Goal: Task Accomplishment & Management: Manage account settings

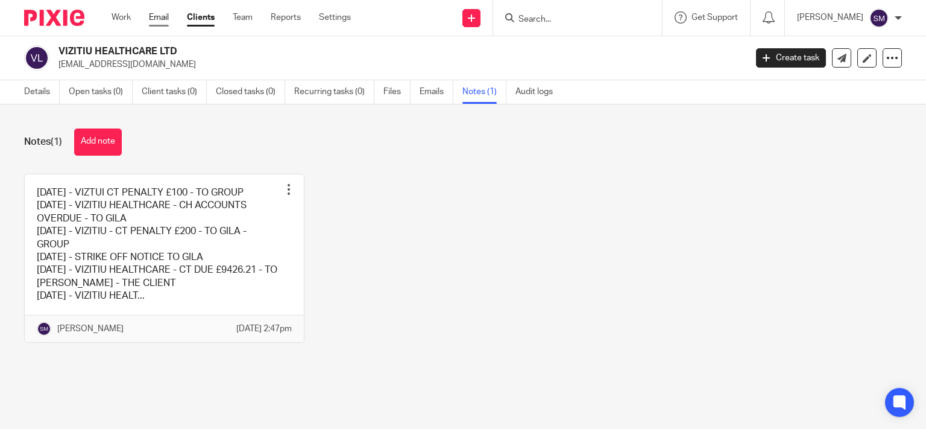
click at [153, 20] on link "Email" at bounding box center [159, 17] width 20 height 12
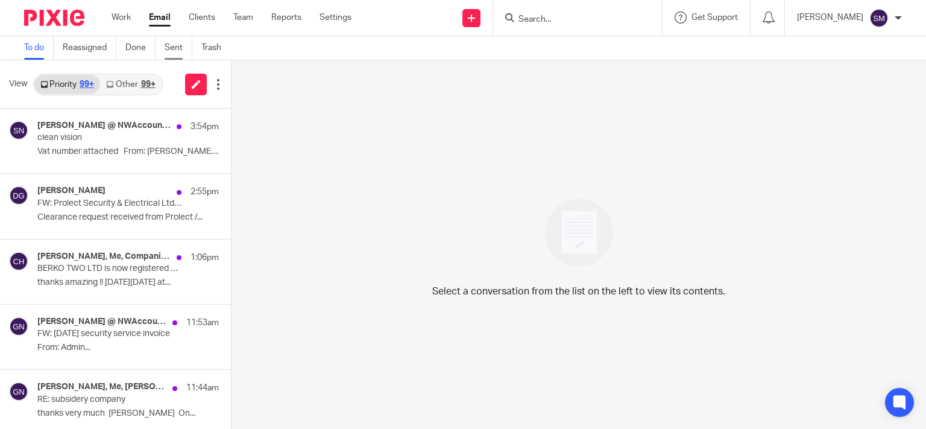
click at [173, 41] on link "Sent" at bounding box center [179, 48] width 28 height 24
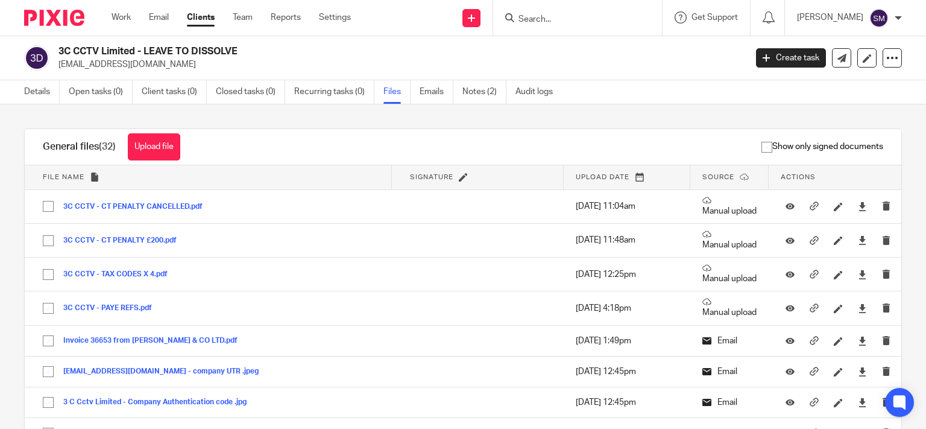
click at [565, 24] on form at bounding box center [581, 17] width 128 height 15
click at [568, 16] on input "Search" at bounding box center [571, 19] width 109 height 11
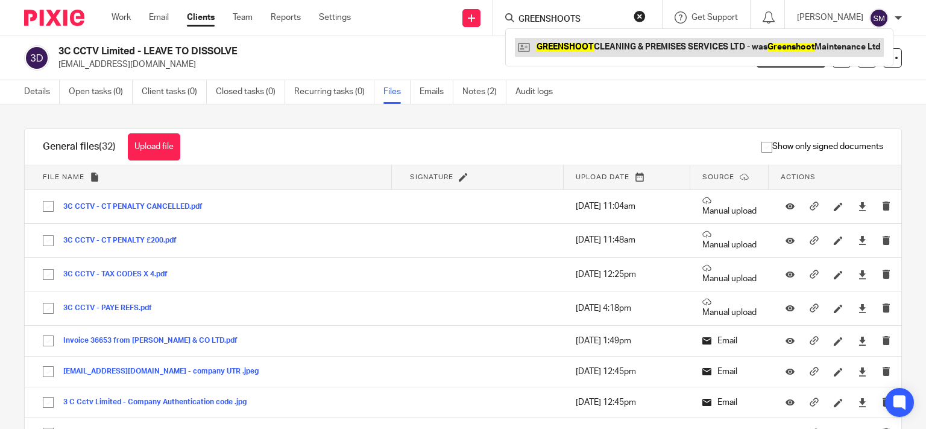
type input "GREENSHOOTS"
click at [666, 52] on link at bounding box center [699, 47] width 369 height 18
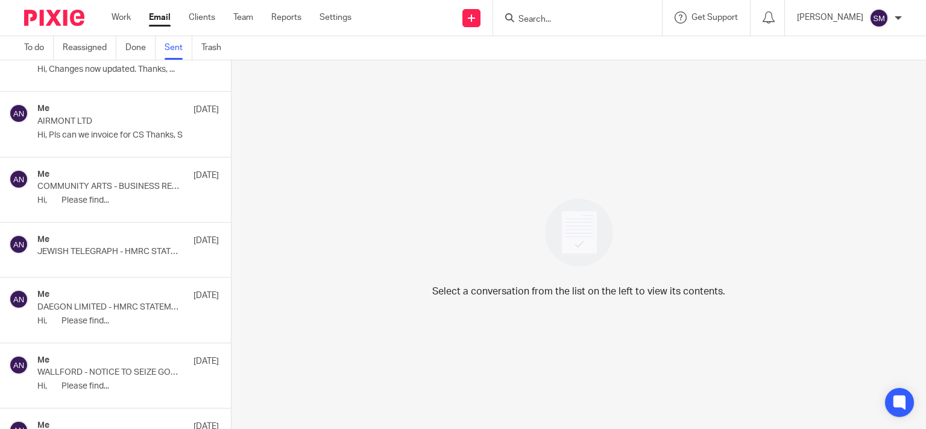
scroll to position [10893, 0]
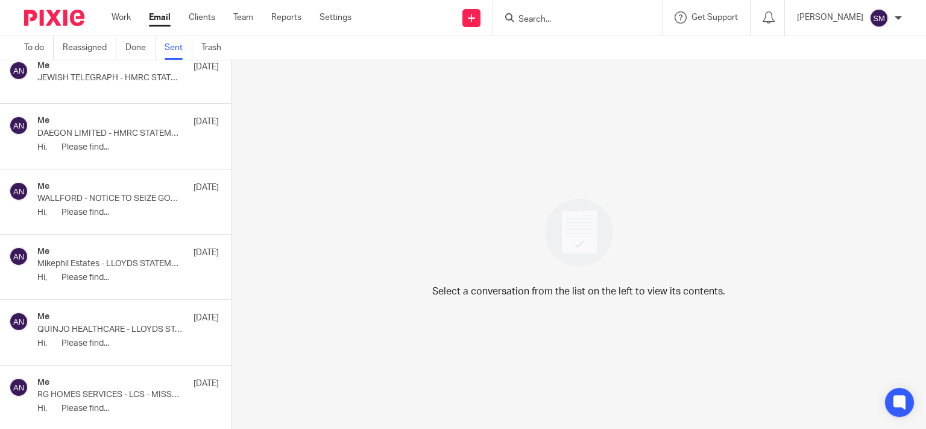
click at [143, 247] on div "Me [DATE]" at bounding box center [128, 253] width 182 height 12
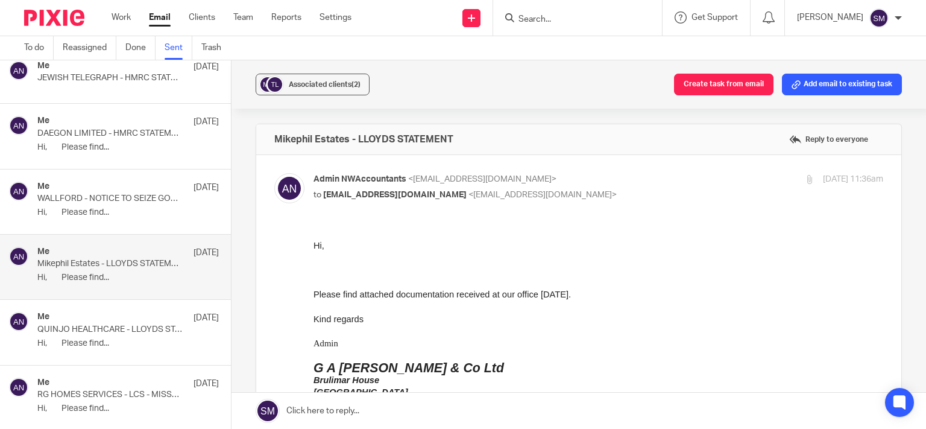
scroll to position [0, 0]
click at [318, 80] on div "Associated clients (2)" at bounding box center [325, 84] width 72 height 12
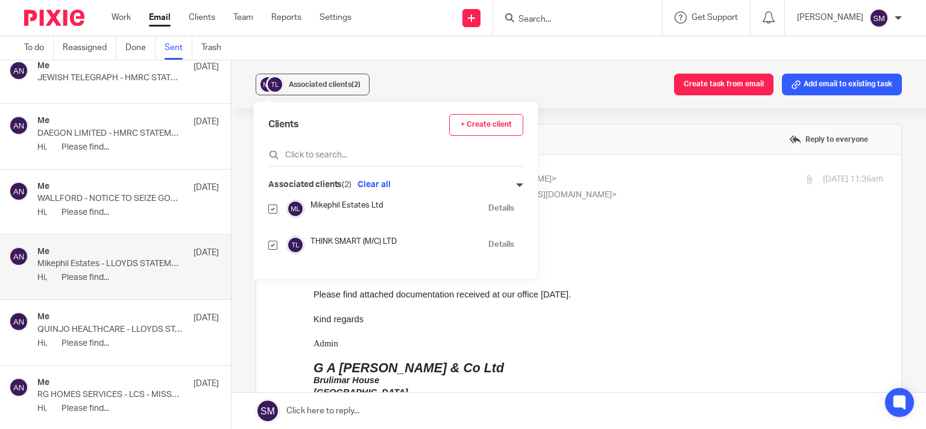
click at [491, 203] on link "Details" at bounding box center [501, 208] width 26 height 11
click at [135, 128] on p "DAEGON LIMITED - HMRC STATEMENT" at bounding box center [109, 133] width 145 height 10
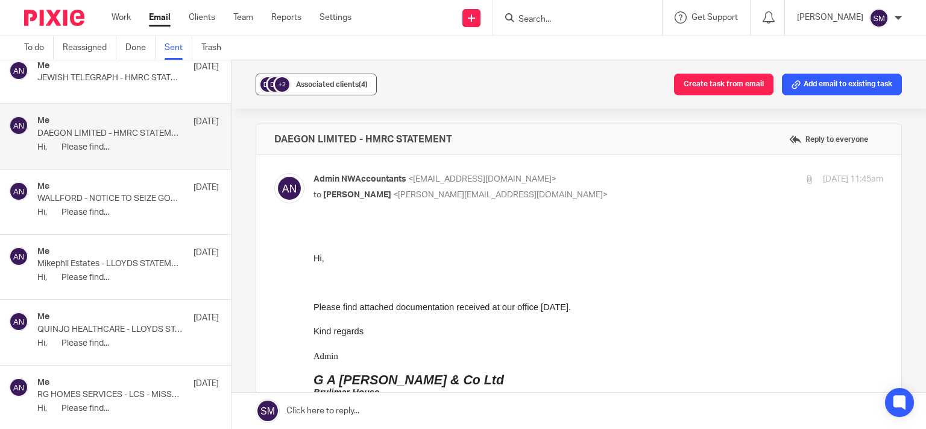
click at [356, 82] on span "Associated clients (4)" at bounding box center [332, 84] width 72 height 7
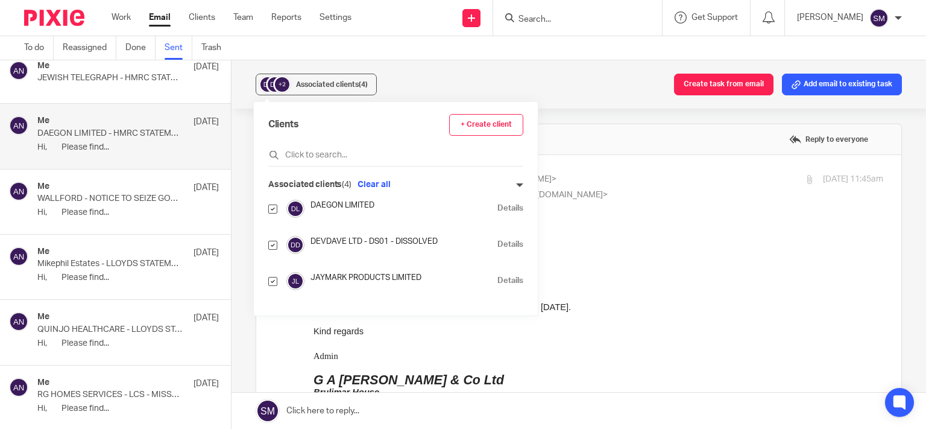
click at [497, 207] on link "Details" at bounding box center [510, 208] width 26 height 11
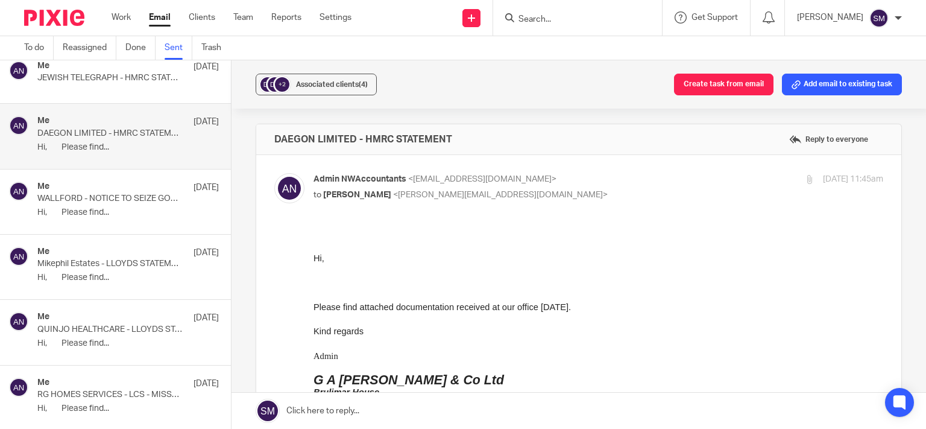
click at [142, 312] on div "Me 13 Aug" at bounding box center [128, 318] width 182 height 12
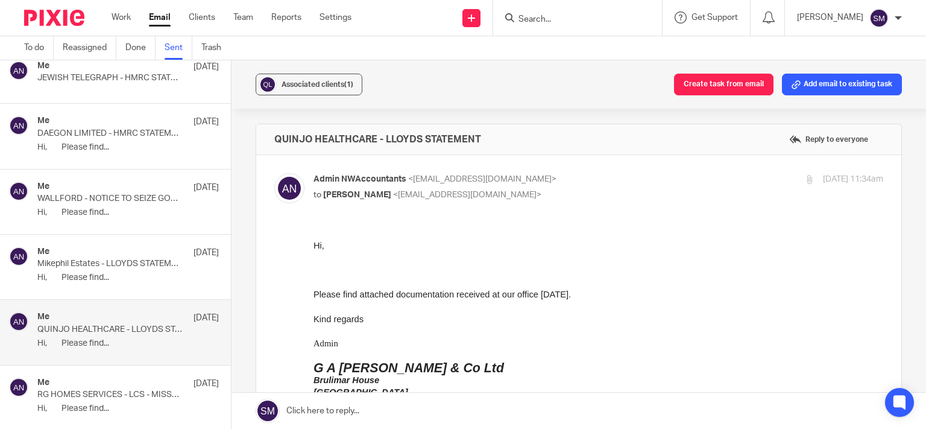
scroll to position [10951, 0]
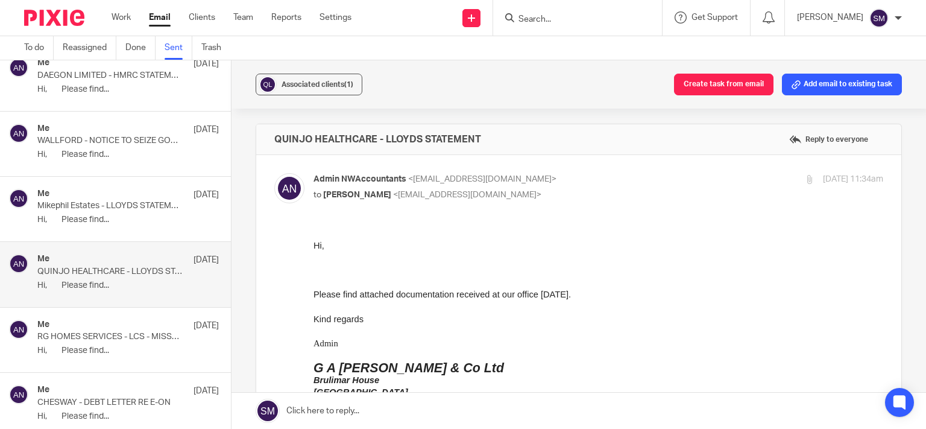
click at [144, 320] on div "Me 13 Aug" at bounding box center [128, 326] width 182 height 12
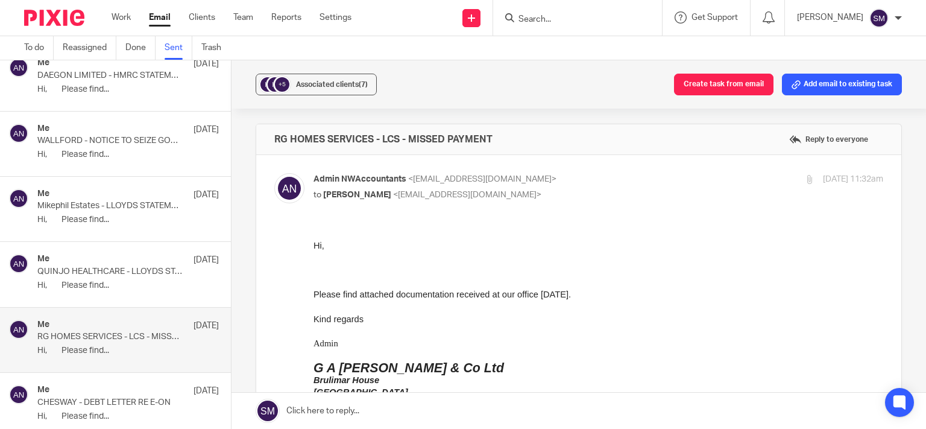
scroll to position [0, 0]
click at [358, 83] on span "Associated clients (7)" at bounding box center [332, 84] width 72 height 7
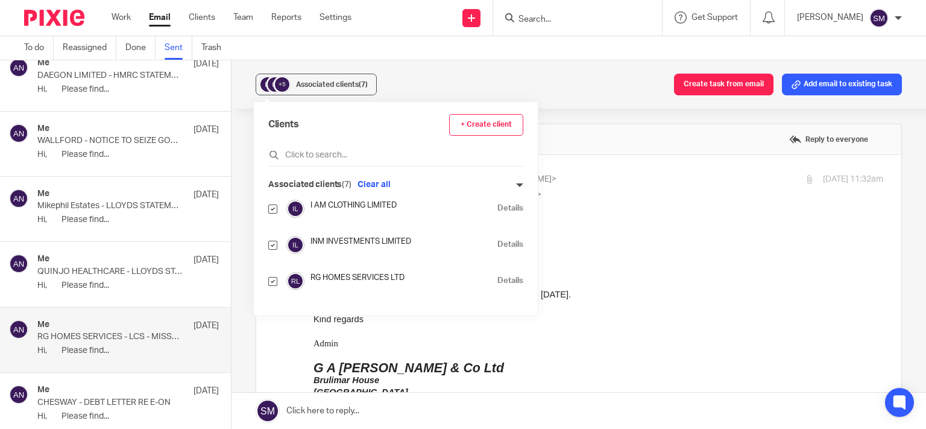
click at [497, 277] on link "Details" at bounding box center [510, 280] width 26 height 11
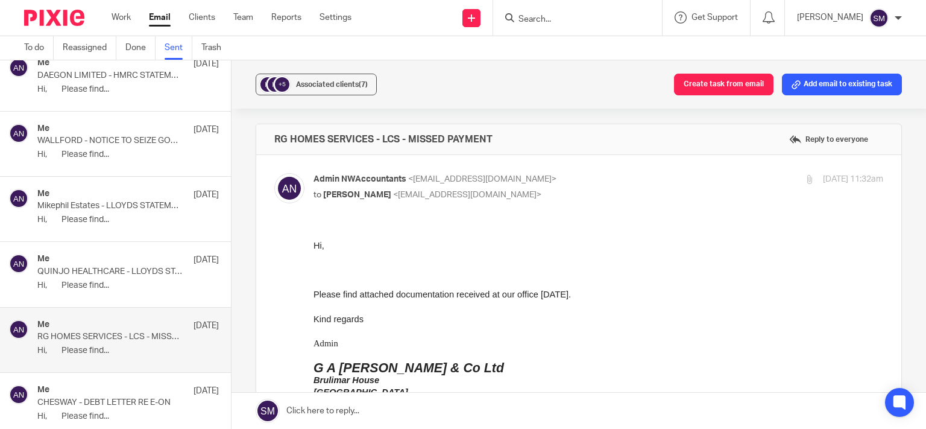
click at [132, 201] on p "Mikephil Estates - LLOYDS STATEMENT" at bounding box center [109, 206] width 145 height 10
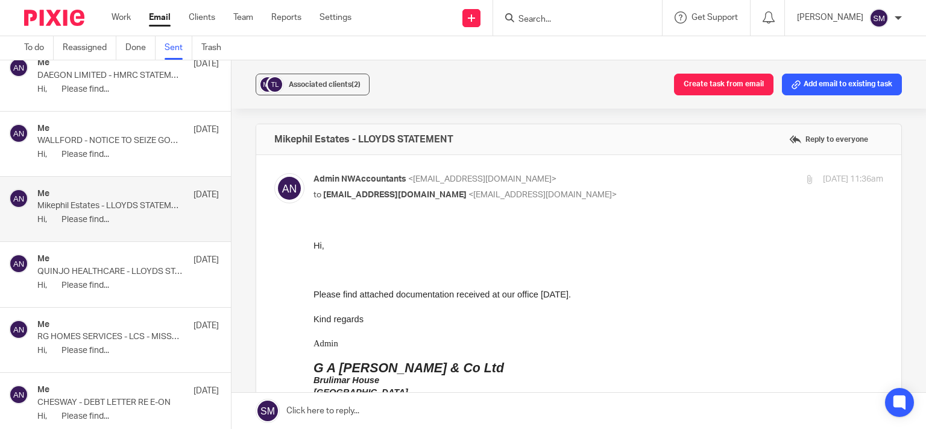
click at [122, 124] on div "Me 13 Aug" at bounding box center [128, 130] width 182 height 12
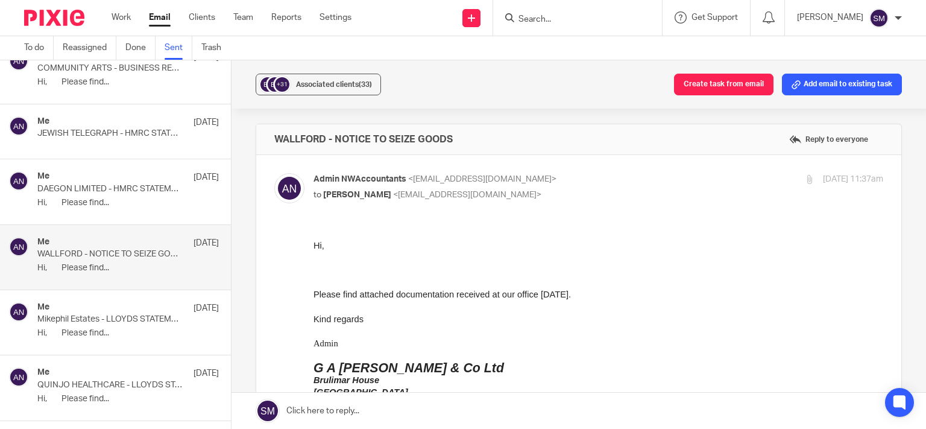
scroll to position [10835, 0]
click at [117, 186] on p "DAEGON LIMITED - HMRC STATEMENT" at bounding box center [109, 191] width 145 height 10
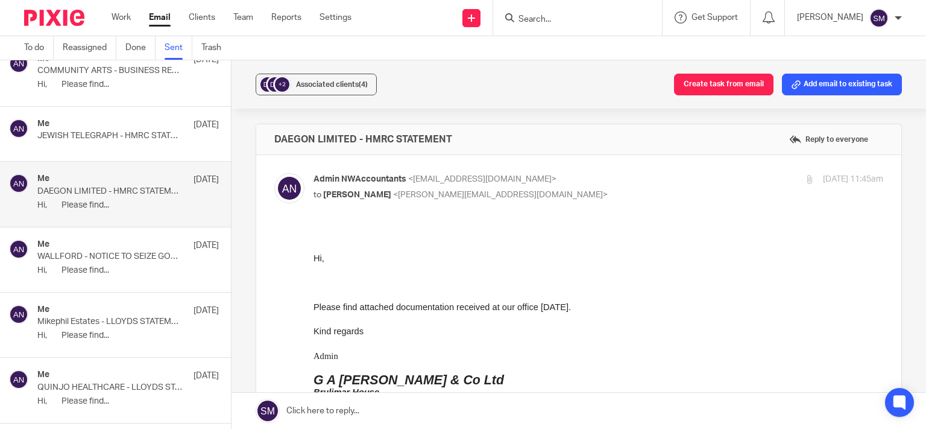
scroll to position [0, 0]
drag, startPoint x: 478, startPoint y: 137, endPoint x: 286, endPoint y: 133, distance: 191.8
click at [259, 137] on div "DAEGON LIMITED - HMRC STATEMENT Reply to everyone" at bounding box center [578, 139] width 645 height 30
copy h4 "DAEGON LIMITED - HMRC STATEMENT"
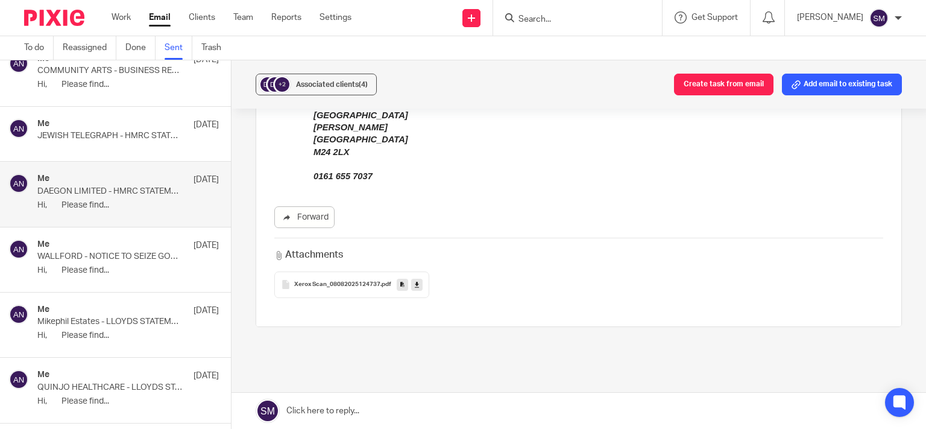
click at [405, 286] on link at bounding box center [402, 285] width 11 height 12
click at [326, 80] on div "Associated clients (4)" at bounding box center [332, 84] width 72 height 12
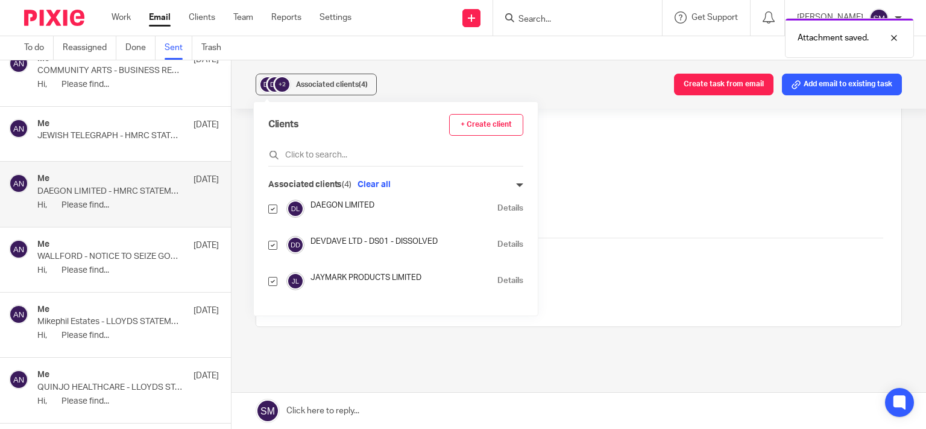
click at [497, 211] on link "Details" at bounding box center [510, 208] width 26 height 11
click at [123, 119] on div "Me 13 Aug" at bounding box center [128, 125] width 182 height 12
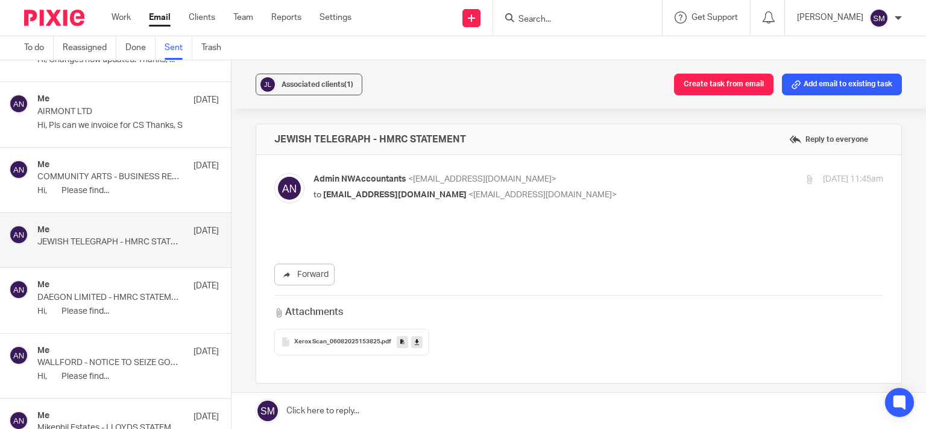
scroll to position [10719, 0]
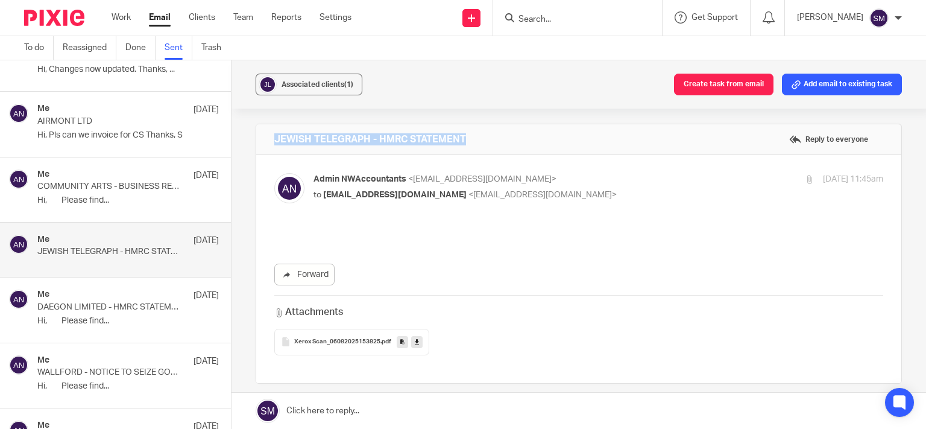
drag, startPoint x: 484, startPoint y: 142, endPoint x: 274, endPoint y: 134, distance: 210.0
click at [262, 136] on div "JEWISH TELEGRAPH - HMRC STATEMENT Reply to everyone" at bounding box center [578, 139] width 645 height 30
copy h4 "JEWISH TELEGRAPH - HMRC STATEMENT"
click at [112, 169] on div "Me 13 Aug" at bounding box center [128, 175] width 182 height 12
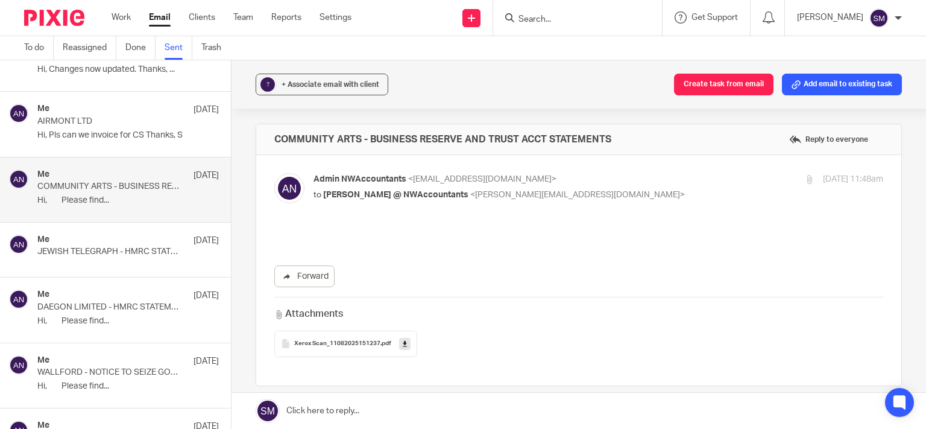
scroll to position [0, 0]
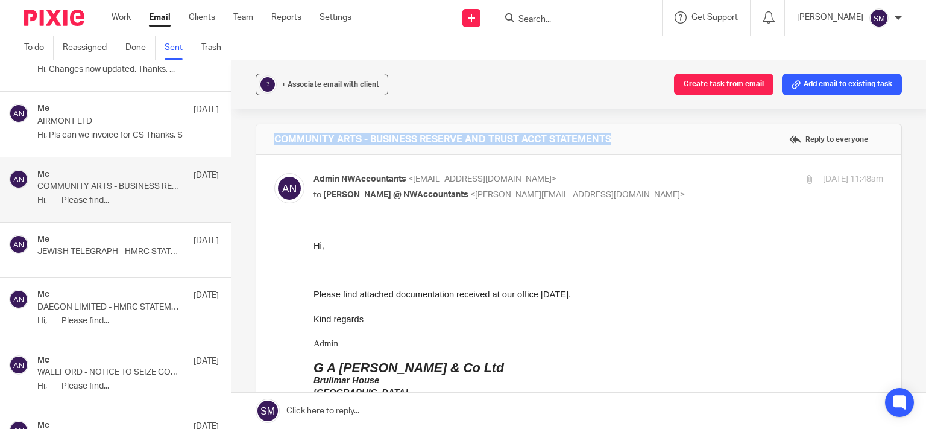
drag, startPoint x: 573, startPoint y: 139, endPoint x: 235, endPoint y: 138, distance: 338.3
click at [256, 139] on div "COMMUNITY ARTS - BUSINESS RESERVE AND TRUST ACCT STATEMENTS Reply to everyone" at bounding box center [578, 139] width 645 height 30
copy h4 "COMMUNITY ARTS - BUSINESS RESERVE AND TRUST ACCT STATEMENTS"
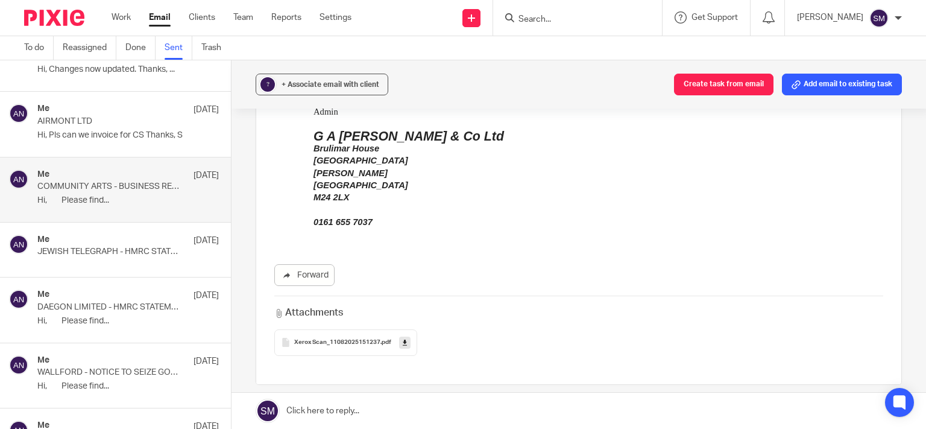
click at [403, 343] on icon at bounding box center [405, 342] width 4 height 9
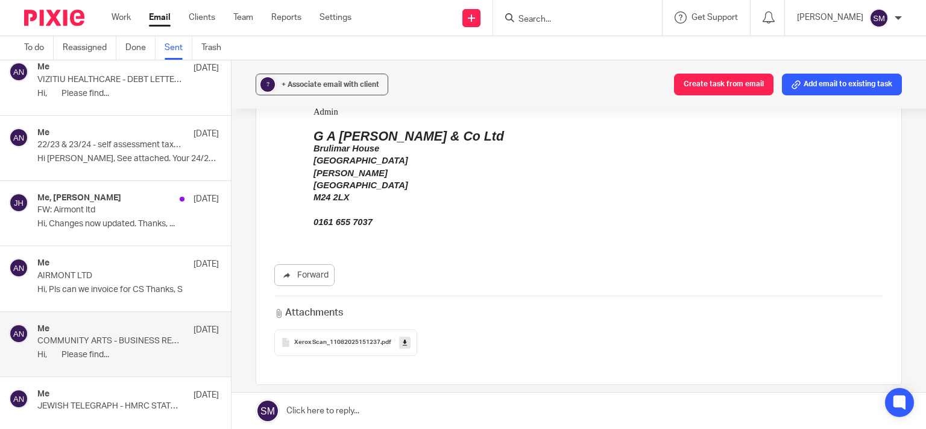
scroll to position [10545, 0]
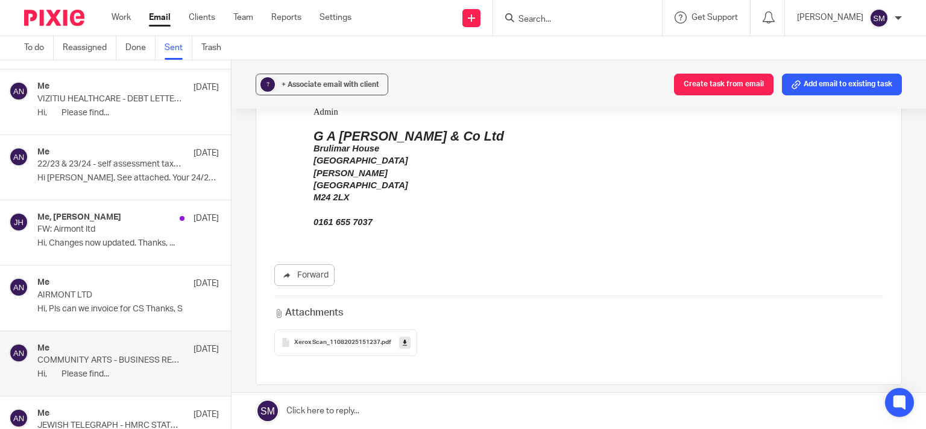
drag, startPoint x: 113, startPoint y: 289, endPoint x: 118, endPoint y: 267, distance: 22.8
click at [115, 304] on p "Hi, Pls can we invoice for CS Thanks, S" at bounding box center [128, 309] width 182 height 10
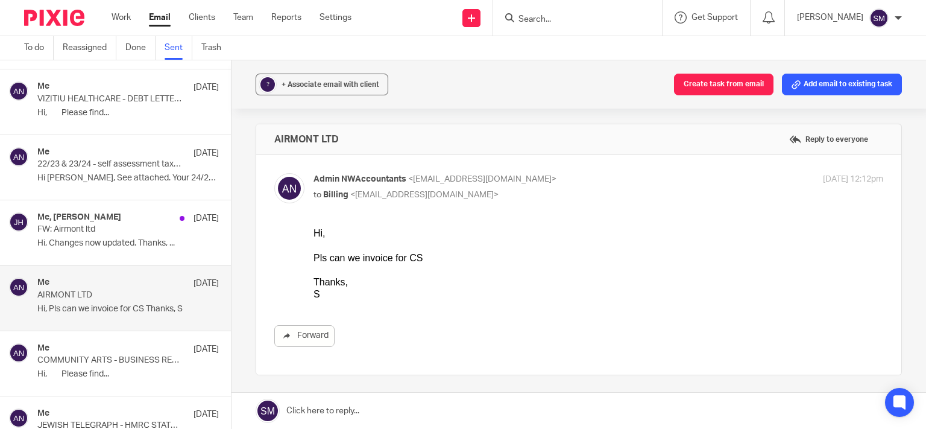
scroll to position [0, 0]
click at [119, 224] on p "FW: Airmont ltd" at bounding box center [109, 229] width 145 height 10
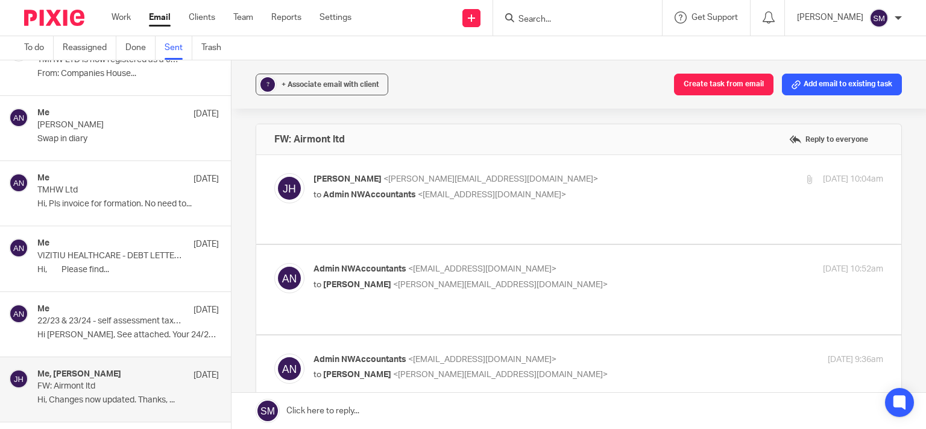
scroll to position [10372, 0]
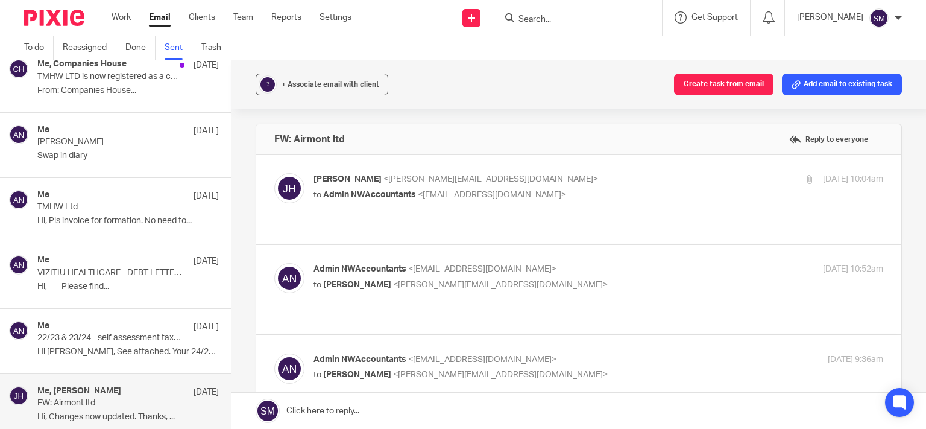
click at [129, 268] on p "VIZITIU HEALTHCARE - DEBT LETTER RE HMRC TAX £7722.88" at bounding box center [109, 273] width 145 height 10
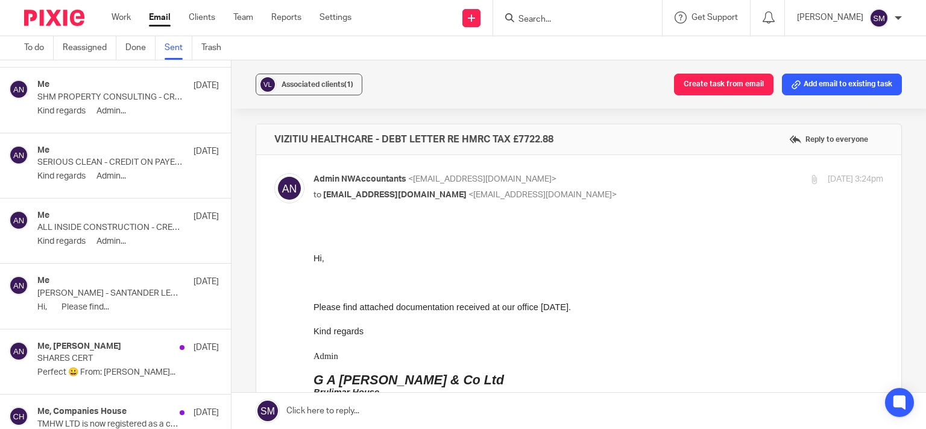
scroll to position [9966, 0]
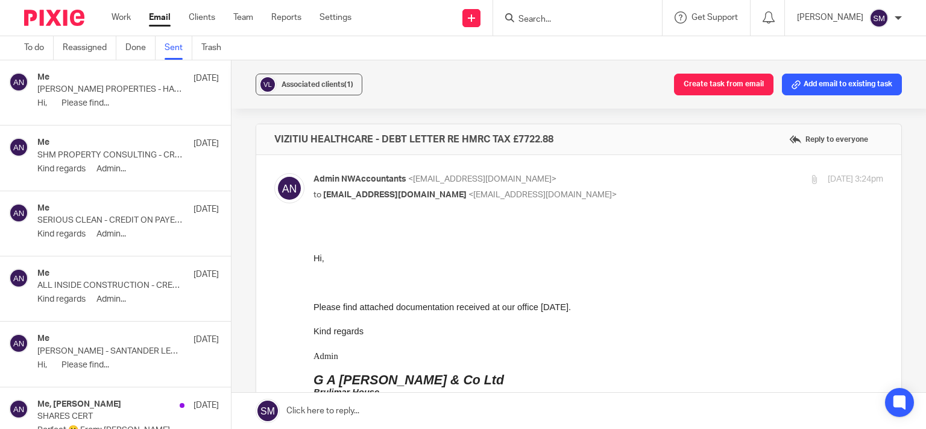
click at [118, 268] on div "Me 13 Aug" at bounding box center [128, 274] width 182 height 12
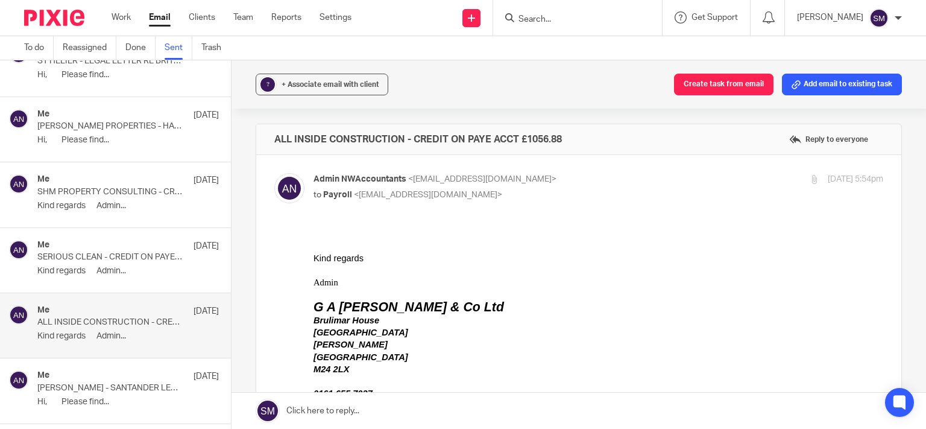
scroll to position [9909, 0]
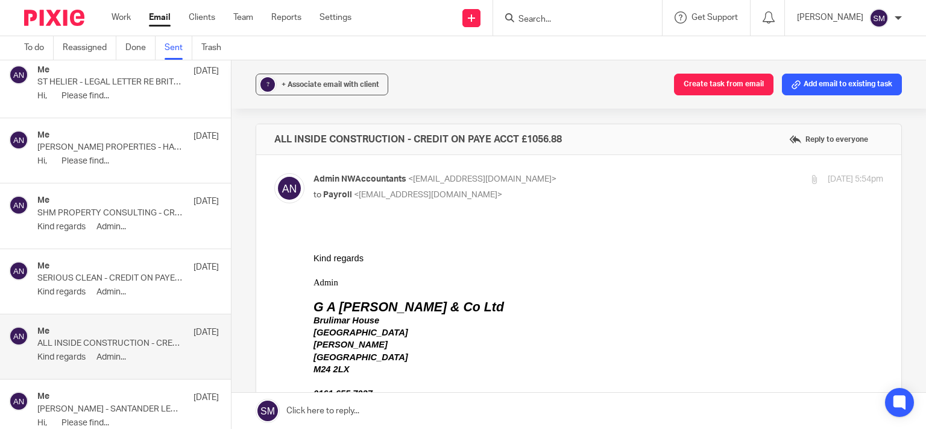
click at [138, 208] on p "SHM PROPERTY CONSULTING - CREDIT ON PAYE ACCT £2403.80" at bounding box center [109, 213] width 145 height 10
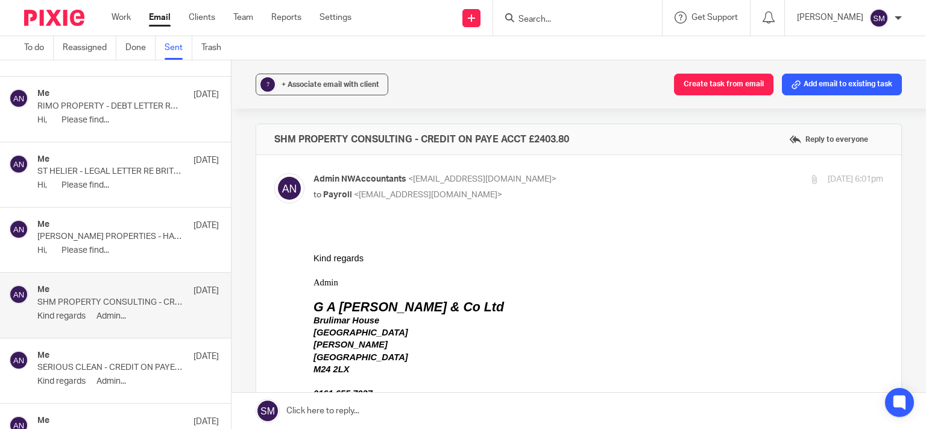
scroll to position [9793, 0]
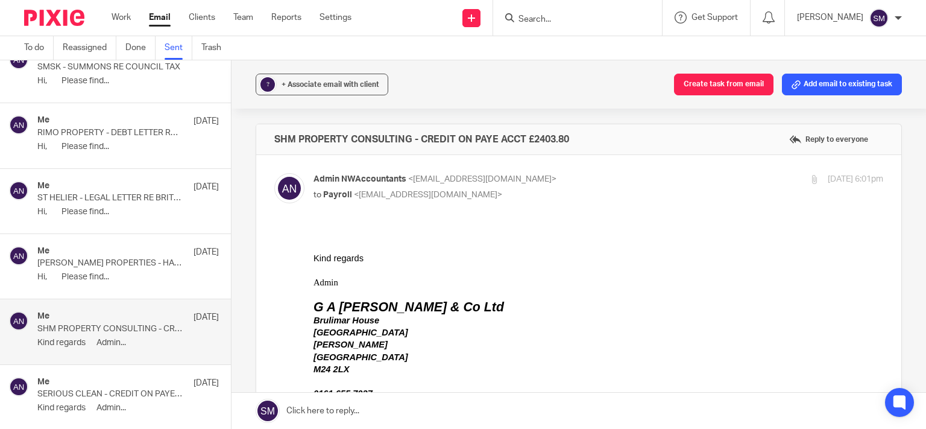
click at [100, 246] on div "Me 13 Aug" at bounding box center [128, 252] width 182 height 12
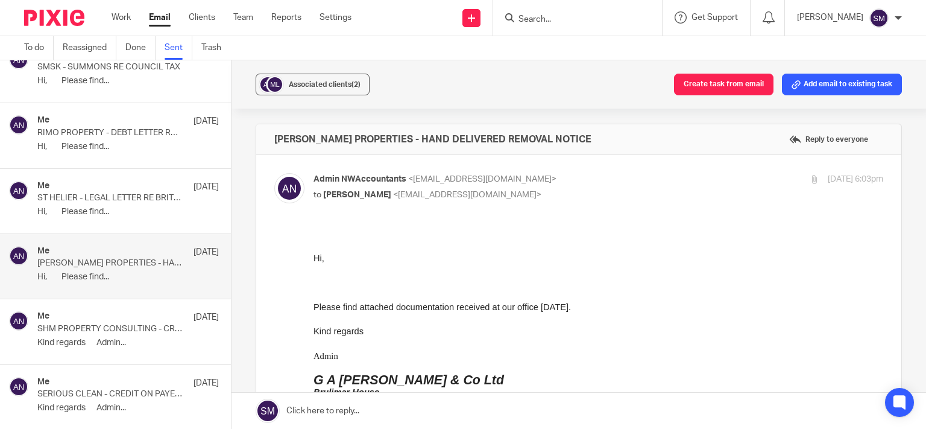
scroll to position [0, 0]
click at [327, 82] on span "Associated clients (2)" at bounding box center [325, 84] width 72 height 7
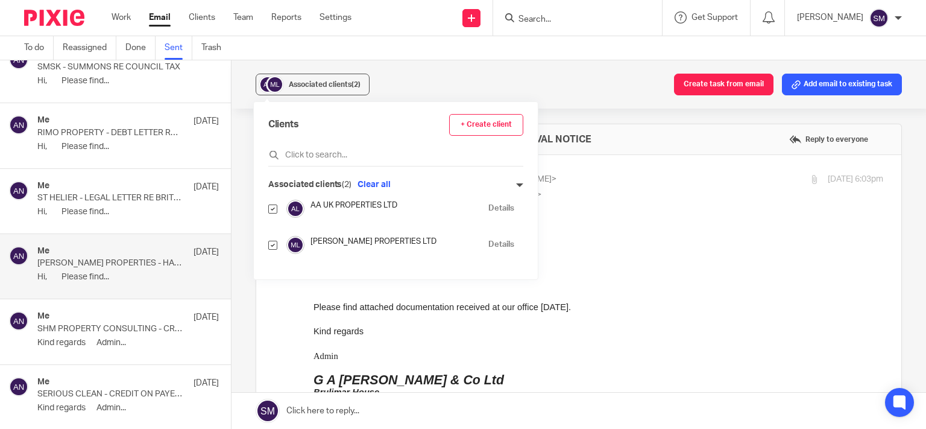
click at [501, 244] on link "Details" at bounding box center [501, 244] width 26 height 11
click at [697, 282] on p at bounding box center [599, 282] width 570 height 12
click at [100, 258] on p "MOULTON PROPERTIES - HAND DELIVERED REMOVAL NOTICE" at bounding box center [109, 263] width 145 height 10
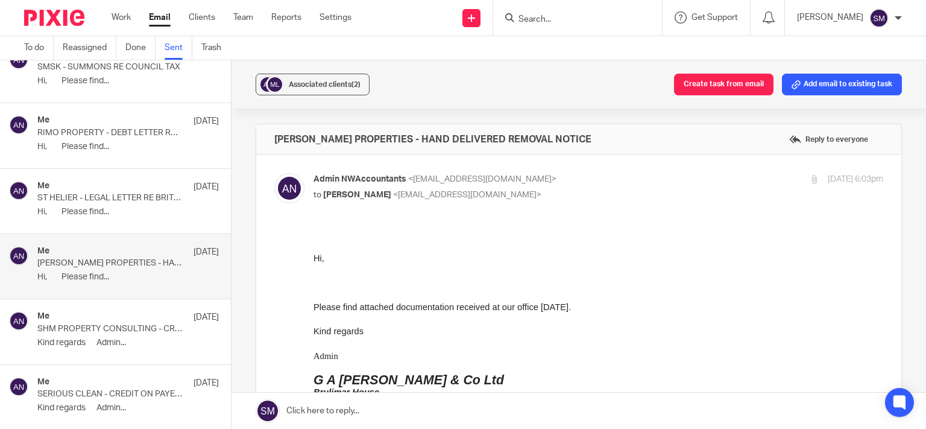
click at [110, 338] on p "Kind regards Admin..." at bounding box center [128, 343] width 182 height 10
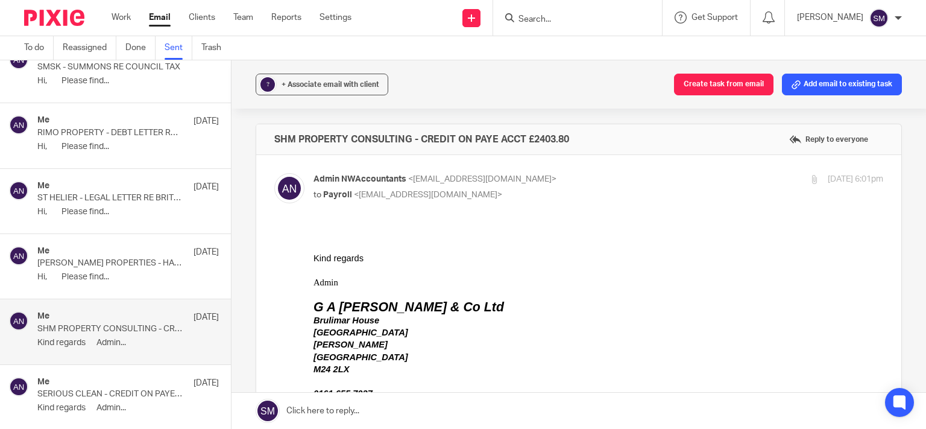
click at [123, 258] on p "MOULTON PROPERTIES - HAND DELIVERED REMOVAL NOTICE" at bounding box center [109, 263] width 145 height 10
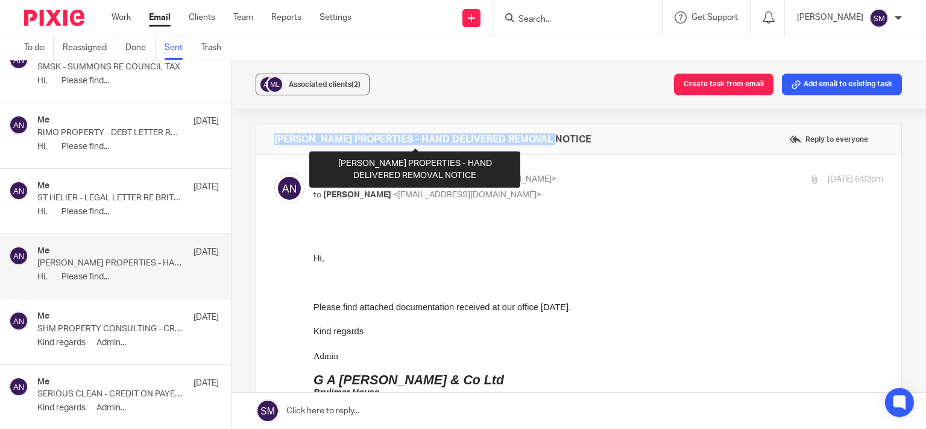
drag, startPoint x: 537, startPoint y: 134, endPoint x: 270, endPoint y: 136, distance: 267.1
click at [267, 134] on div "MOULTON PROPERTIES - HAND DELIVERED REMOVAL NOTICE Reply to everyone" at bounding box center [578, 139] width 645 height 30
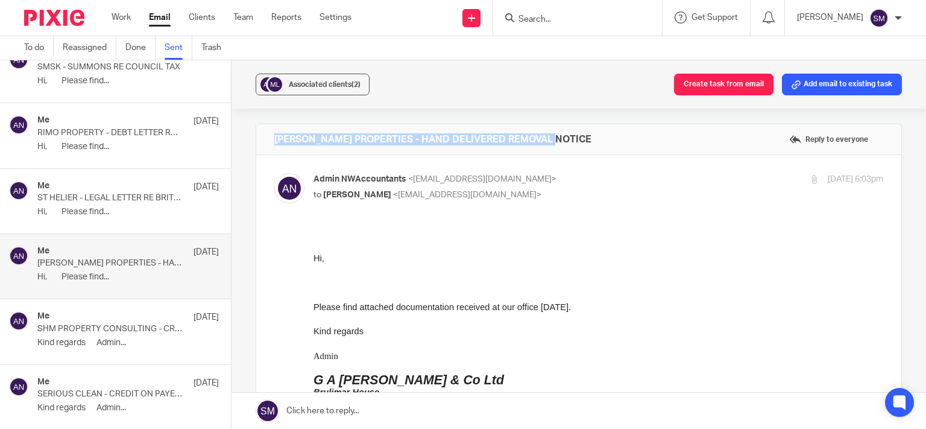
copy h4 "MOULTON PROPERTIES - HAND DELIVERED REMOVAL NOTICE"
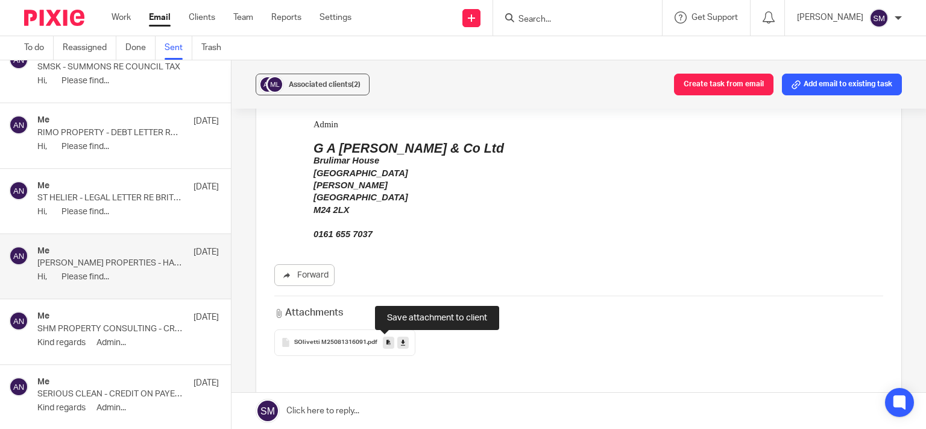
click at [387, 341] on link at bounding box center [388, 342] width 11 height 12
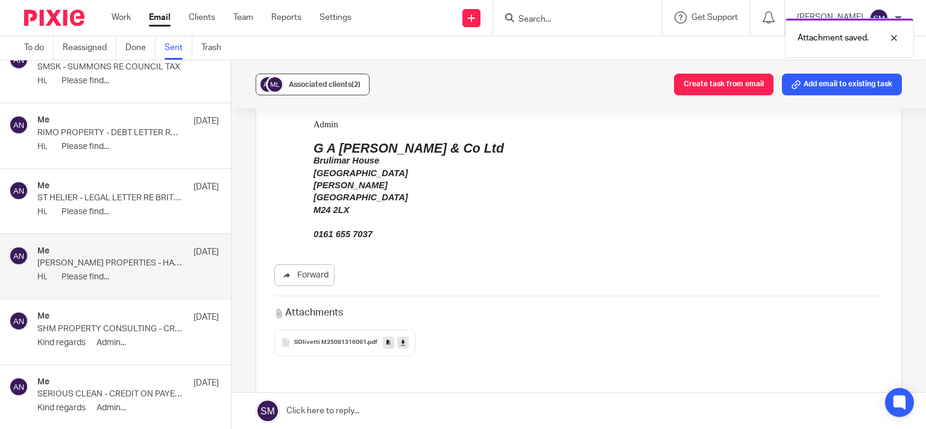
click at [286, 80] on button "Associated clients (2)" at bounding box center [313, 85] width 114 height 22
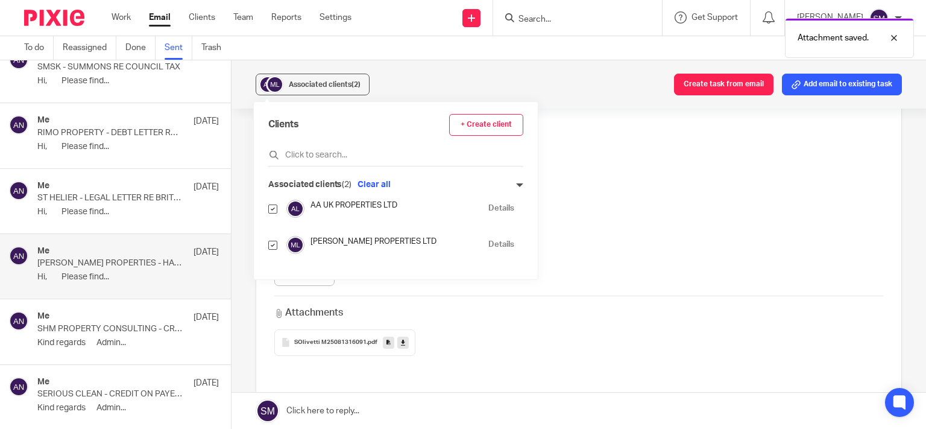
click at [491, 245] on link "Details" at bounding box center [501, 244] width 26 height 11
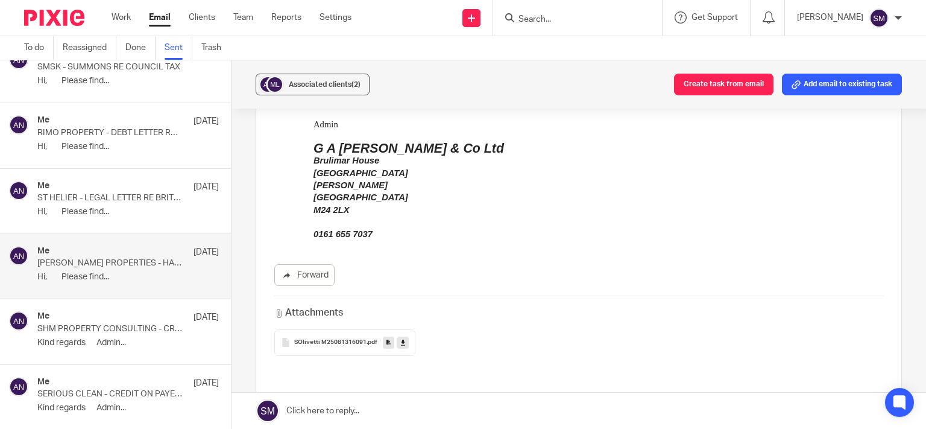
click at [107, 193] on p "ST HELIER - LEGAL LETTER RE BRITISH GAS" at bounding box center [109, 198] width 145 height 10
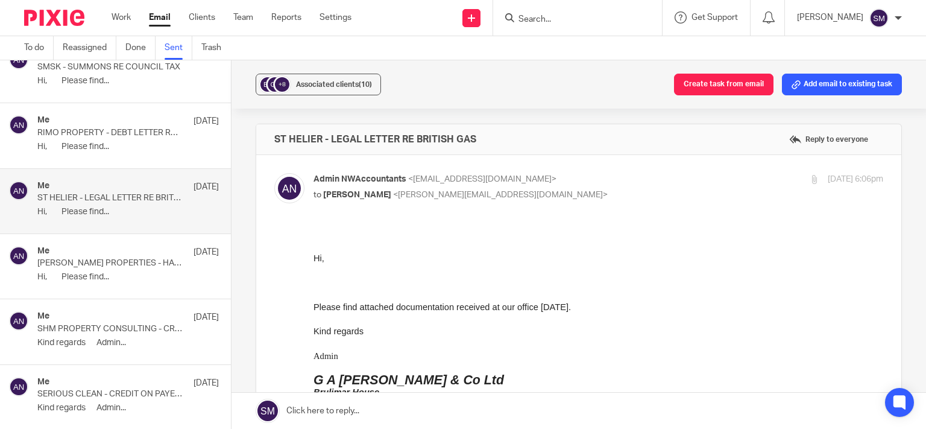
scroll to position [0, 0]
drag, startPoint x: 480, startPoint y: 137, endPoint x: 263, endPoint y: 136, distance: 217.1
click at [263, 136] on div "ST HELIER - LEGAL LETTER RE BRITISH GAS Reply to everyone" at bounding box center [578, 139] width 645 height 30
copy h4 "ST HELIER - LEGAL LETTER RE BRITISH GAS"
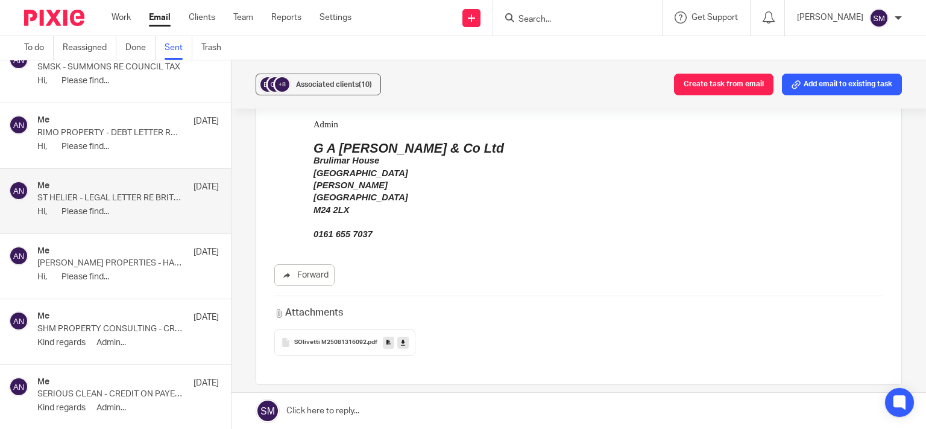
click at [387, 344] on icon at bounding box center [389, 342] width 4 height 9
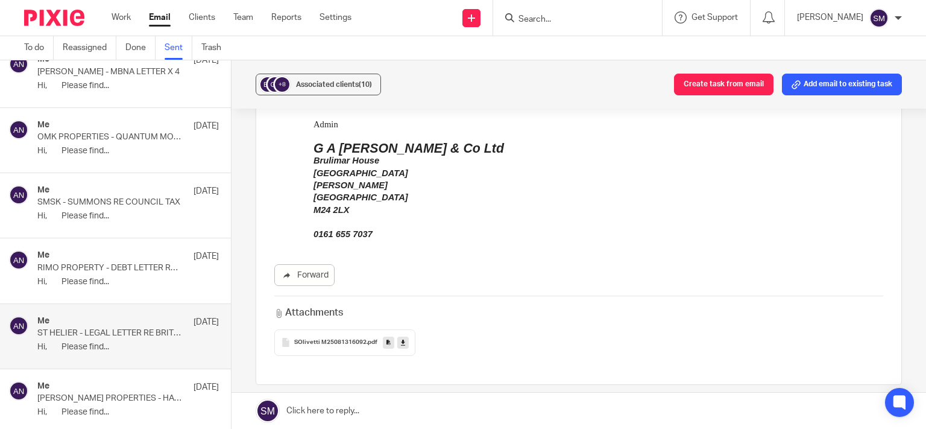
scroll to position [9677, 0]
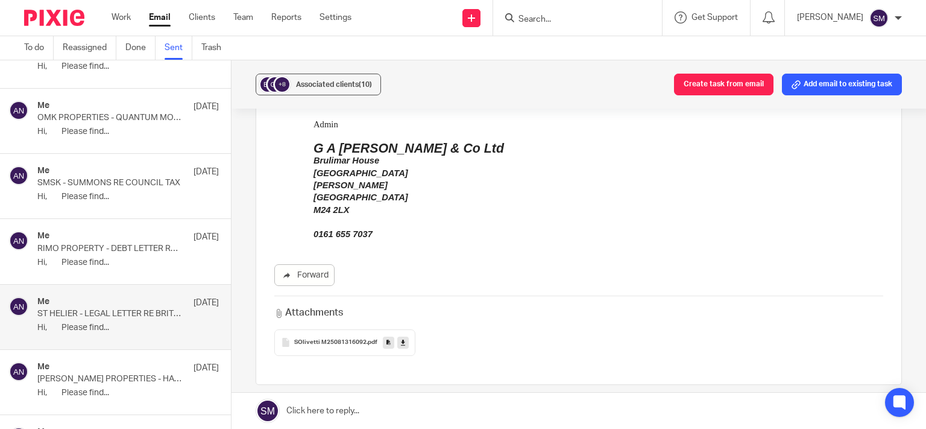
click at [139, 309] on p "ST HELIER - LEGAL LETTER RE BRITISH GAS" at bounding box center [109, 314] width 145 height 10
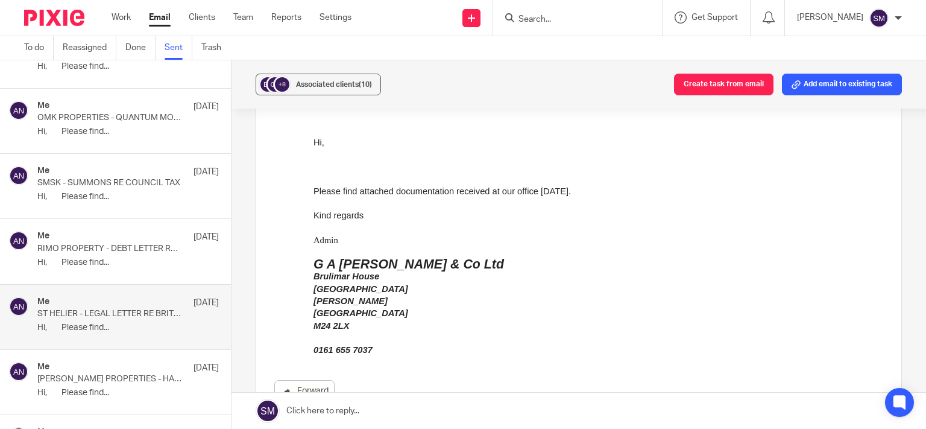
scroll to position [0, 0]
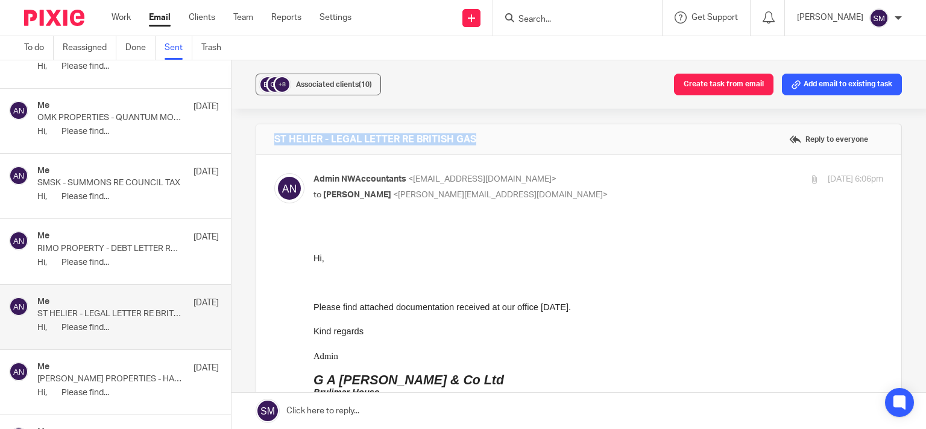
drag, startPoint x: 494, startPoint y: 144, endPoint x: 296, endPoint y: 138, distance: 197.9
click at [256, 131] on div "ST HELIER - LEGAL LETTER RE BRITISH GAS Reply to everyone" at bounding box center [578, 139] width 645 height 30
copy h4 "ST HELIER - LEGAL LETTER RE BRITISH GAS"
click at [100, 231] on div "Me 13 Aug" at bounding box center [128, 237] width 182 height 12
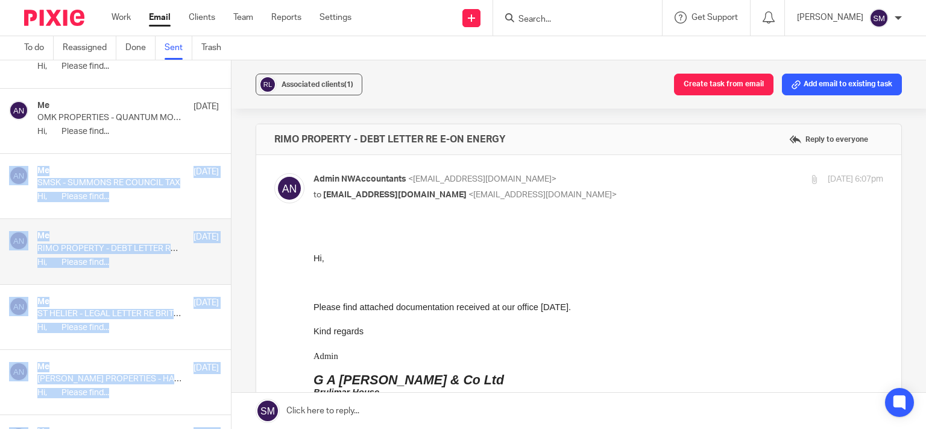
drag, startPoint x: 530, startPoint y: 139, endPoint x: 230, endPoint y: 123, distance: 300.1
click at [256, 124] on div "RIMO PROPERTY - DEBT LETTER RE E-ON ENERGY Reply to everyone" at bounding box center [578, 139] width 645 height 30
drag, startPoint x: 493, startPoint y: 140, endPoint x: 508, endPoint y: 141, distance: 14.5
click at [494, 140] on h4 "RIMO PROPERTY - DEBT LETTER RE E-ON ENERGY" at bounding box center [390, 139] width 232 height 12
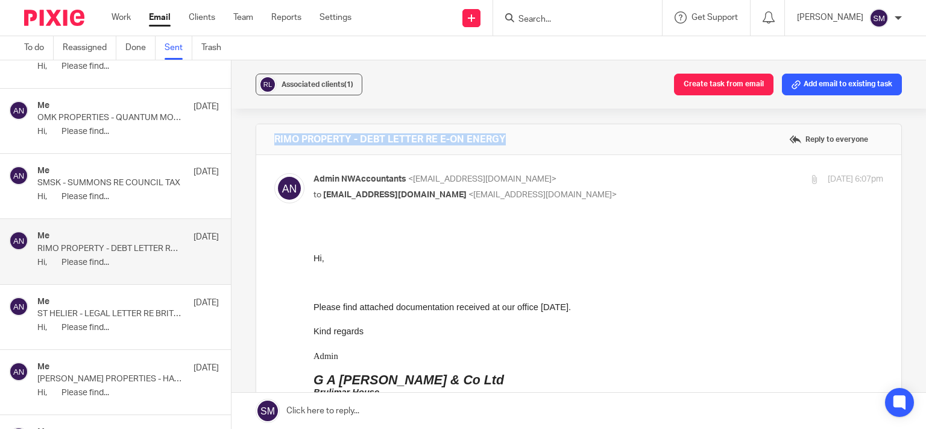
drag, startPoint x: 493, startPoint y: 139, endPoint x: 270, endPoint y: 142, distance: 223.1
click at [270, 142] on div "RIMO PROPERTY - DEBT LETTER RE E-ON ENERGY Reply to everyone" at bounding box center [578, 139] width 645 height 30
copy h4 "RIMO PROPERTY - DEBT LETTER RE E-ON ENERGY"
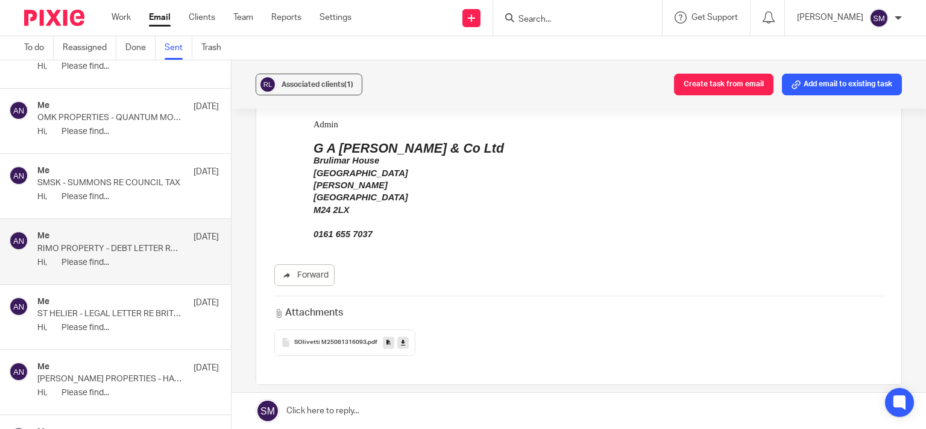
scroll to position [289, 0]
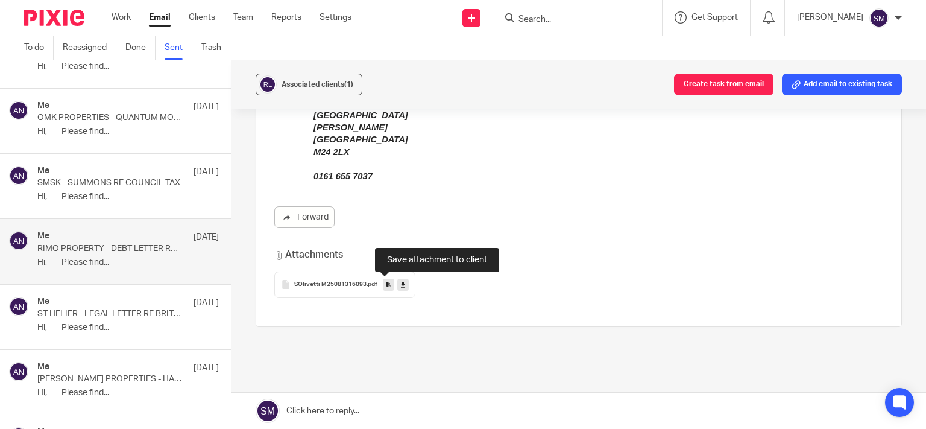
click at [387, 287] on icon at bounding box center [389, 284] width 4 height 9
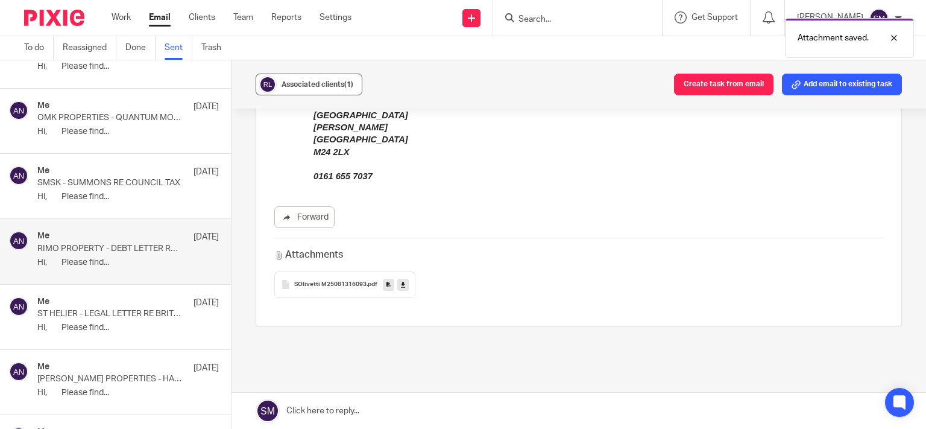
click at [300, 86] on span "Associated clients (1)" at bounding box center [318, 84] width 72 height 7
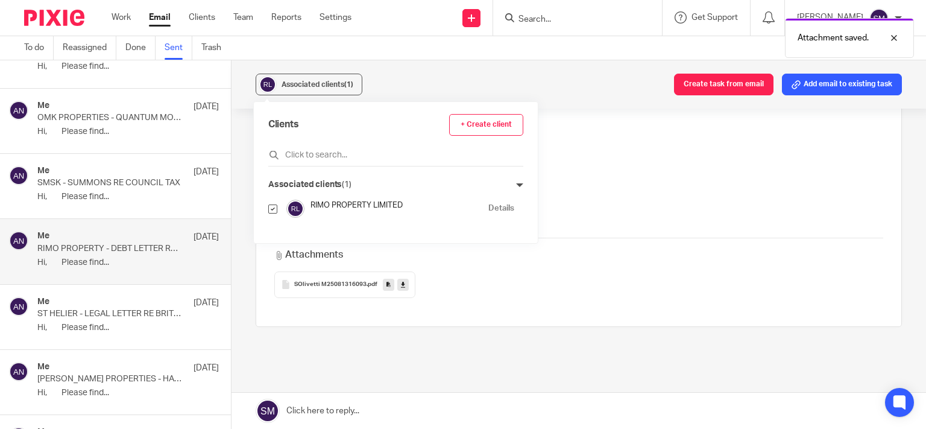
click at [494, 209] on link "Details" at bounding box center [501, 208] width 26 height 11
click at [82, 174] on div "Me 13 Aug SMSK - SUMMONS RE COUNCIL TAX Hi, Please find..." at bounding box center [128, 186] width 182 height 40
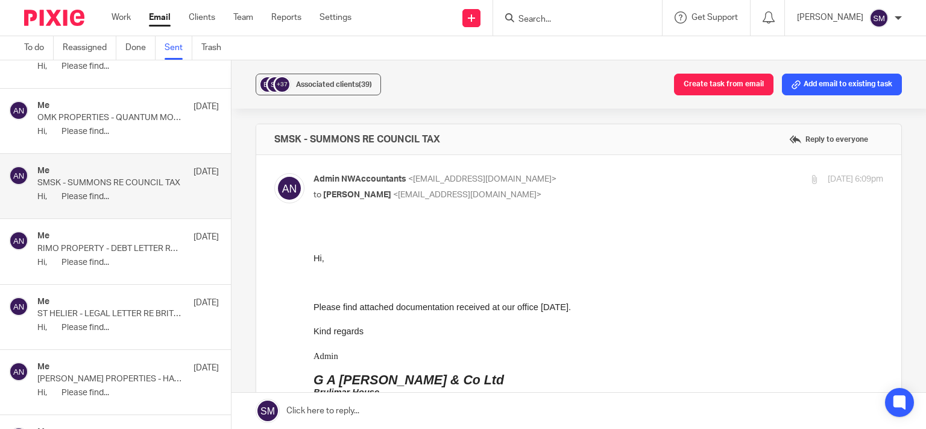
scroll to position [0, 0]
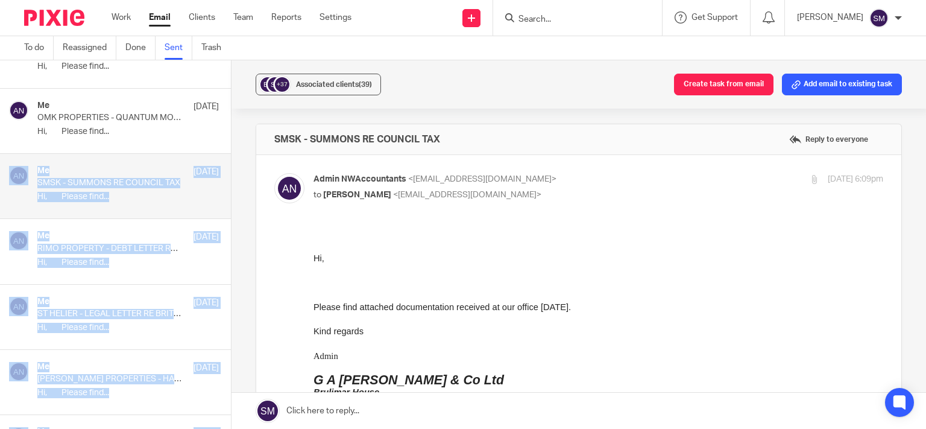
drag, startPoint x: 494, startPoint y: 141, endPoint x: 224, endPoint y: 131, distance: 270.3
click at [256, 131] on div "SMSK - SUMMONS RE COUNCIL TAX Reply to everyone" at bounding box center [578, 139] width 645 height 30
click at [322, 144] on h4 "SMSK - SUMMONS RE COUNCIL TAX" at bounding box center [357, 139] width 166 height 12
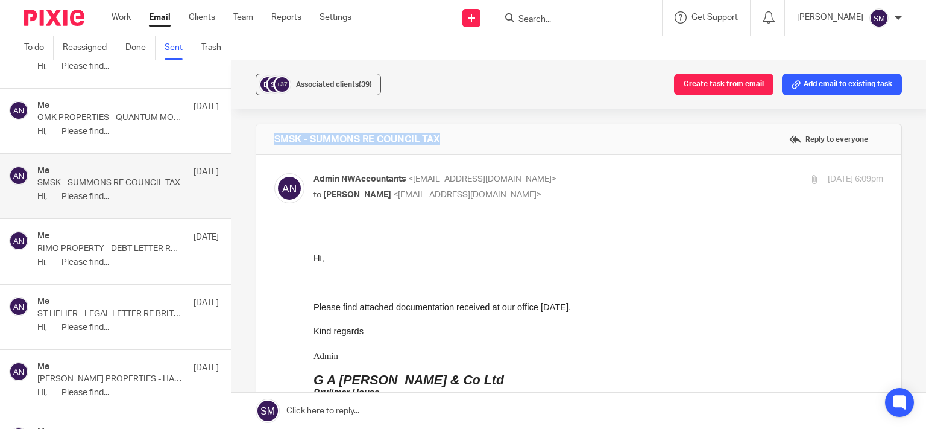
drag, startPoint x: 450, startPoint y: 142, endPoint x: 267, endPoint y: 141, distance: 183.3
click at [267, 141] on div "SMSK - SUMMONS RE COUNCIL TAX Reply to everyone" at bounding box center [578, 139] width 645 height 30
copy h4 "SMSK - SUMMONS RE COUNCIL TAX"
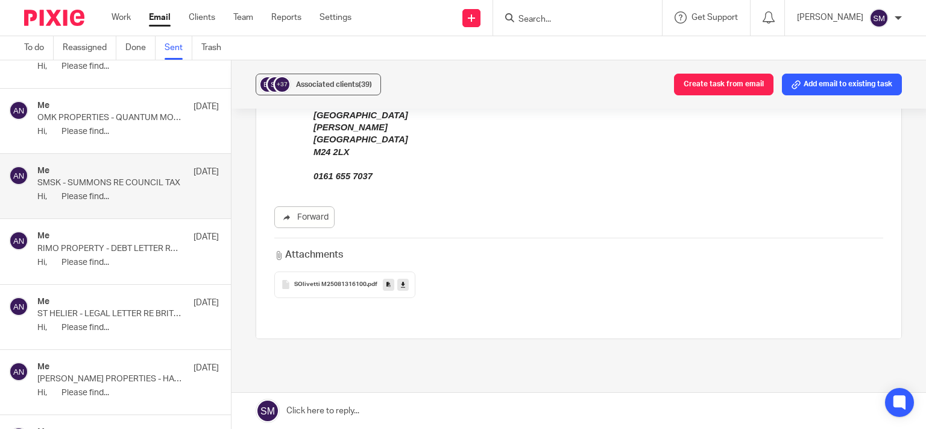
click at [387, 286] on icon at bounding box center [389, 284] width 4 height 9
click at [349, 88] on span "Associated clients (39)" at bounding box center [334, 84] width 76 height 7
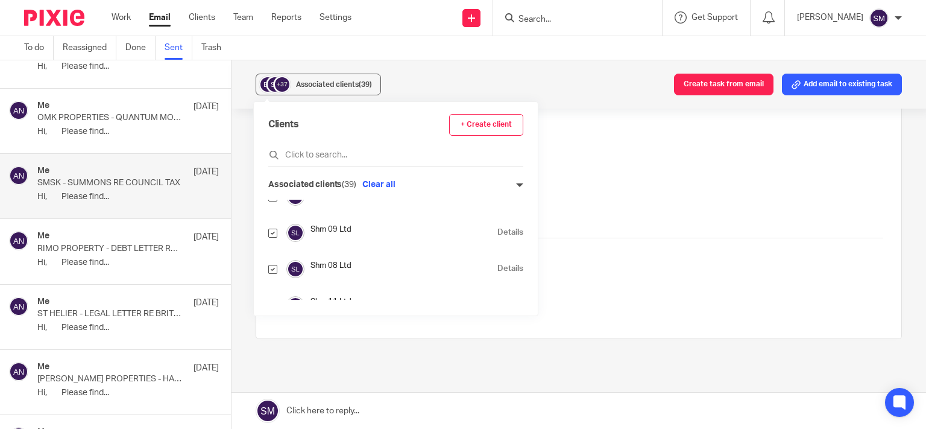
scroll to position [463, 0]
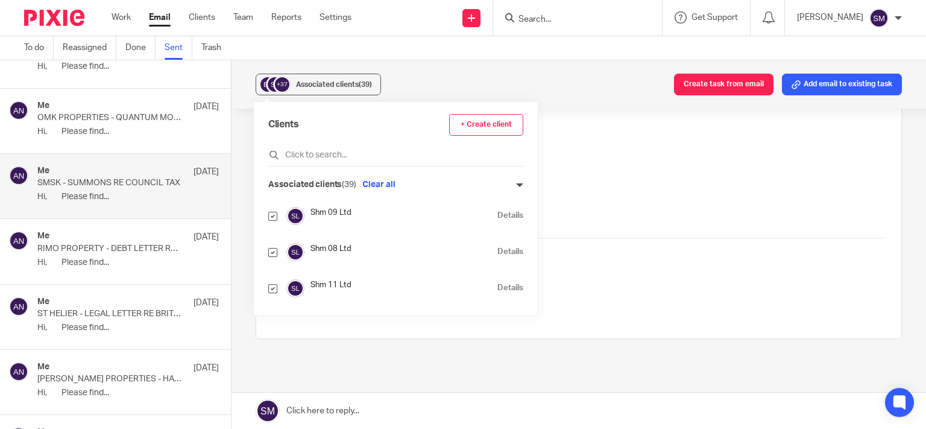
click at [497, 247] on link "Details" at bounding box center [510, 251] width 26 height 11
click at [109, 101] on div "Me 13 Aug" at bounding box center [128, 107] width 182 height 12
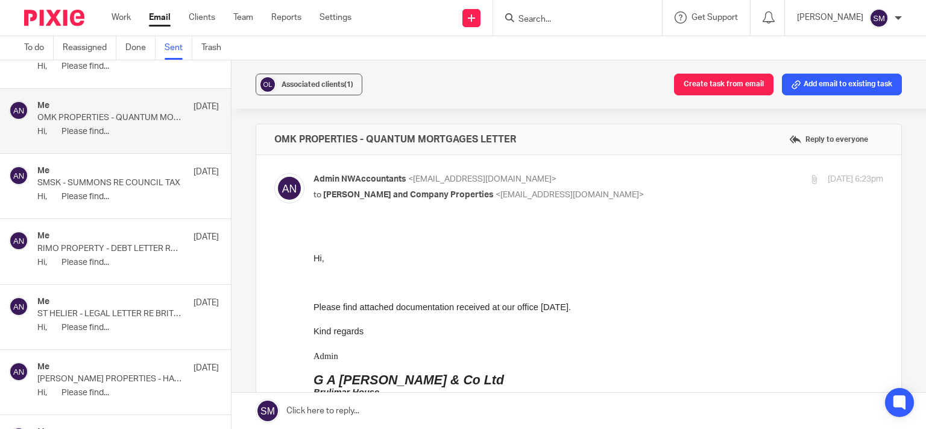
scroll to position [0, 0]
drag, startPoint x: 525, startPoint y: 137, endPoint x: 257, endPoint y: 136, distance: 267.1
click at [257, 136] on div "OMK PROPERTIES - QUANTUM MORTGAGES LETTER Reply to everyone" at bounding box center [578, 139] width 645 height 30
copy h4 "OMK PROPERTIES - QUANTUM MORTGAGES LETTER"
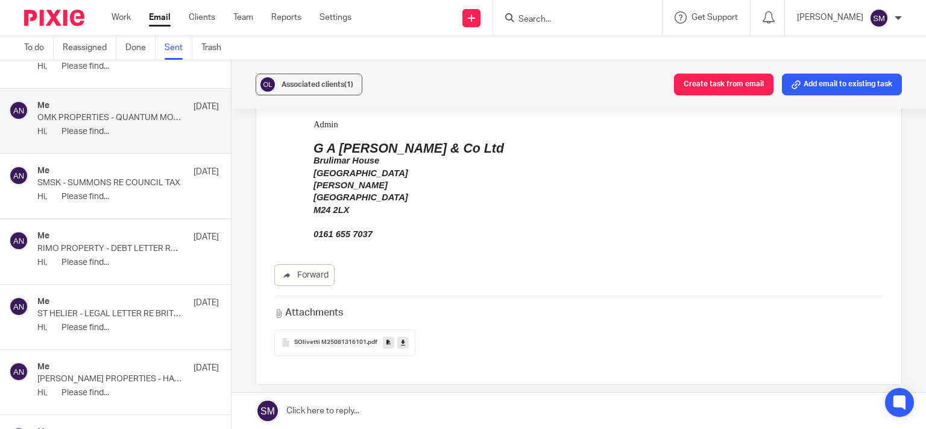
click at [387, 346] on icon at bounding box center [389, 342] width 4 height 9
click at [314, 90] on button "Associated clients (1)" at bounding box center [309, 85] width 107 height 22
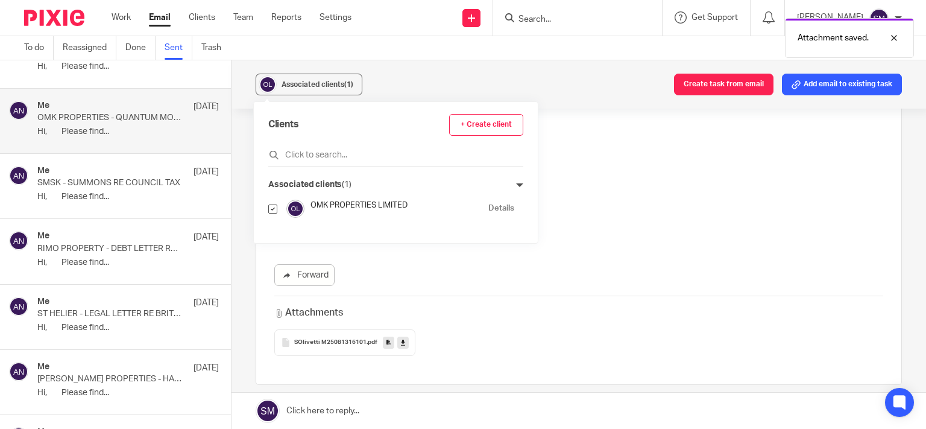
click at [496, 209] on link "Details" at bounding box center [501, 208] width 26 height 11
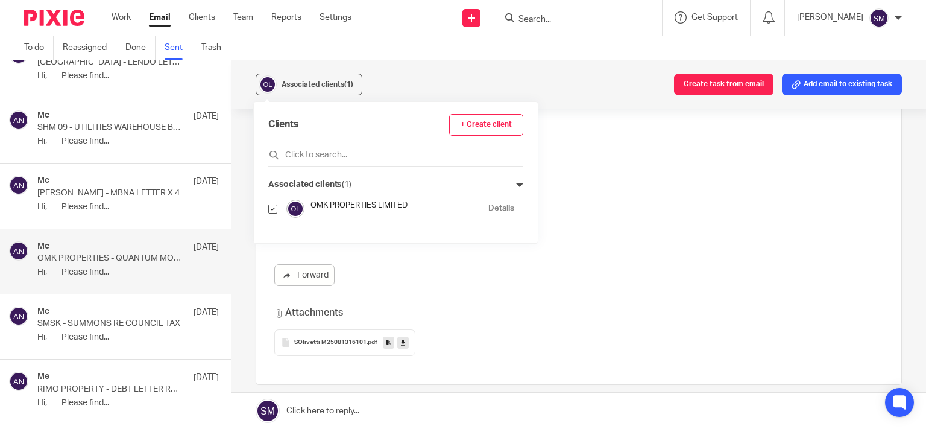
scroll to position [9503, 0]
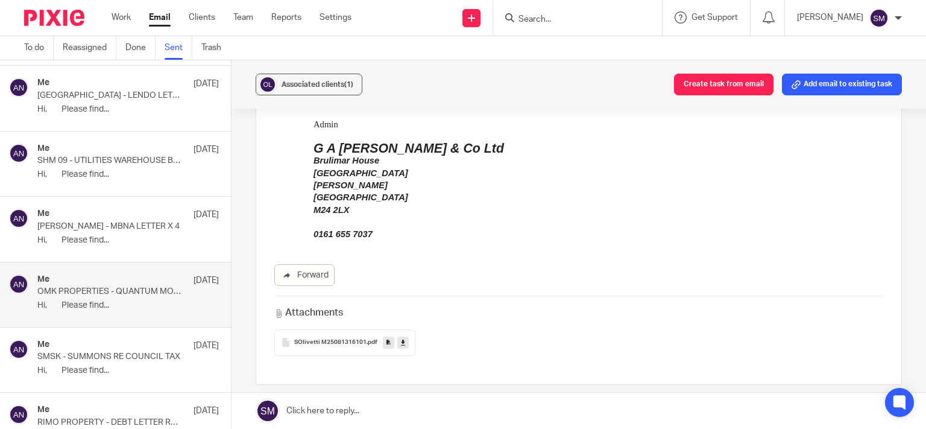
click at [112, 221] on p "GORDON HOFFMAN - MBNA LETTER X 4" at bounding box center [109, 226] width 145 height 10
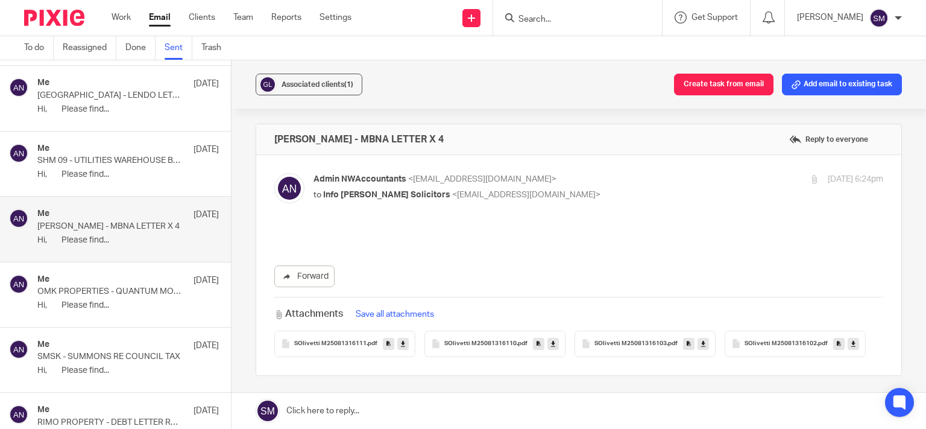
scroll to position [0, 0]
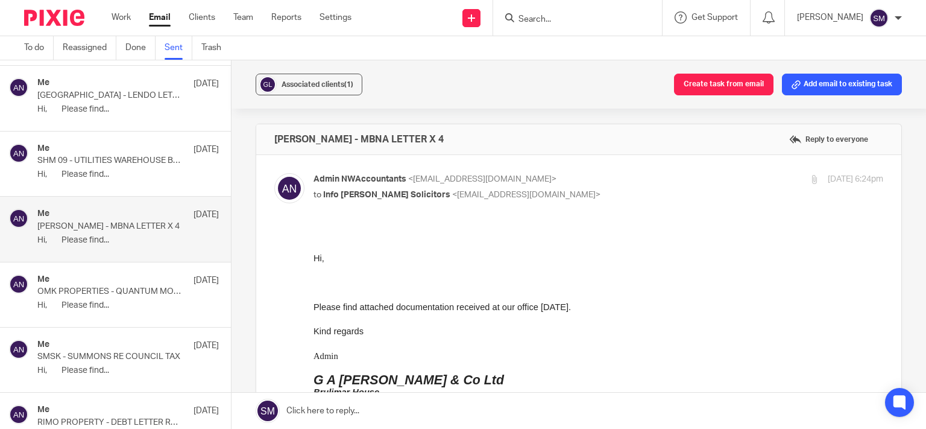
click at [116, 156] on p "SHM 09 - UTILITIES WAREHOUSE BILL" at bounding box center [109, 161] width 145 height 10
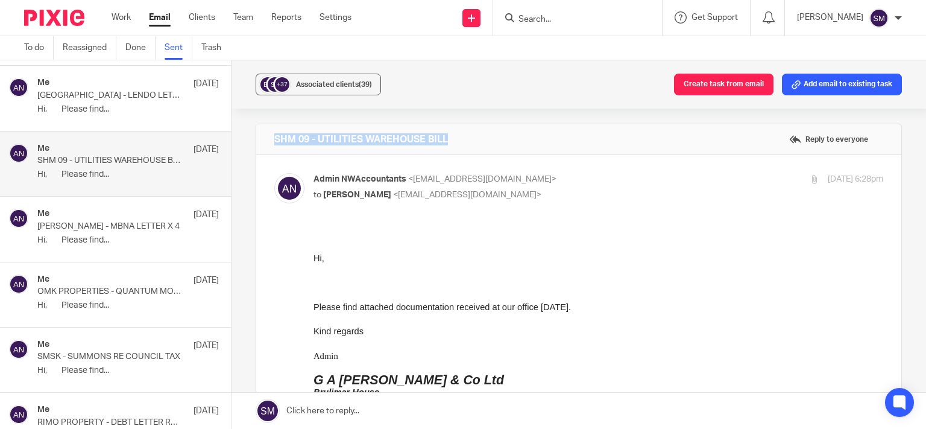
drag, startPoint x: 474, startPoint y: 144, endPoint x: 250, endPoint y: 135, distance: 223.9
click at [256, 134] on div "SHM 09 - UTILITIES WAREHOUSE BILL Reply to everyone" at bounding box center [578, 139] width 645 height 30
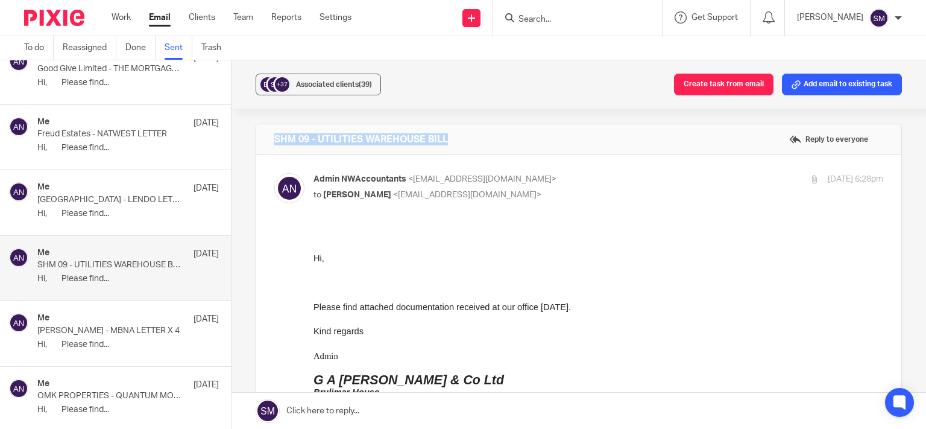
scroll to position [9388, 0]
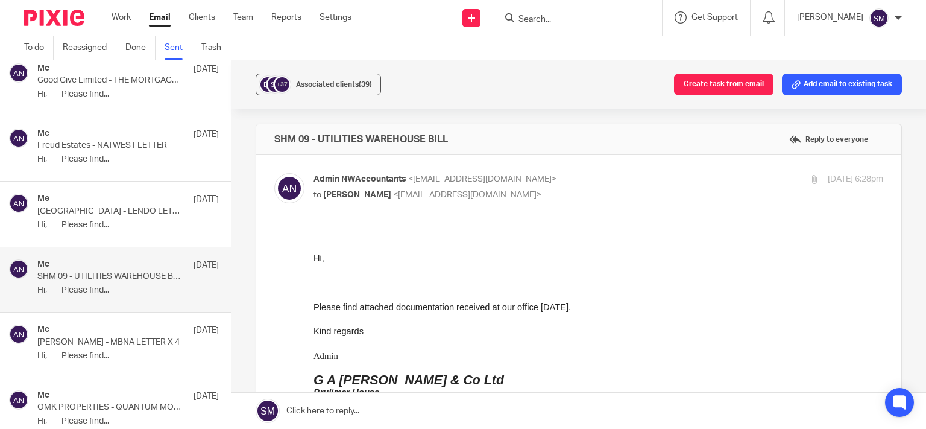
click at [138, 206] on p "Oakdale Road London - LENDO LETTER" at bounding box center [109, 211] width 145 height 10
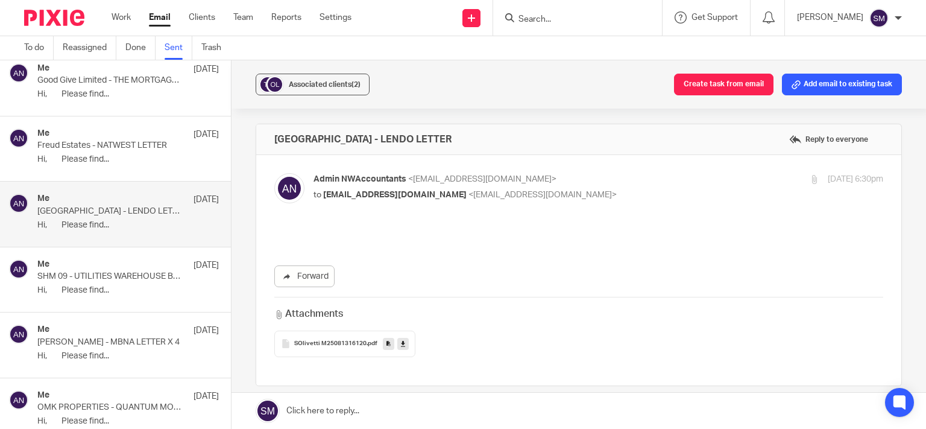
scroll to position [0, 0]
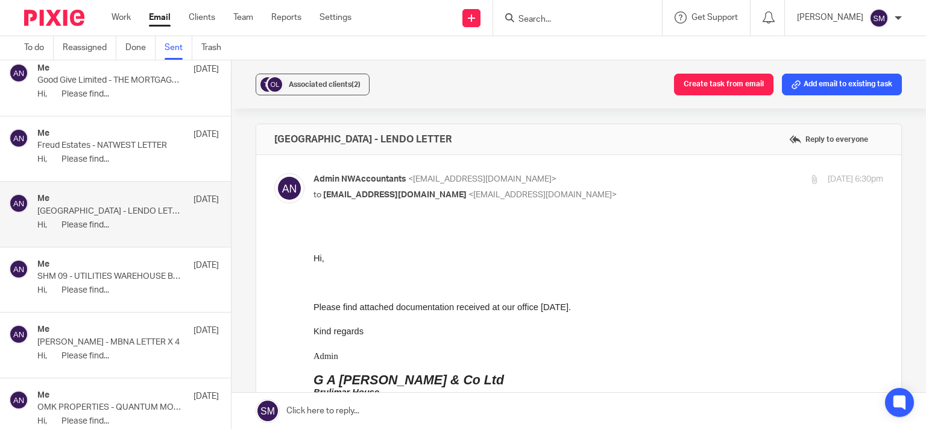
click at [144, 140] on p "Freud Estates - NATWEST LETTER" at bounding box center [109, 145] width 145 height 10
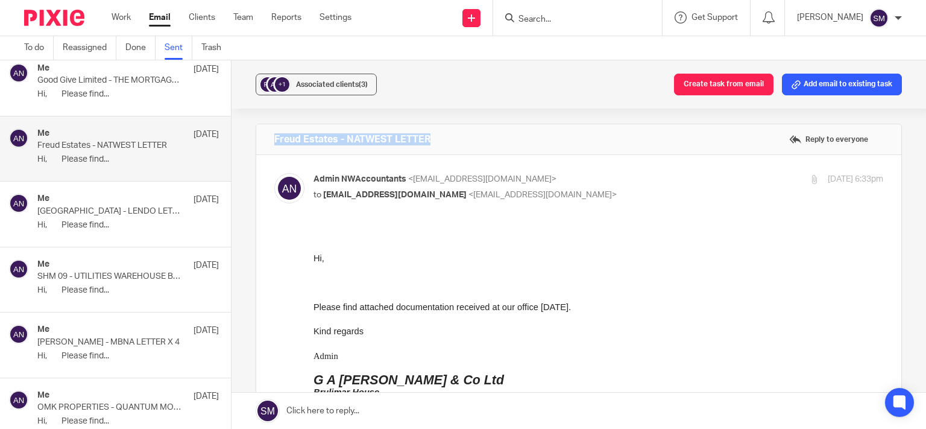
drag, startPoint x: 458, startPoint y: 137, endPoint x: 253, endPoint y: 130, distance: 204.5
click at [256, 130] on div "Freud Estates - NATWEST LETTER Reply to everyone" at bounding box center [578, 139] width 645 height 30
copy h4 "Freud Estates - NATWEST LETTER"
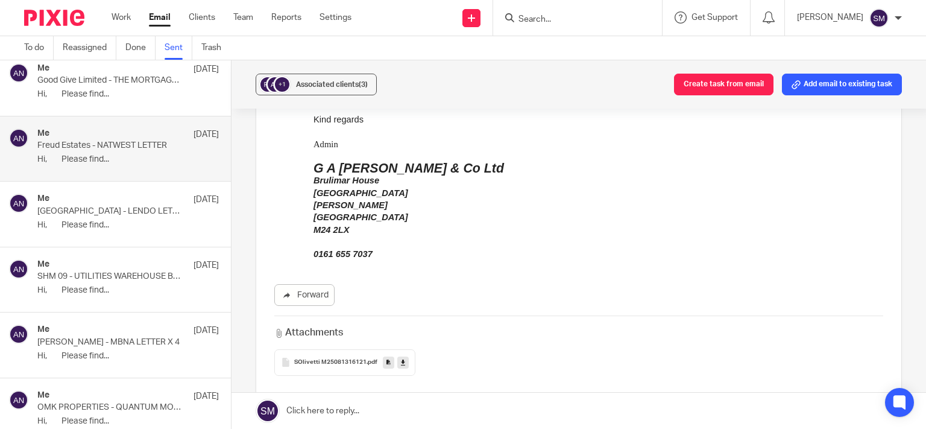
scroll to position [232, 0]
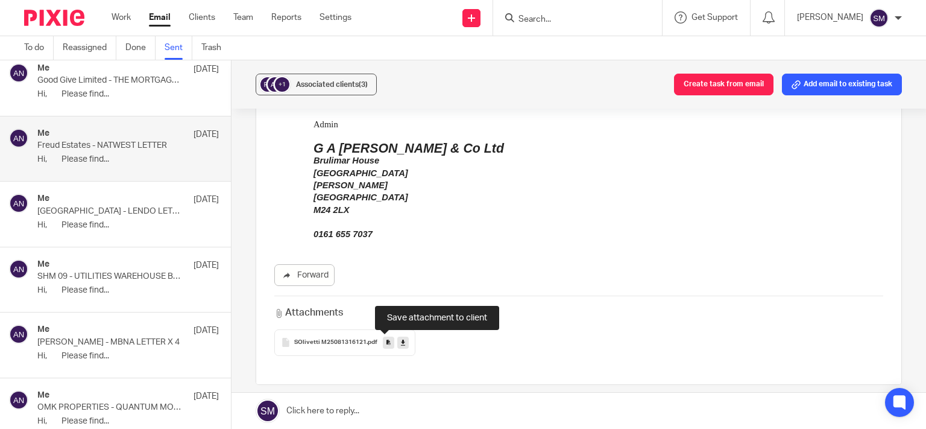
click at [387, 343] on icon at bounding box center [389, 342] width 4 height 9
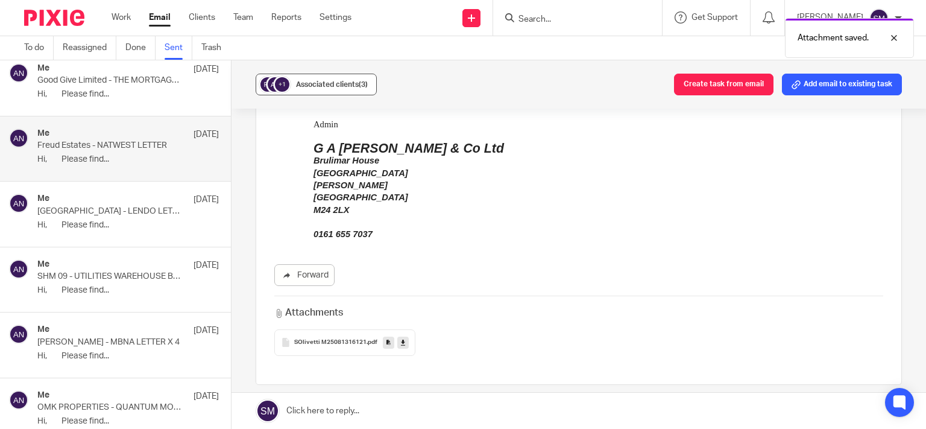
click at [341, 78] on div "Associated clients (3)" at bounding box center [332, 84] width 72 height 12
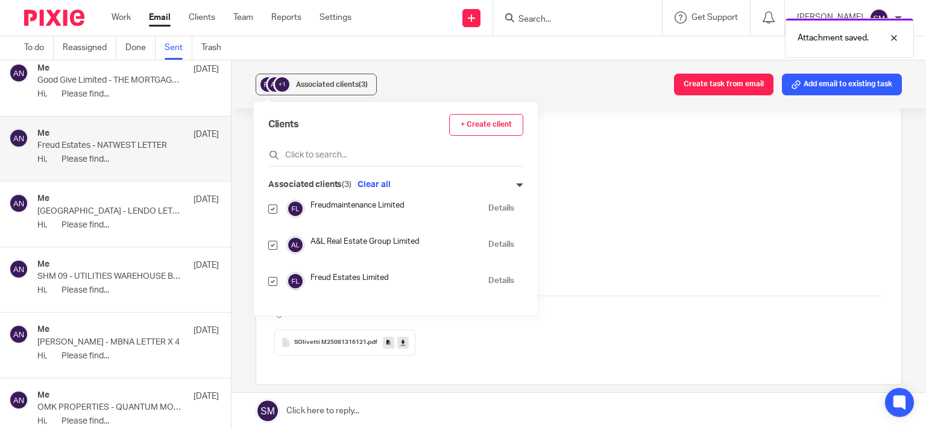
click at [484, 201] on div "Freudmaintenance Limited Details" at bounding box center [391, 209] width 246 height 18
click at [488, 213] on link "Details" at bounding box center [501, 208] width 26 height 11
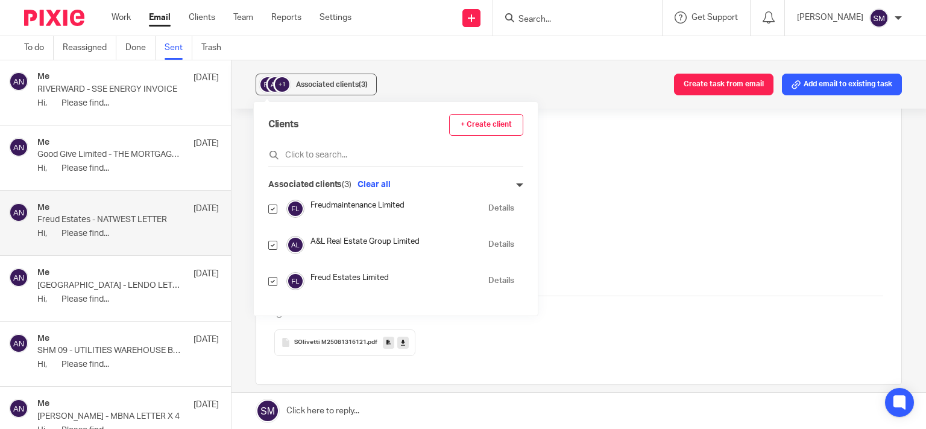
scroll to position [9214, 0]
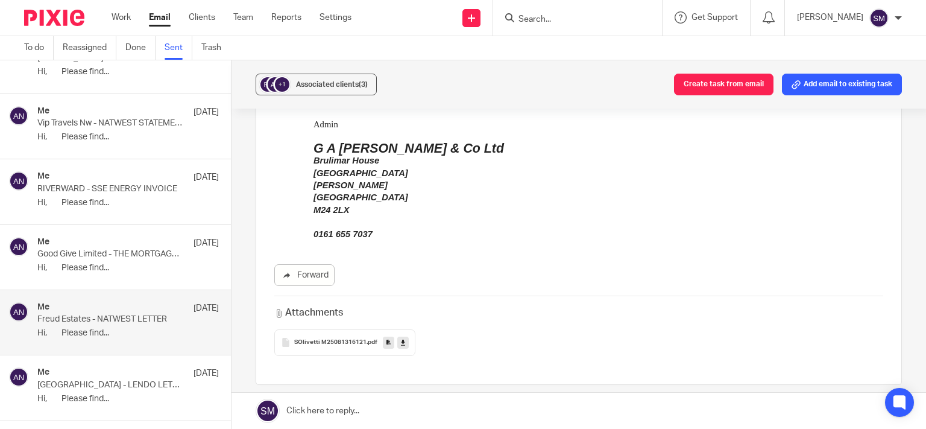
click at [115, 263] on p "Hi, Please find..." at bounding box center [128, 268] width 182 height 10
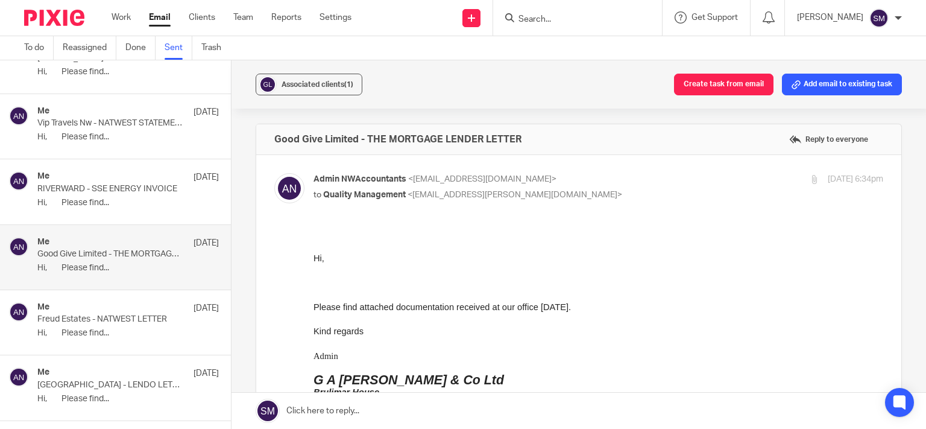
scroll to position [0, 0]
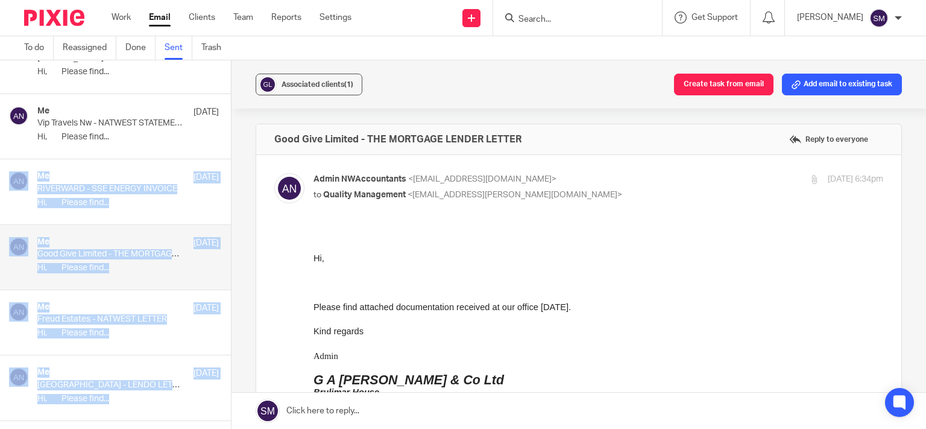
drag, startPoint x: 551, startPoint y: 131, endPoint x: 222, endPoint y: 134, distance: 328.6
click at [256, 136] on div "Good Give Limited - THE MORTGAGE LENDER LETTER Reply to everyone" at bounding box center [578, 139] width 645 height 30
click at [332, 142] on h4 "Good Give Limited - THE MORTGAGE LENDER LETTER" at bounding box center [397, 139] width 247 height 12
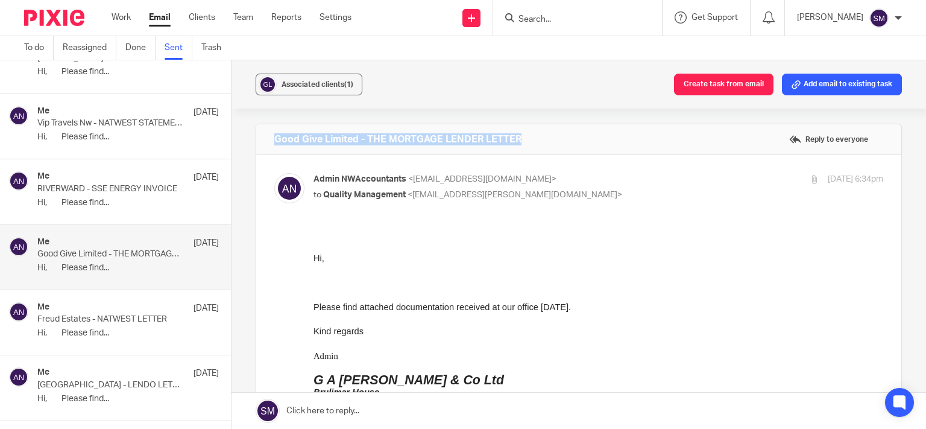
drag, startPoint x: 552, startPoint y: 146, endPoint x: 273, endPoint y: 133, distance: 278.9
click at [273, 133] on div "Good Give Limited - THE MORTGAGE LENDER LETTER Reply to everyone" at bounding box center [578, 139] width 645 height 30
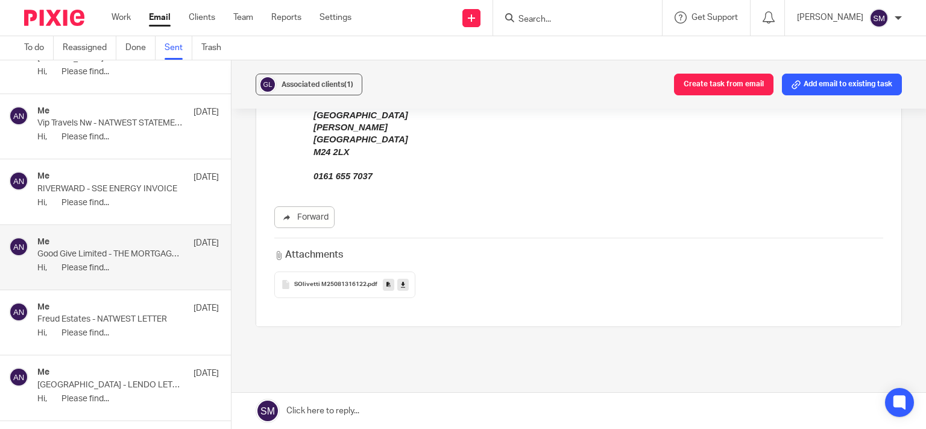
click at [387, 283] on icon at bounding box center [389, 284] width 4 height 9
click at [312, 90] on div "Associated clients (1)" at bounding box center [318, 84] width 72 height 12
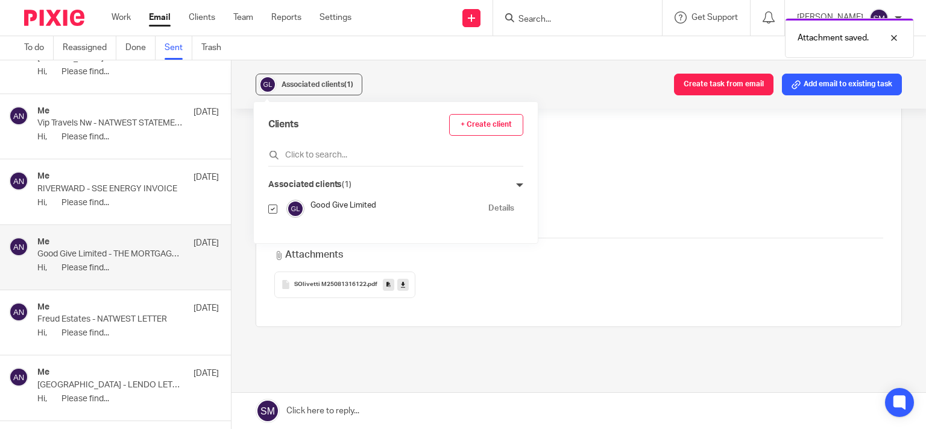
click at [496, 204] on link "Details" at bounding box center [501, 208] width 26 height 11
click at [133, 198] on p "Hi, Please find..." at bounding box center [128, 203] width 182 height 10
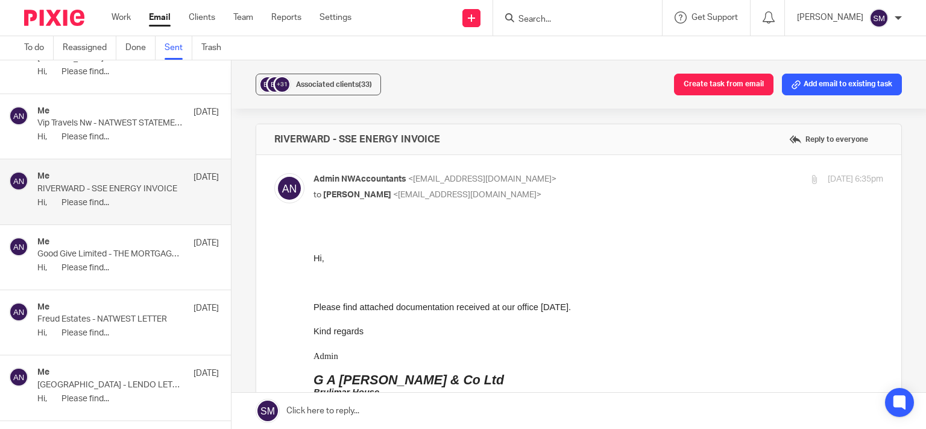
scroll to position [0, 0]
click at [142, 106] on div "Me 13 Aug" at bounding box center [128, 112] width 182 height 12
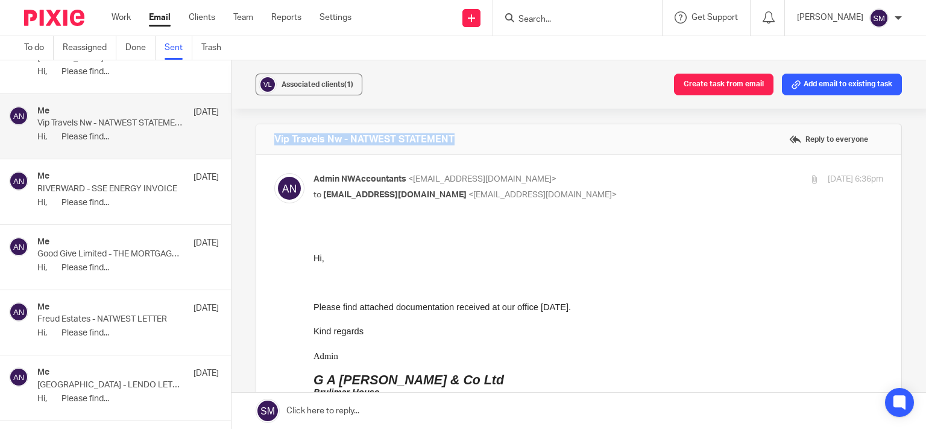
drag, startPoint x: 455, startPoint y: 131, endPoint x: 271, endPoint y: 129, distance: 183.3
click at [271, 129] on div "Vip Travels Nw - NATWEST STATEMENT Reply to everyone" at bounding box center [578, 139] width 645 height 30
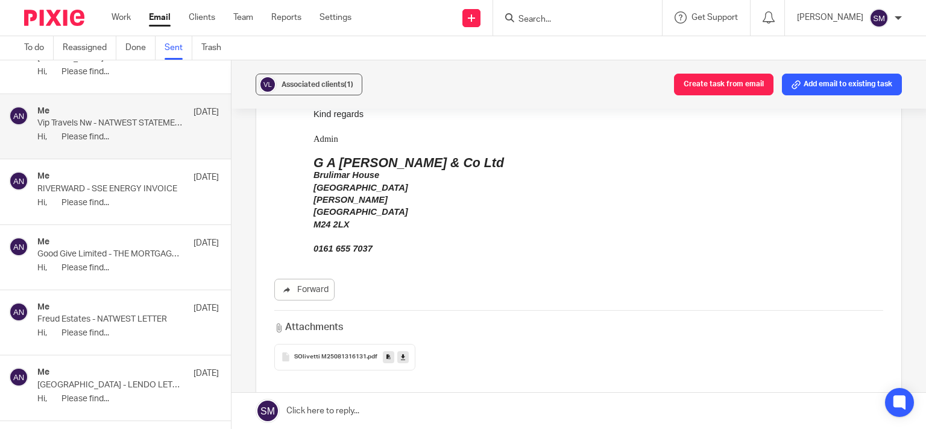
scroll to position [232, 0]
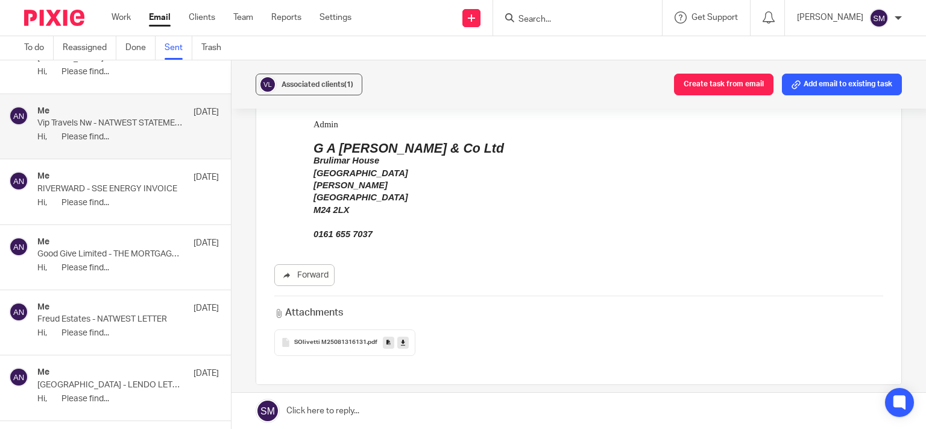
click at [387, 345] on link at bounding box center [388, 342] width 11 height 12
click at [333, 84] on span "Associated clients (1)" at bounding box center [318, 84] width 72 height 7
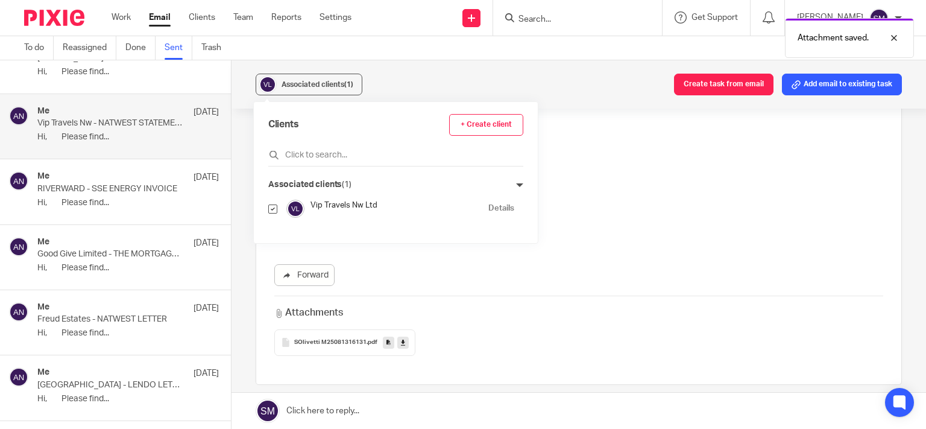
click at [488, 207] on link "Details" at bounding box center [501, 208] width 26 height 11
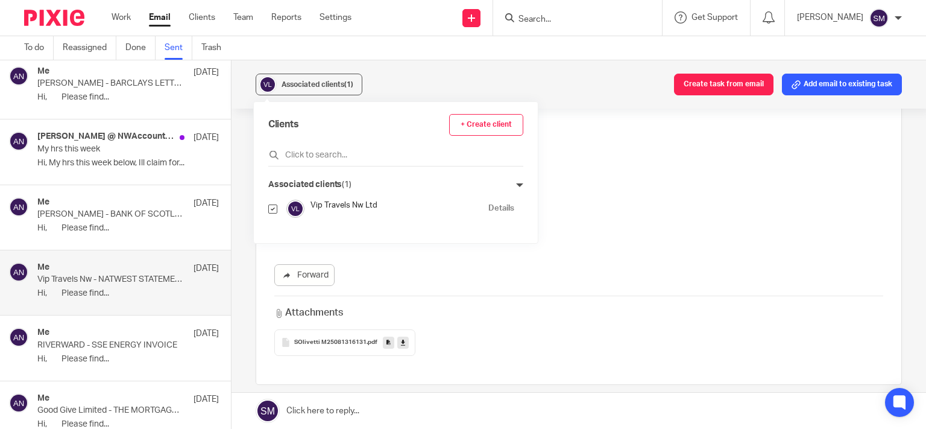
scroll to position [9040, 0]
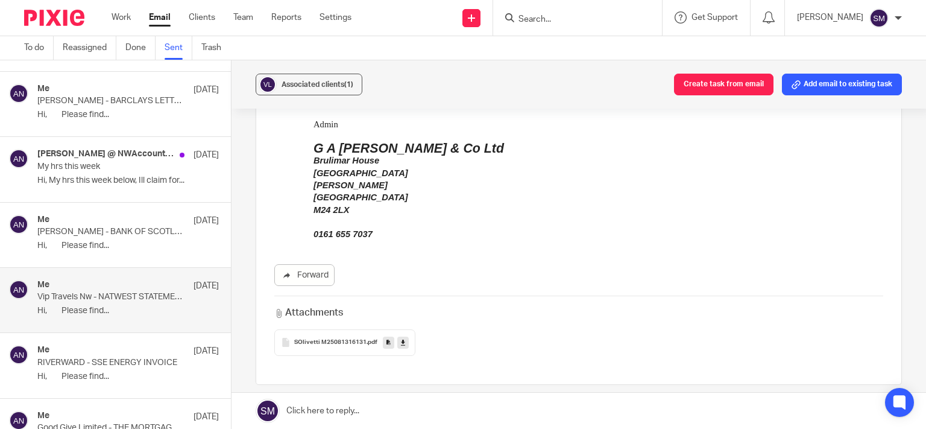
click at [123, 215] on div "Me 13 Aug" at bounding box center [128, 221] width 182 height 12
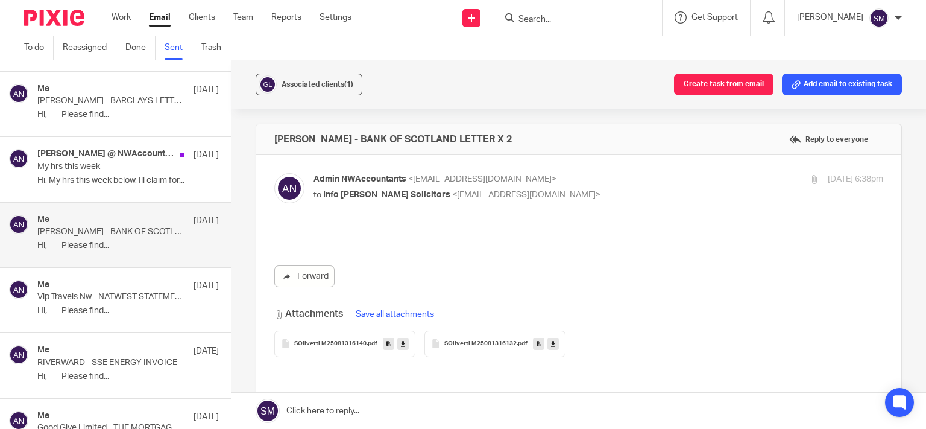
scroll to position [0, 0]
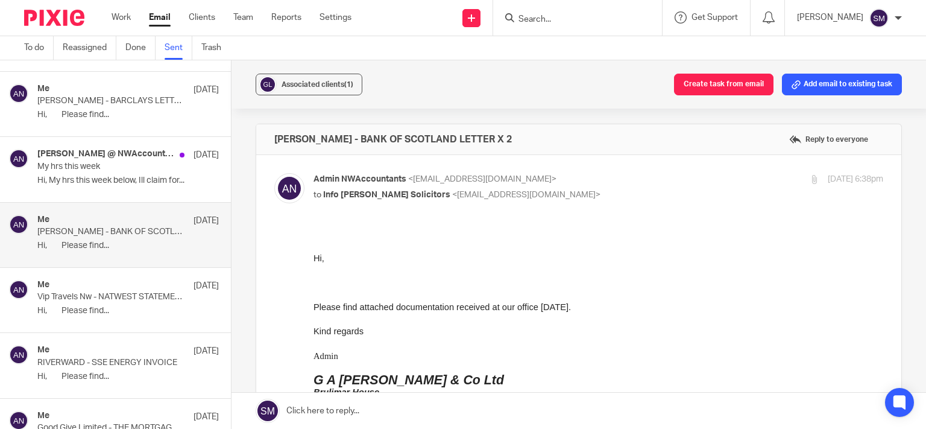
click at [122, 175] on p "Hi, My hrs this week below, Ill claim for..." at bounding box center [128, 180] width 182 height 10
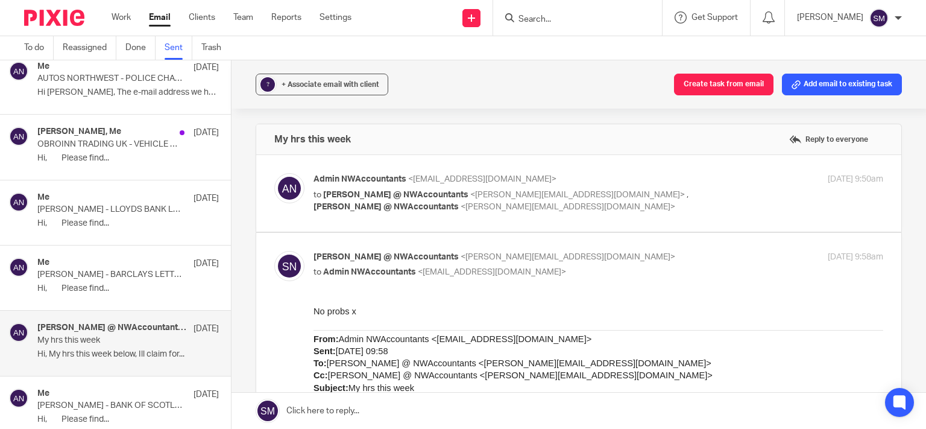
scroll to position [8751, 0]
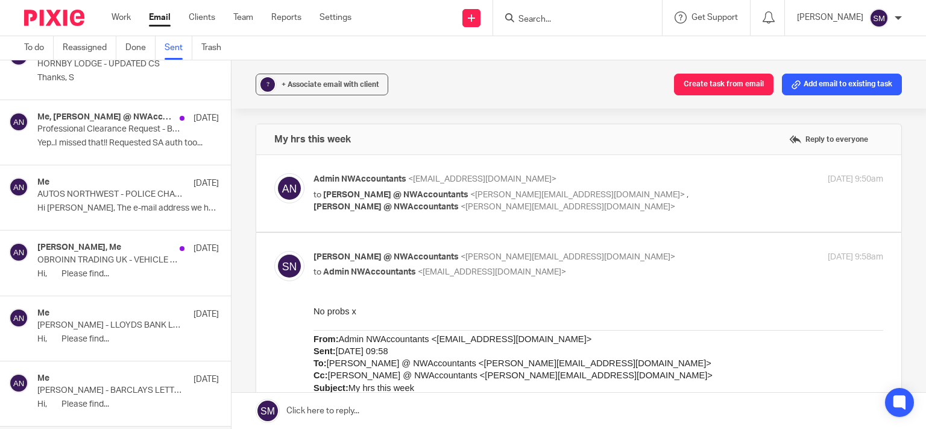
click at [107, 255] on p "OBROINN TRADING UK - VEHICLE PROOF OF OWNERSHIP" at bounding box center [109, 260] width 145 height 10
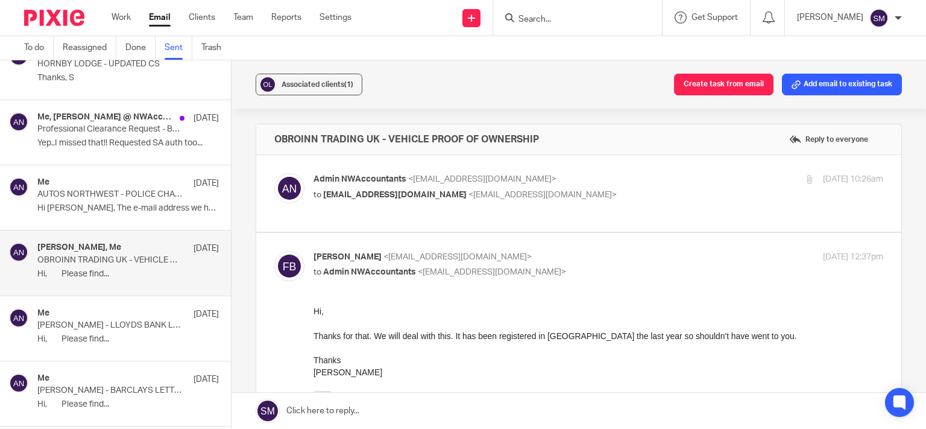
scroll to position [0, 0]
drag, startPoint x: 563, startPoint y: 144, endPoint x: 271, endPoint y: 139, distance: 291.9
click at [259, 140] on div "OBROINN TRADING UK - VEHICLE PROOF OF OWNERSHIP Reply to everyone" at bounding box center [578, 139] width 645 height 30
click at [805, 177] on div at bounding box center [809, 179] width 9 height 9
checkbox input "true"
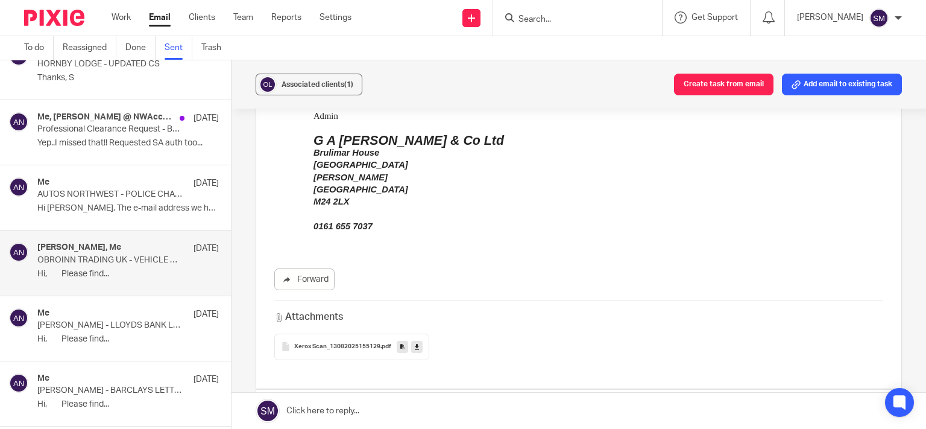
scroll to position [232, 0]
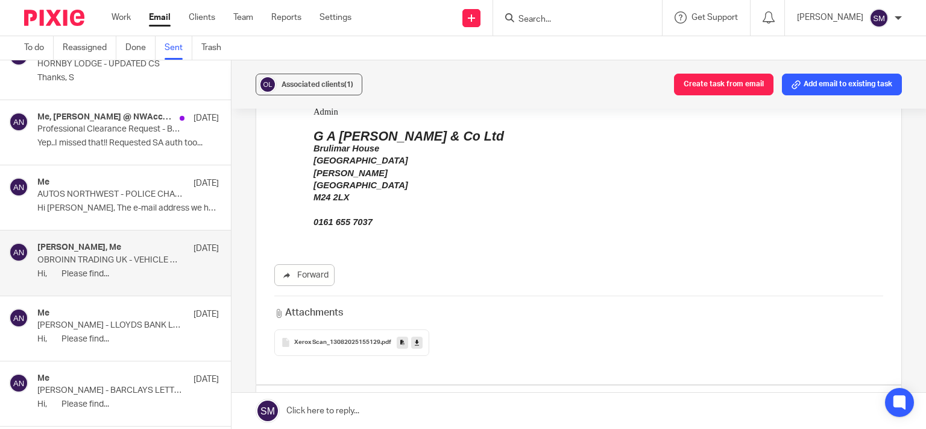
click at [397, 342] on link at bounding box center [402, 342] width 11 height 12
click at [289, 83] on span "Associated clients (1)" at bounding box center [318, 84] width 72 height 7
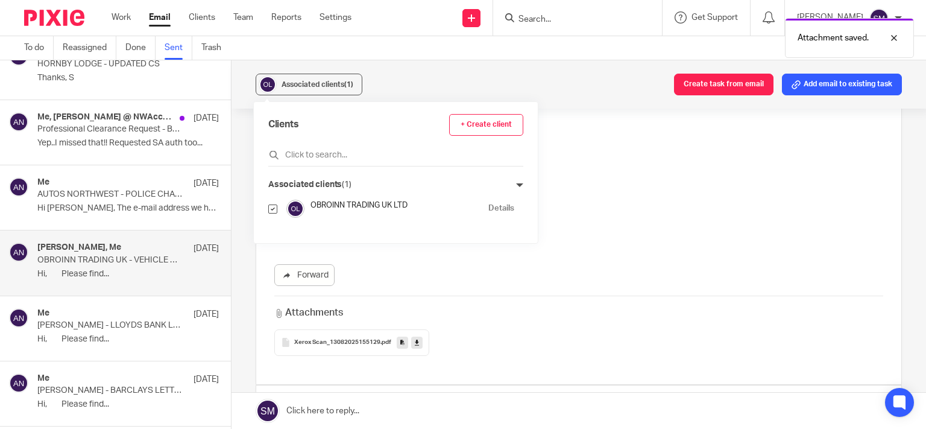
click at [493, 206] on link "Details" at bounding box center [501, 208] width 26 height 11
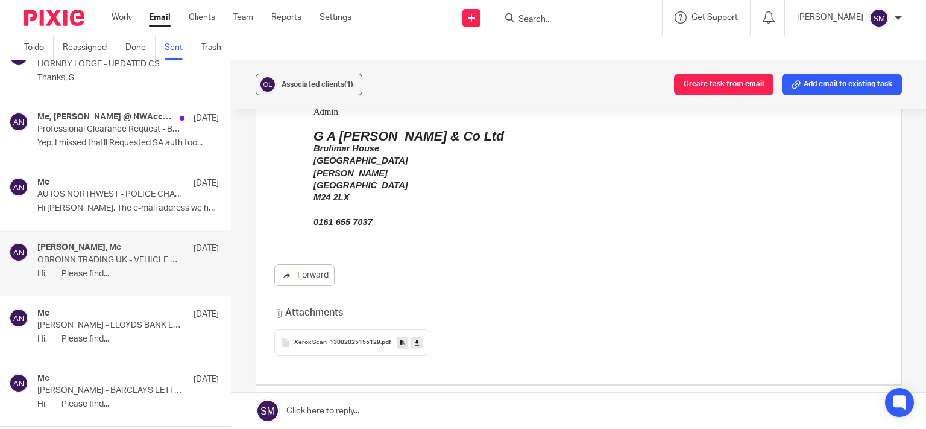
click at [108, 177] on div "Me 14 Aug" at bounding box center [128, 183] width 182 height 12
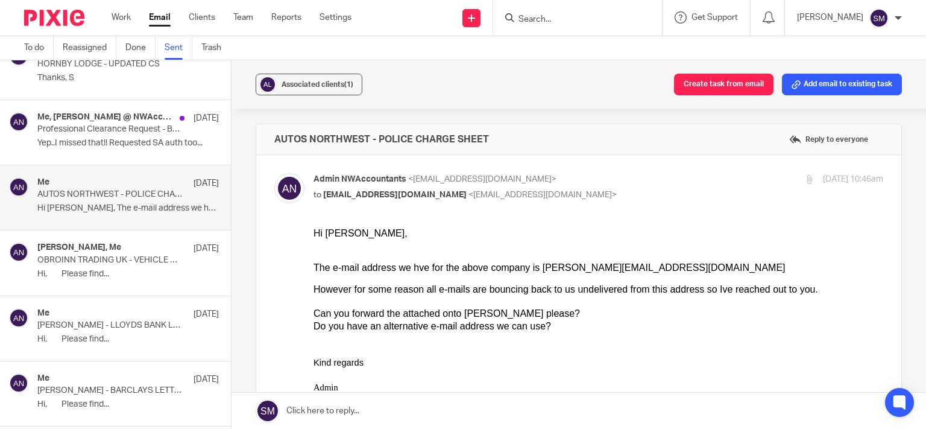
scroll to position [0, 0]
drag, startPoint x: 526, startPoint y: 142, endPoint x: 255, endPoint y: 137, distance: 270.8
click at [256, 137] on div "AUTOS NORTHWEST - POLICE CHARGE SHEET Reply to everyone" at bounding box center [578, 139] width 645 height 30
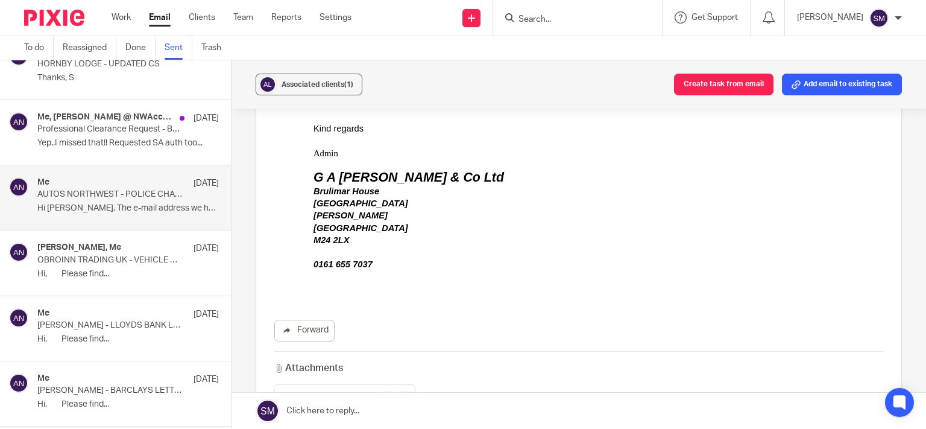
scroll to position [289, 0]
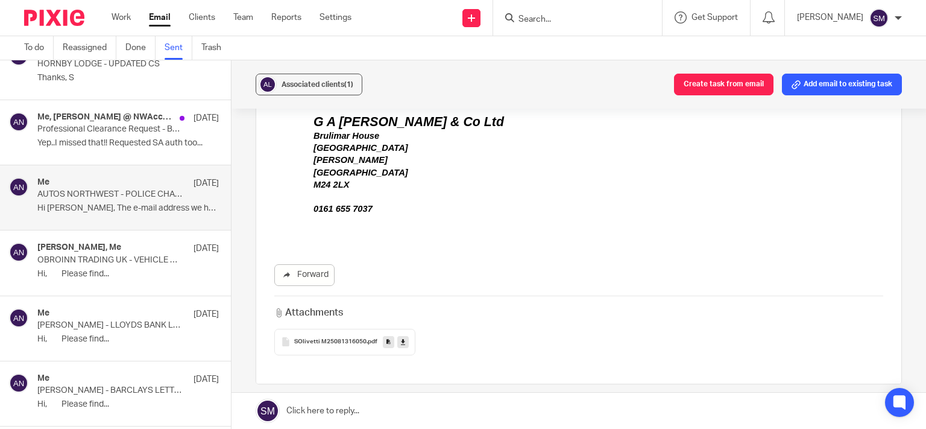
click at [387, 343] on icon at bounding box center [389, 341] width 4 height 9
click at [333, 84] on span "Associated clients (1)" at bounding box center [318, 84] width 72 height 7
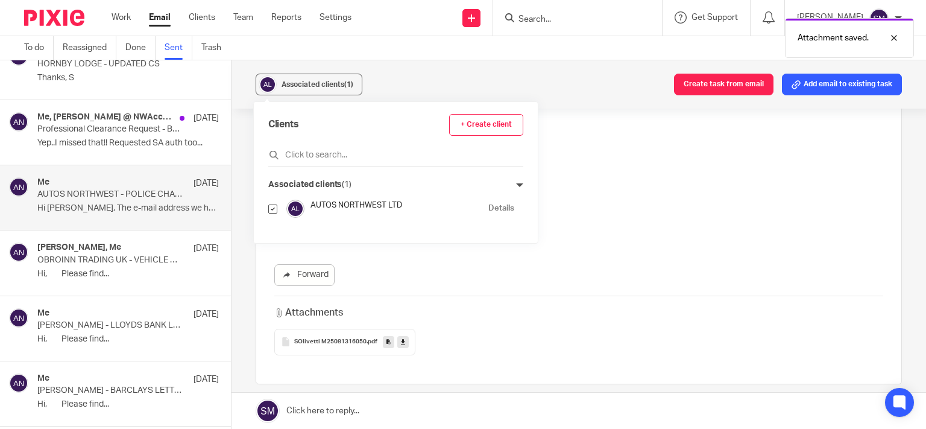
click at [494, 204] on link "Details" at bounding box center [501, 208] width 26 height 11
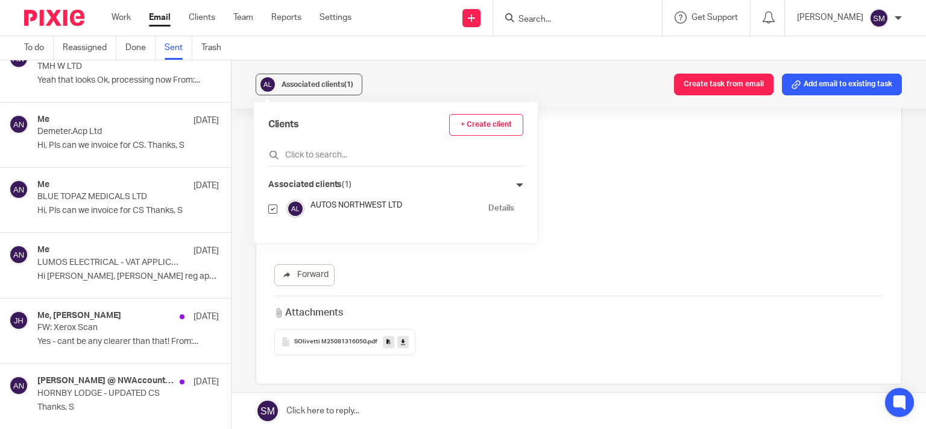
scroll to position [8403, 0]
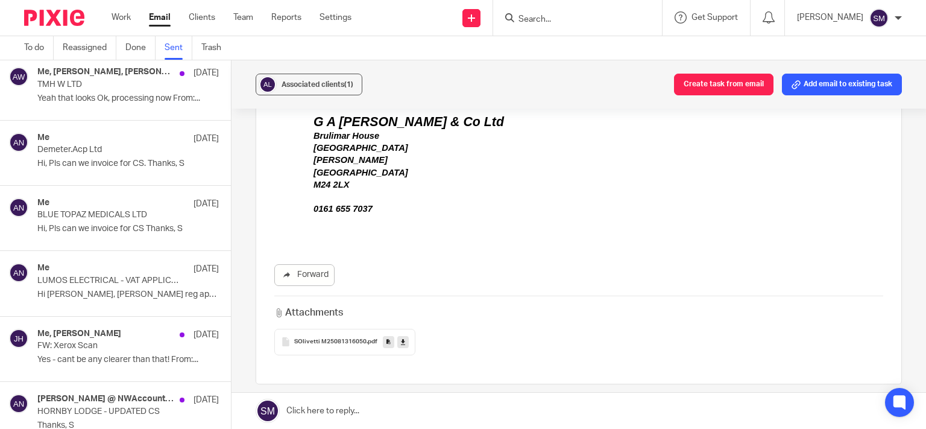
drag, startPoint x: 124, startPoint y: 277, endPoint x: 134, endPoint y: 282, distance: 11.6
click at [124, 289] on p "Hi Daniel, Vat reg appoved, I have: ..." at bounding box center [128, 294] width 182 height 10
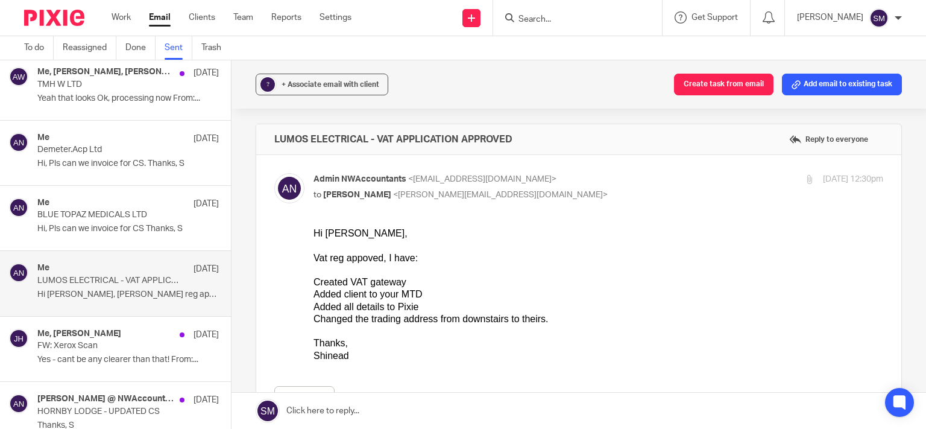
scroll to position [0, 0]
drag, startPoint x: 534, startPoint y: 139, endPoint x: 259, endPoint y: 138, distance: 275.0
click at [259, 138] on div "LUMOS ELECTRICAL - VAT APPLICATION APPROVED Reply to everyone" at bounding box center [578, 139] width 645 height 30
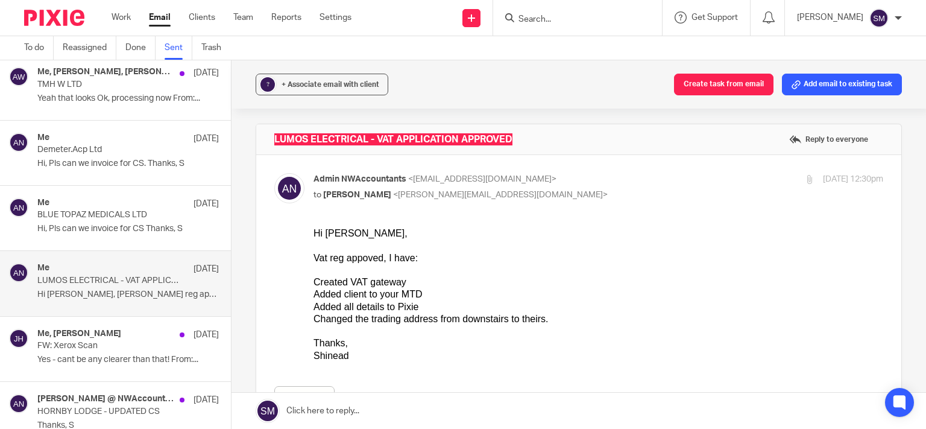
click at [591, 257] on div "Vat reg appoved, I have:" at bounding box center [599, 258] width 570 height 12
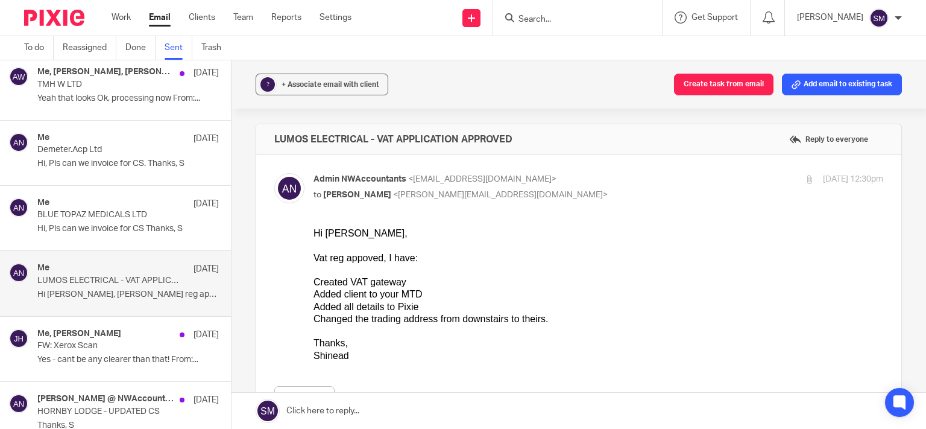
click at [97, 224] on p "Hi, Pls can we invoice for CS Thanks, S" at bounding box center [128, 229] width 182 height 10
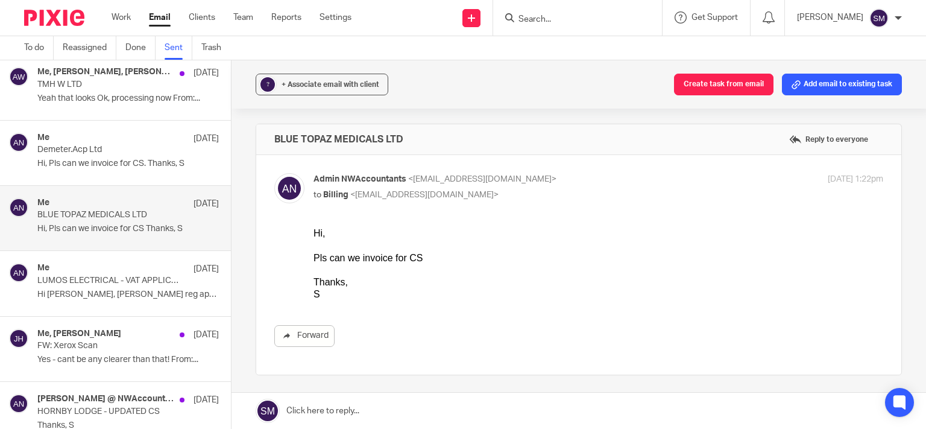
click at [83, 210] on p "BLUE TOPAZ MEDICALS LTD" at bounding box center [109, 215] width 145 height 10
click at [95, 133] on div "Me 14 Aug" at bounding box center [128, 139] width 182 height 12
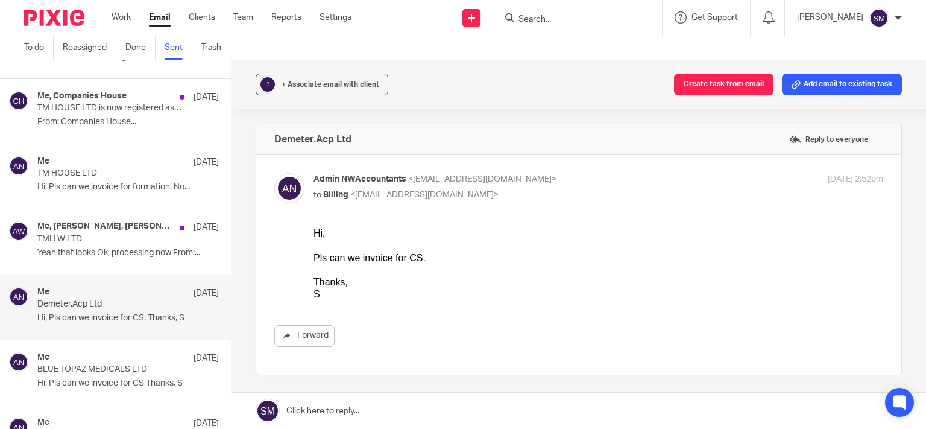
scroll to position [8230, 0]
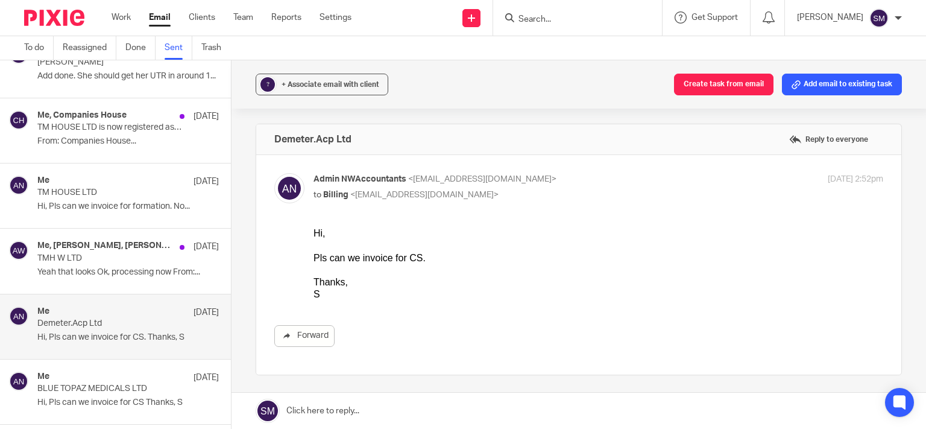
click at [119, 250] on div "Me, Joel Hofman, Aron Wajnsztok 14 Aug TMH W LTD Yeah that looks Ok, processing…" at bounding box center [128, 261] width 182 height 40
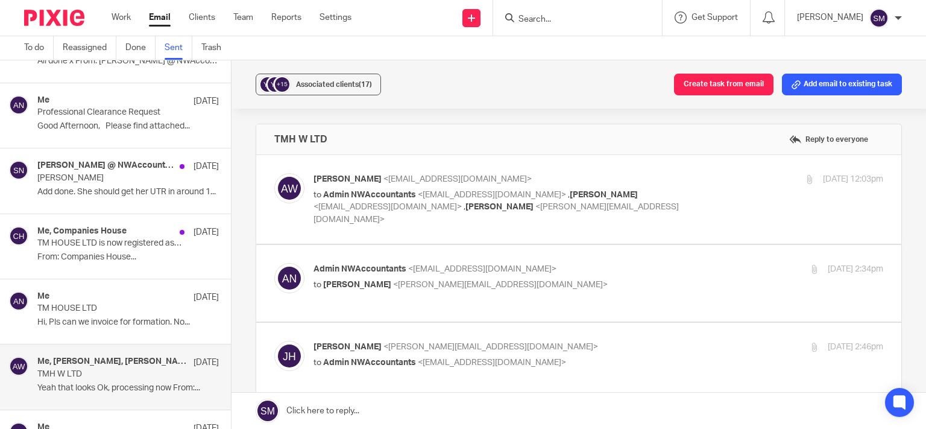
scroll to position [0, 0]
click at [134, 291] on div "Me 14 Aug" at bounding box center [128, 297] width 182 height 12
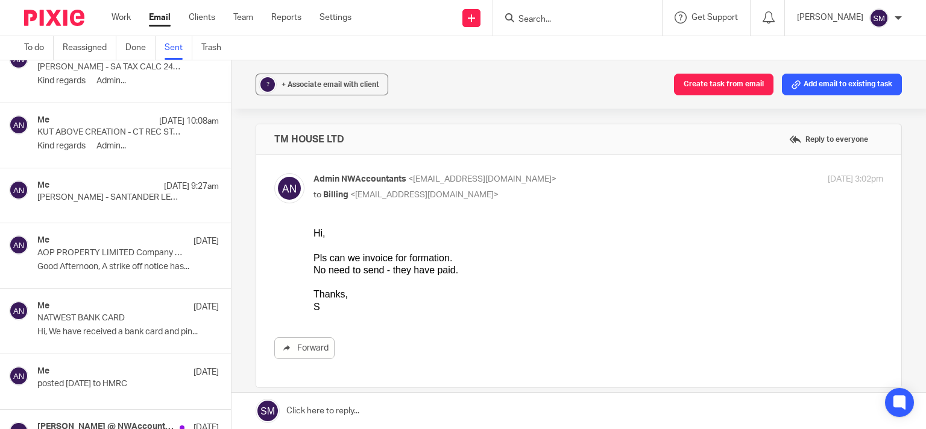
scroll to position [7709, 0]
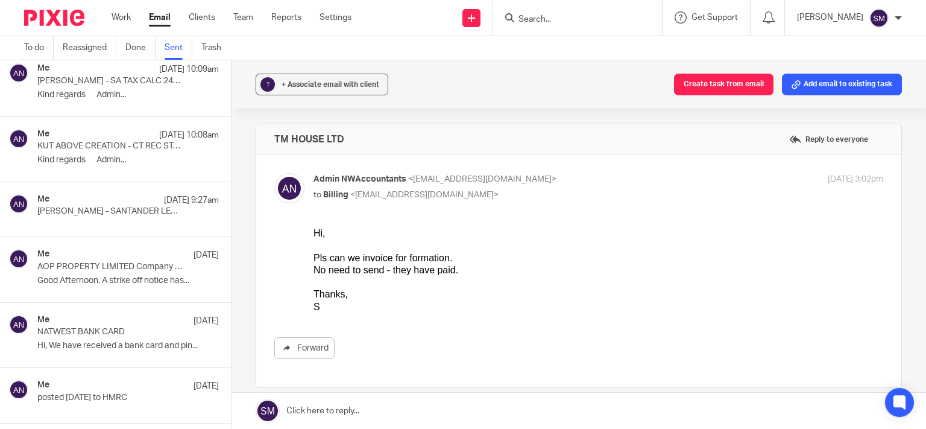
click at [150, 327] on p "NATWEST BANK CARD" at bounding box center [109, 332] width 145 height 10
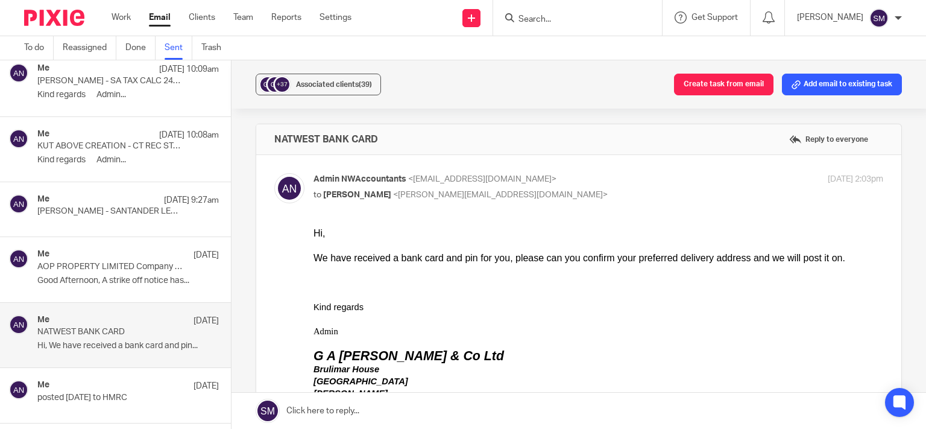
scroll to position [7651, 0]
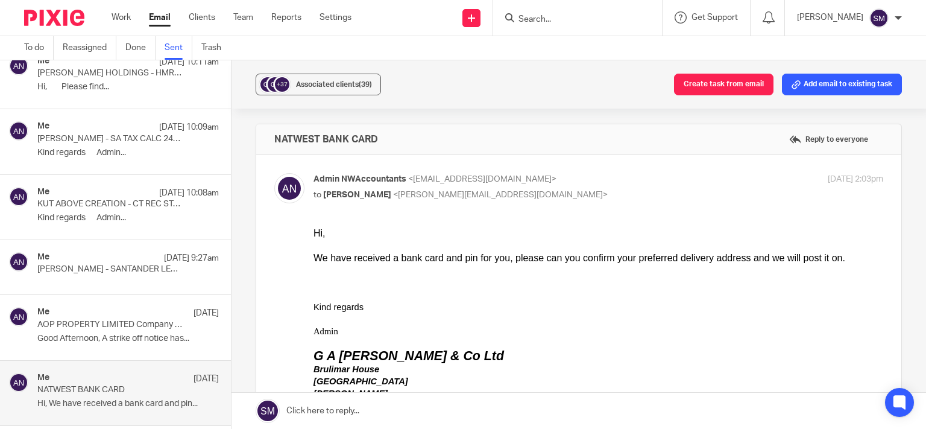
click at [125, 307] on div "Me 15 Aug" at bounding box center [128, 313] width 182 height 12
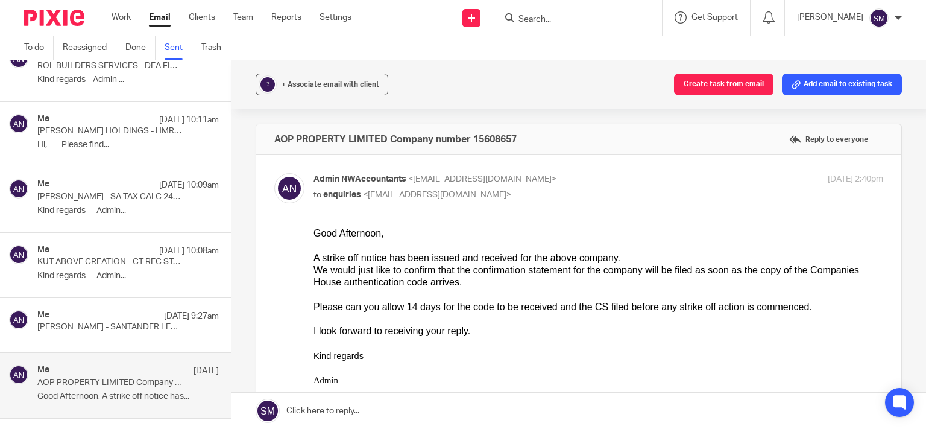
scroll to position [7535, 0]
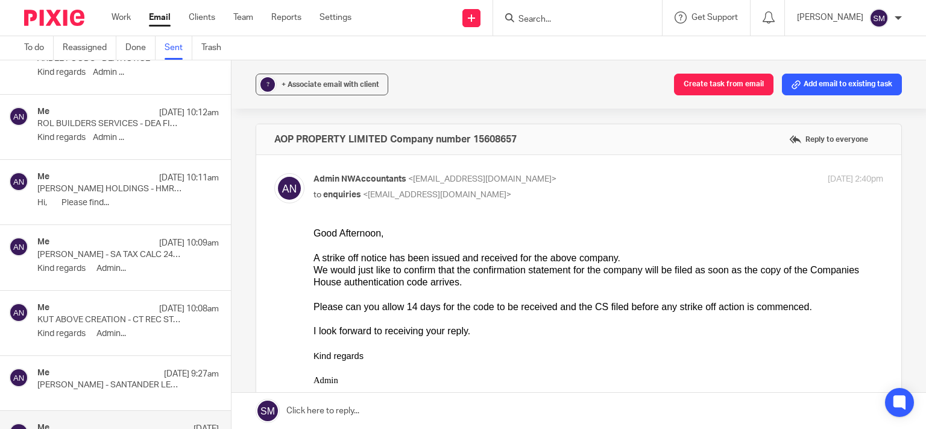
click at [128, 303] on div "Me 18 Aug 10:08am" at bounding box center [128, 309] width 182 height 12
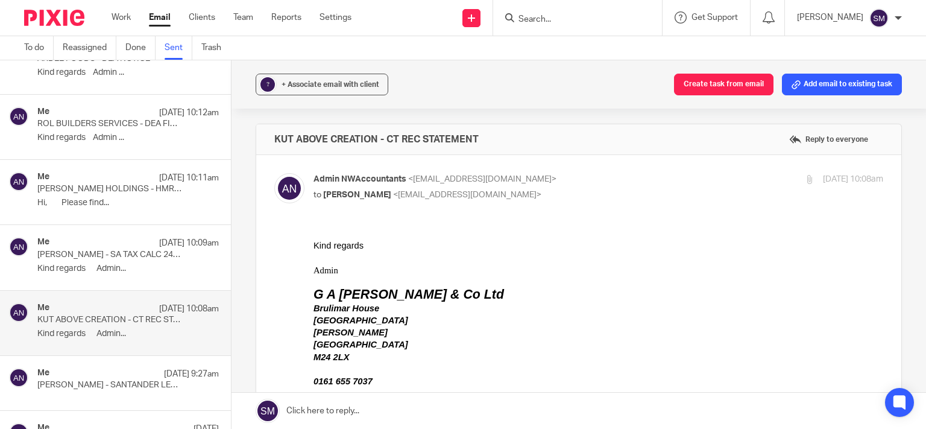
scroll to position [0, 0]
drag, startPoint x: 494, startPoint y: 139, endPoint x: 263, endPoint y: 136, distance: 231.6
click at [262, 140] on div "KUT ABOVE CREATION - CT REC STATEMENT Reply to everyone" at bounding box center [578, 139] width 645 height 30
click at [633, 221] on div "Admin NWAccountants <admin@nwaccountants.co.uk> to Daniel Garrod <danielg@nwacc…" at bounding box center [578, 355] width 609 height 365
click at [592, 139] on div "KUT ABOVE CREATION - CT REC STATEMENT Reply to everyone" at bounding box center [578, 139] width 645 height 30
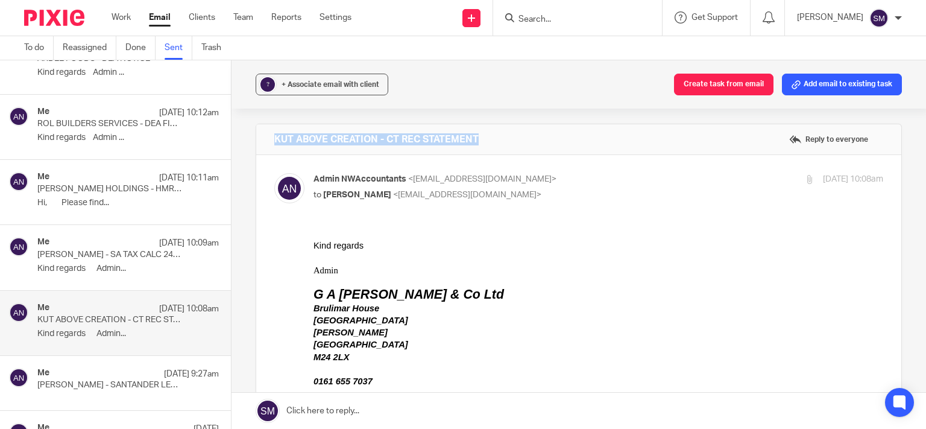
drag, startPoint x: 491, startPoint y: 136, endPoint x: 288, endPoint y: 142, distance: 203.3
click at [262, 139] on div "KUT ABOVE CREATION - CT REC STATEMENT Reply to everyone" at bounding box center [578, 139] width 645 height 30
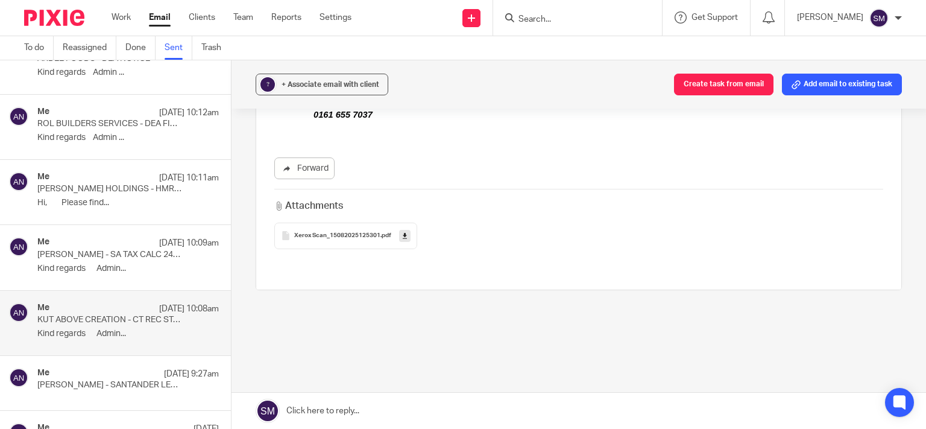
scroll to position [271, 0]
click at [406, 227] on link at bounding box center [404, 231] width 11 height 12
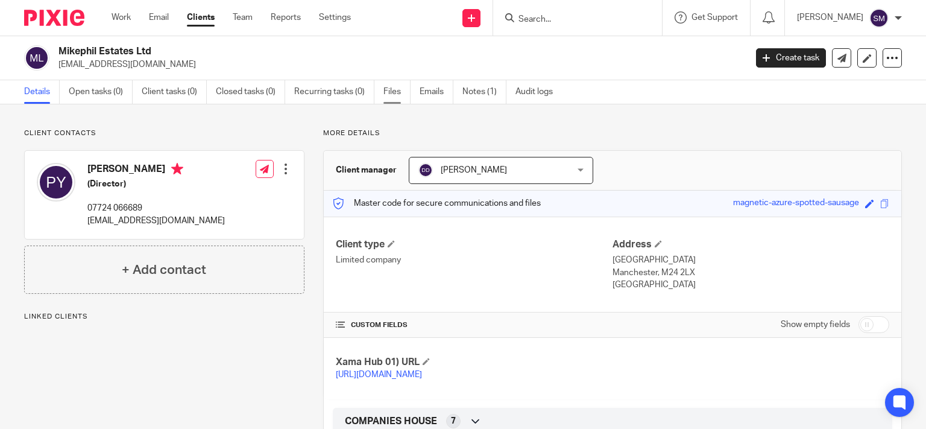
click at [388, 88] on link "Files" at bounding box center [397, 92] width 27 height 24
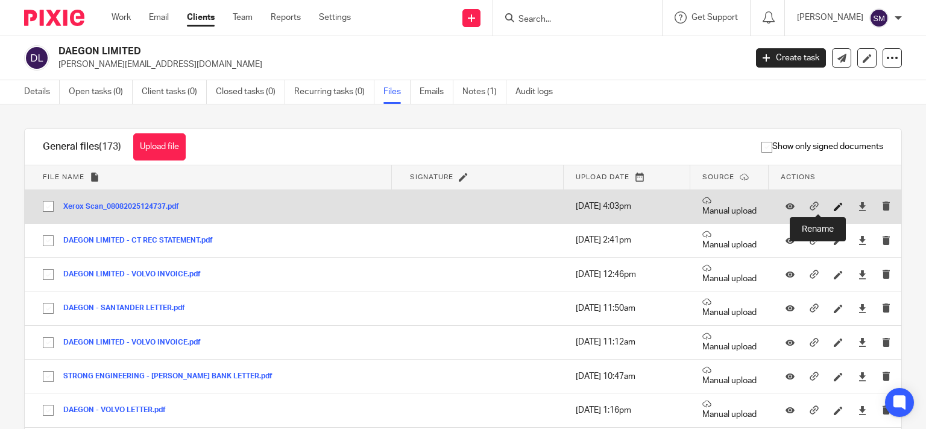
click at [834, 207] on icon at bounding box center [838, 206] width 9 height 9
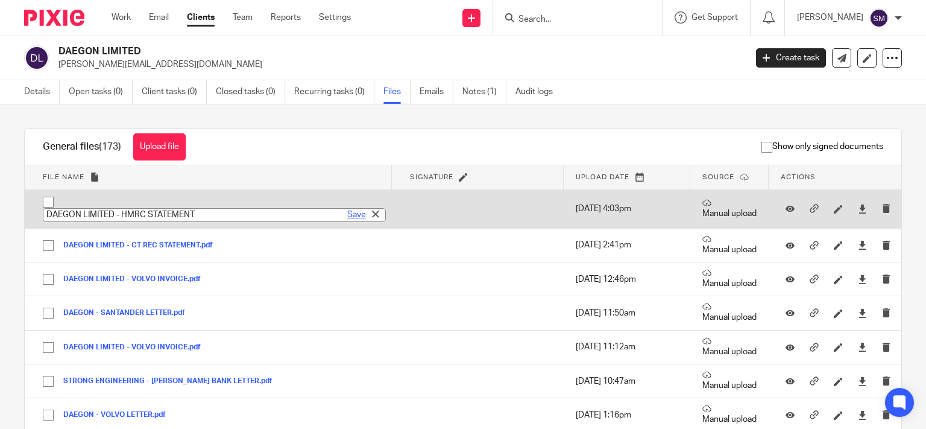
type input "DAEGON LIMITED - HMRC STATEMENT"
click at [347, 216] on link "Save" at bounding box center [356, 215] width 19 height 12
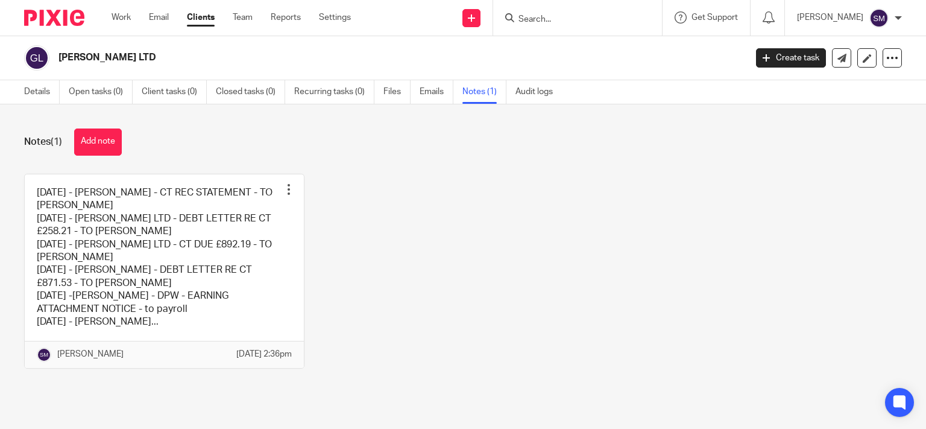
click at [537, 14] on input "Search" at bounding box center [571, 19] width 109 height 11
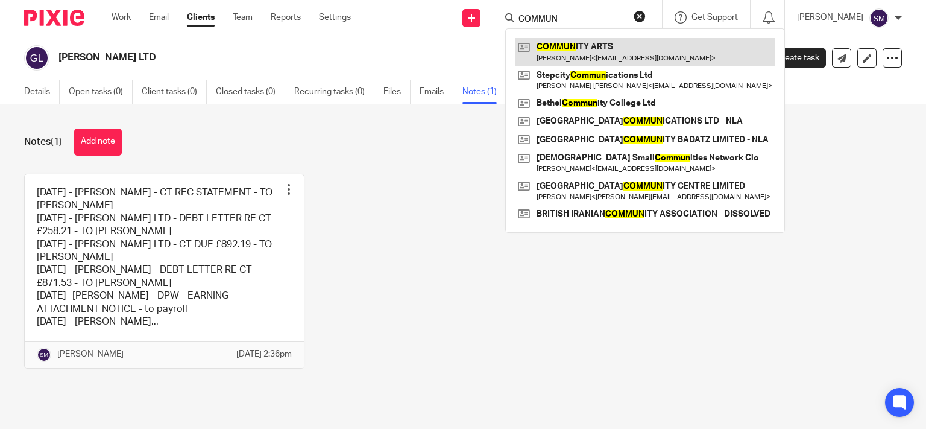
type input "COMMUN"
click at [625, 62] on link at bounding box center [645, 52] width 260 height 28
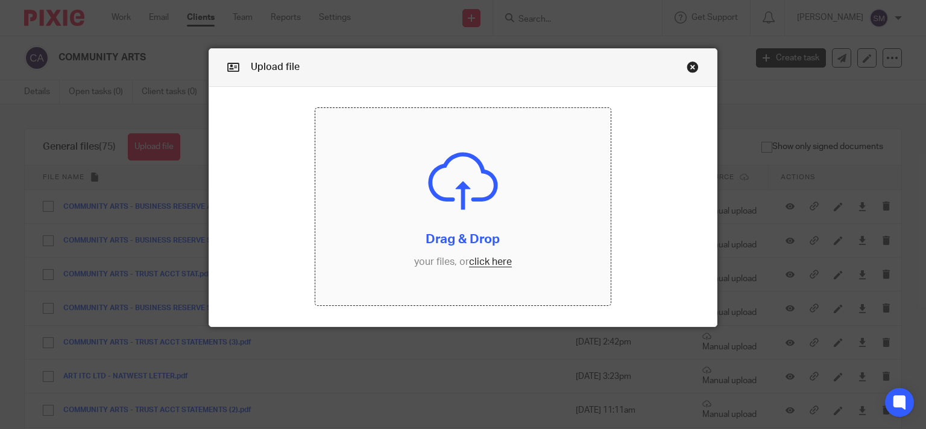
click at [426, 224] on input "file" at bounding box center [462, 206] width 295 height 197
click at [687, 70] on link "Close this dialog window" at bounding box center [693, 69] width 12 height 16
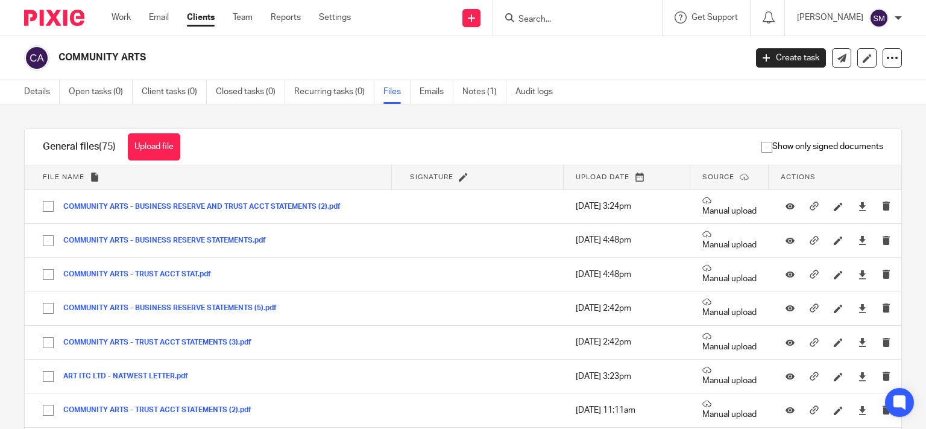
click at [528, 14] on input "Search" at bounding box center [571, 19] width 109 height 11
click at [538, 14] on input "Search" at bounding box center [571, 19] width 109 height 11
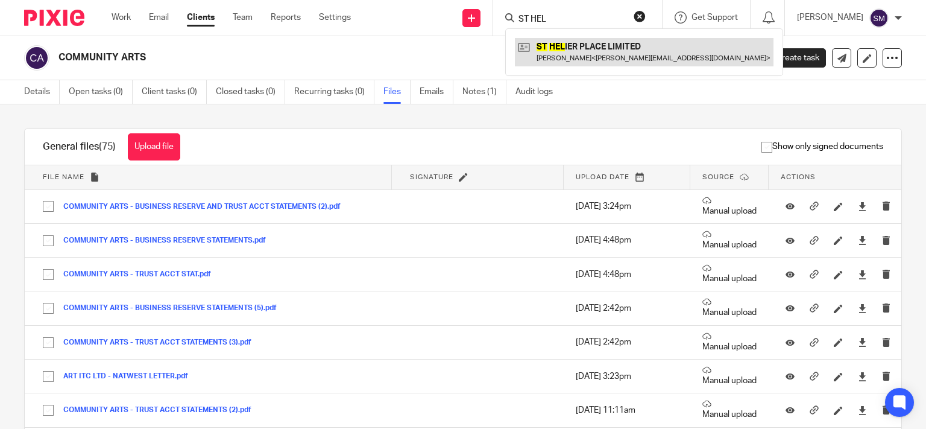
type input "ST HEL"
click at [569, 49] on link at bounding box center [644, 52] width 259 height 28
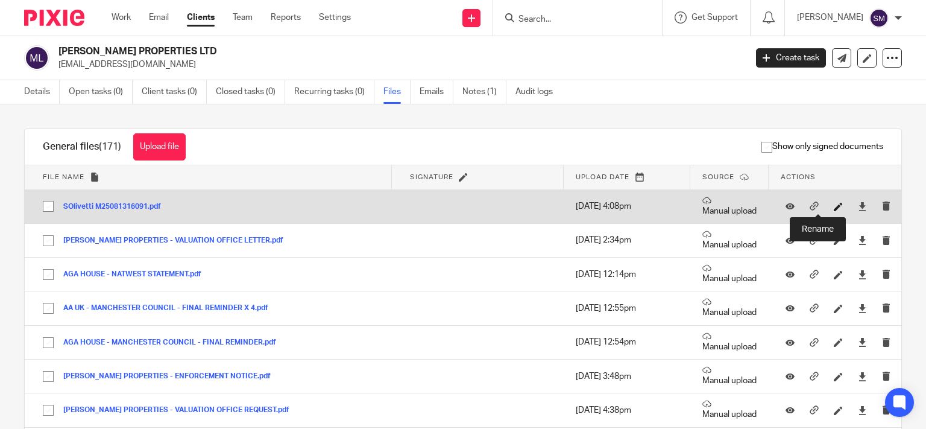
click at [834, 205] on icon at bounding box center [838, 206] width 9 height 9
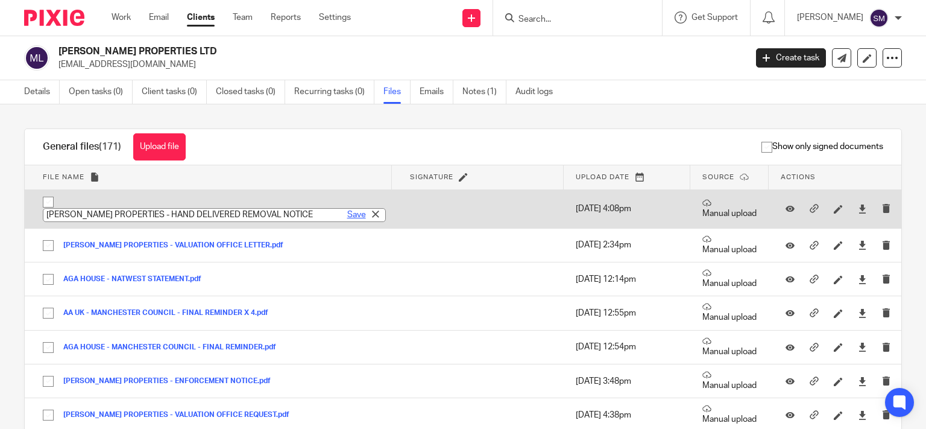
type input "MOULTON PROPERTIES - HAND DELIVERED REMOVAL NOTICE"
click at [347, 212] on link "Save" at bounding box center [356, 215] width 19 height 12
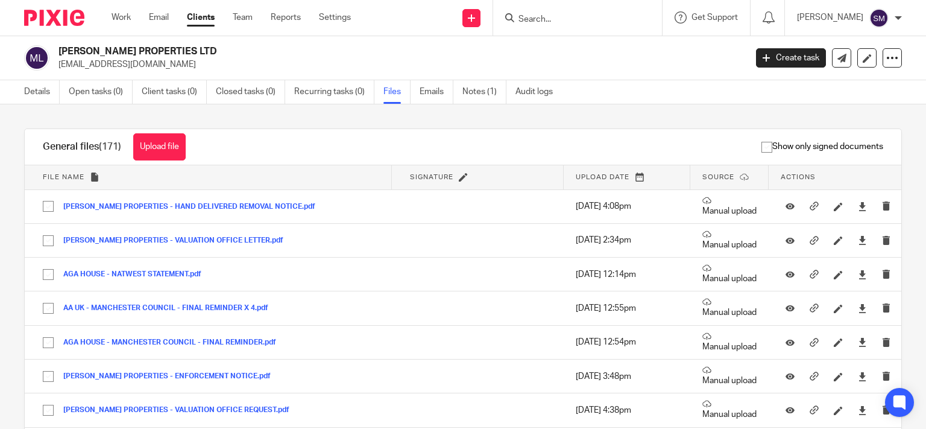
click at [561, 19] on input "Search" at bounding box center [571, 19] width 109 height 11
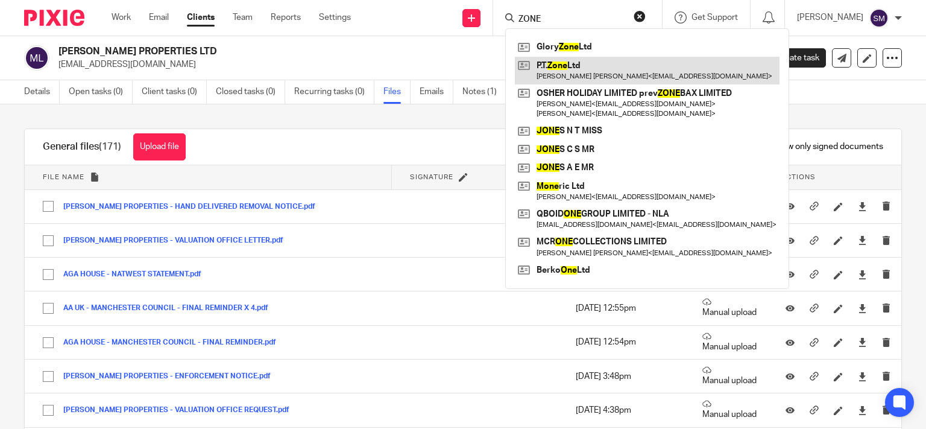
type input "ZONE"
click at [590, 80] on link at bounding box center [647, 71] width 265 height 28
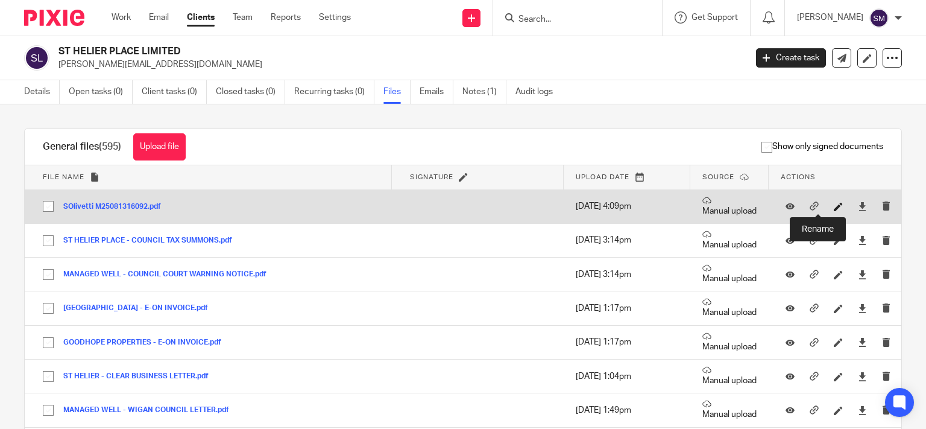
click at [834, 209] on icon at bounding box center [838, 206] width 9 height 9
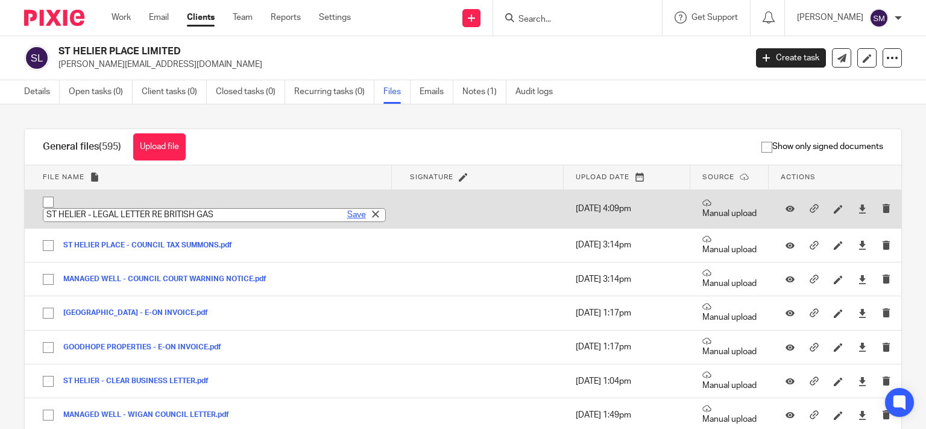
type input "ST HELIER - LEGAL LETTER RE BRITISH GAS"
click at [347, 212] on link "Save" at bounding box center [356, 215] width 19 height 12
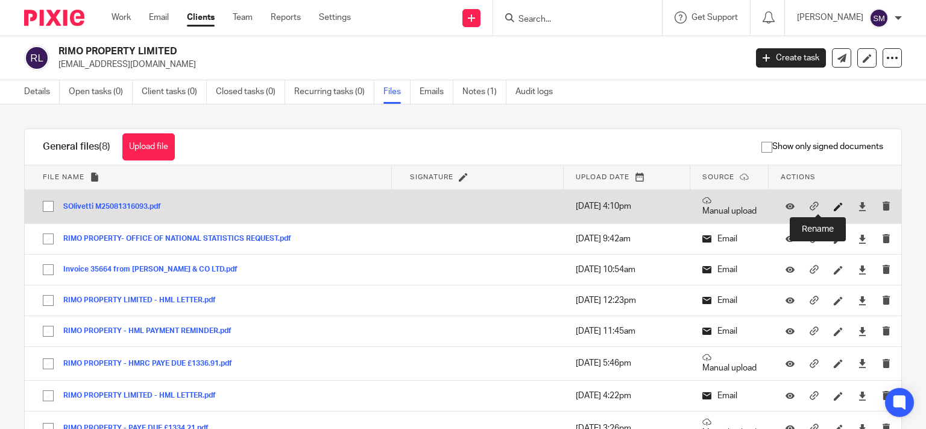
click at [834, 206] on icon at bounding box center [838, 206] width 9 height 9
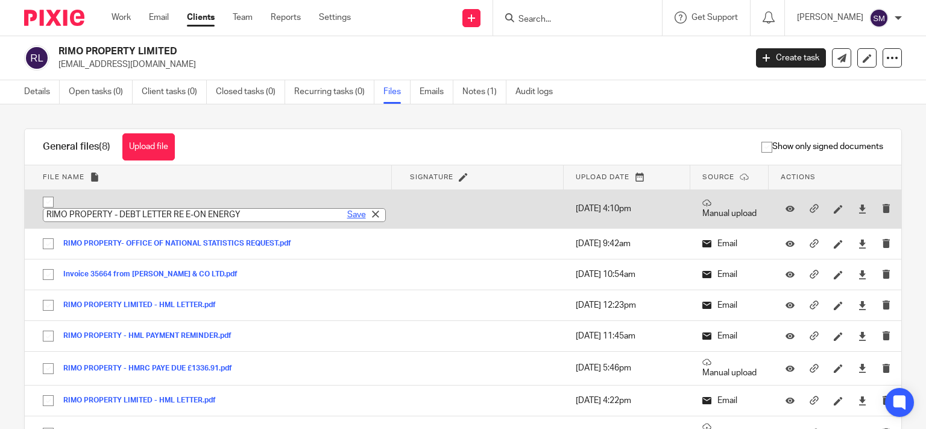
type input "RIMO PROPERTY - DEBT LETTER RE E-ON ENERGY"
click at [347, 213] on link "Save" at bounding box center [356, 215] width 19 height 12
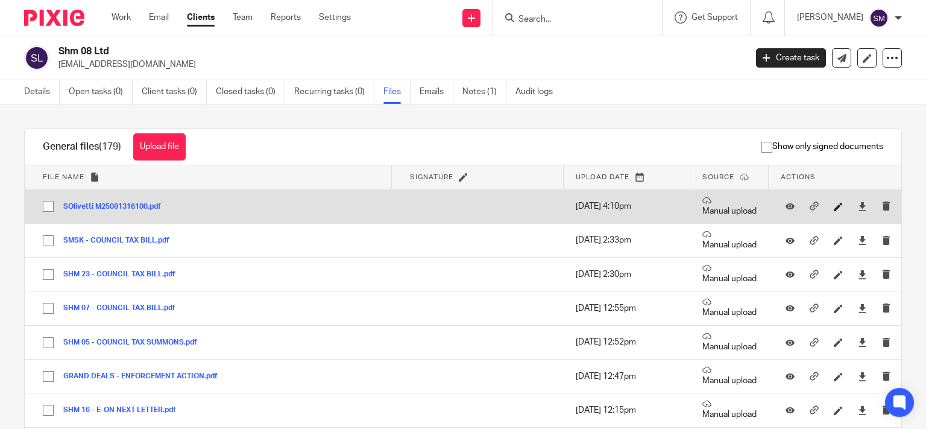
click at [834, 212] on link at bounding box center [841, 206] width 15 height 12
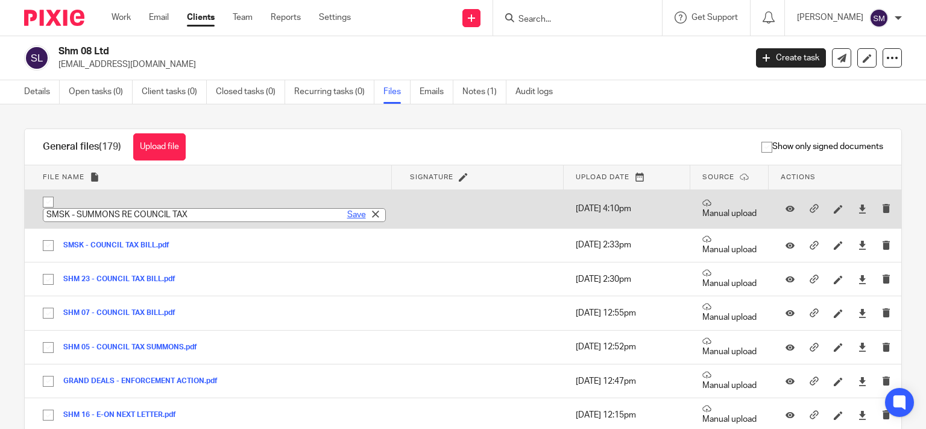
type input "SMSK - SUMMONS RE COUNCIL TAX"
click at [347, 210] on link "Save" at bounding box center [356, 215] width 19 height 12
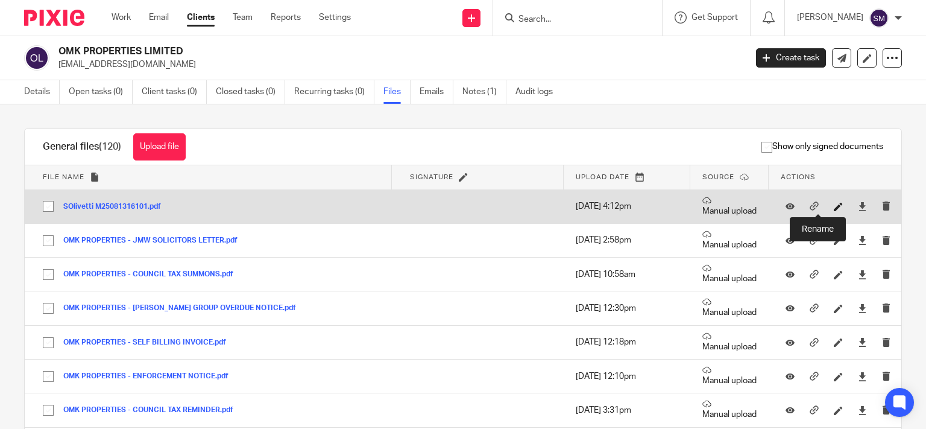
click at [834, 208] on icon at bounding box center [838, 206] width 9 height 9
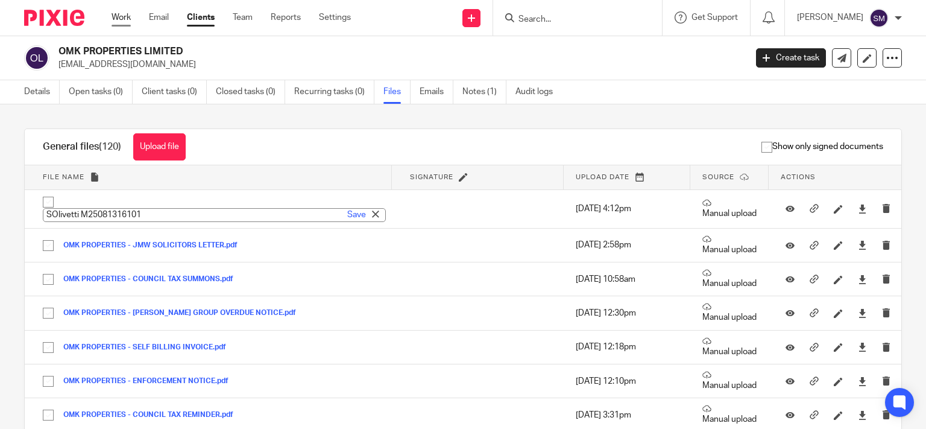
paste input "OMK PROPERTIES - QUANTUM MORTGAGES LETTER"
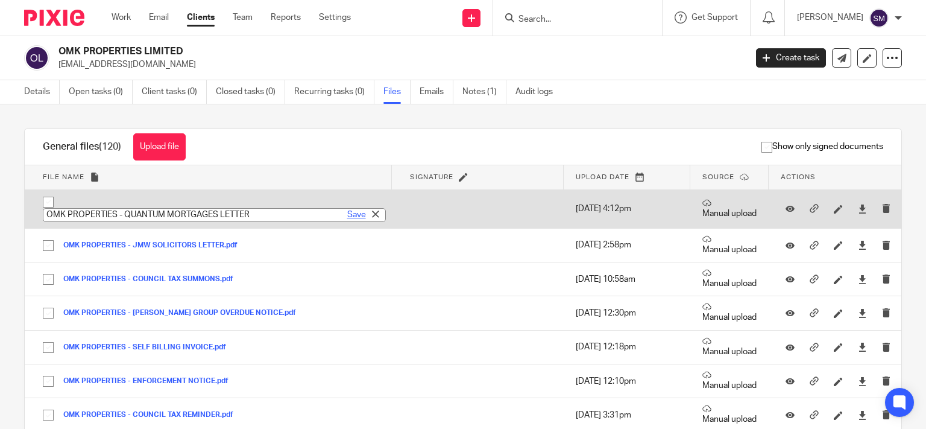
type input "OMK PROPERTIES - QUANTUM MORTGAGES LETTER"
click at [347, 213] on link "Save" at bounding box center [356, 215] width 19 height 12
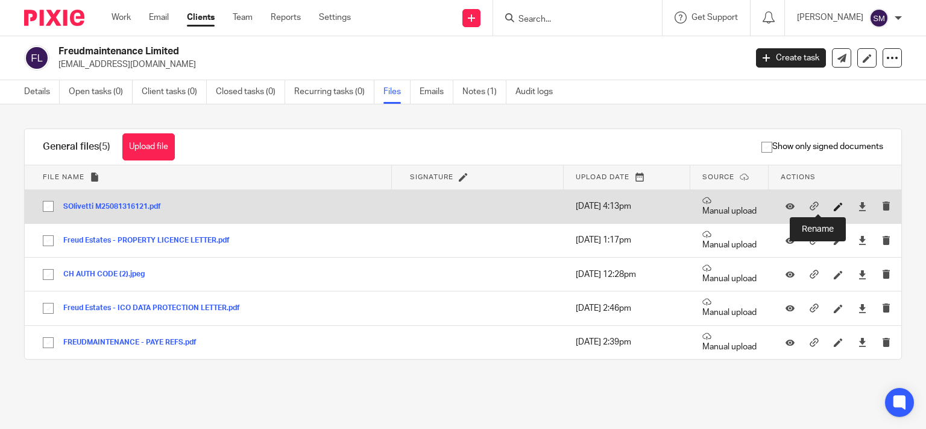
click at [834, 207] on icon at bounding box center [838, 206] width 9 height 9
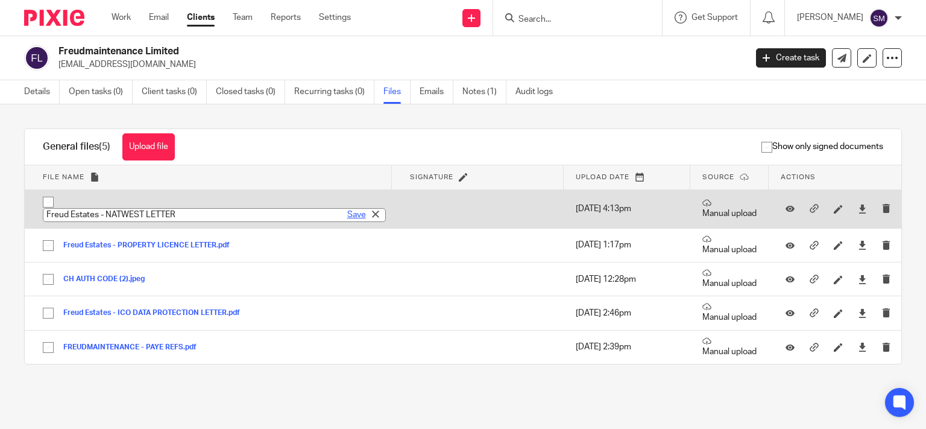
type input "Freud Estates - NATWEST LETTER"
drag, startPoint x: 346, startPoint y: 216, endPoint x: 289, endPoint y: 12, distance: 211.7
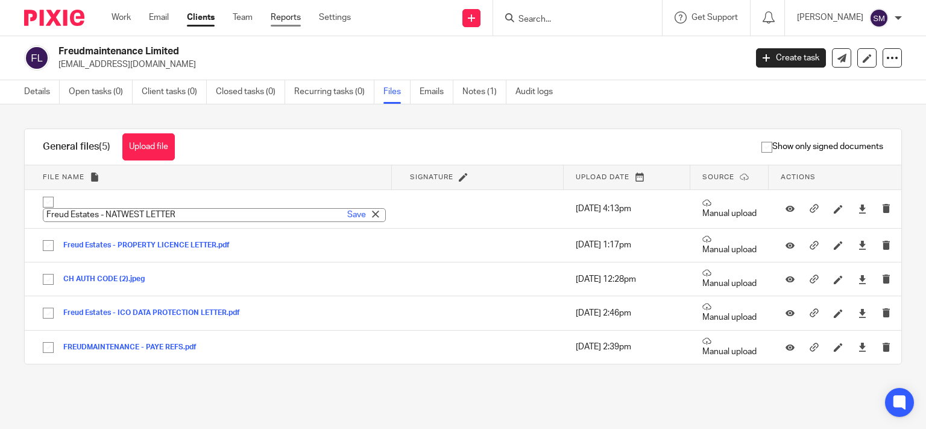
click at [347, 213] on link "Save" at bounding box center [356, 215] width 19 height 12
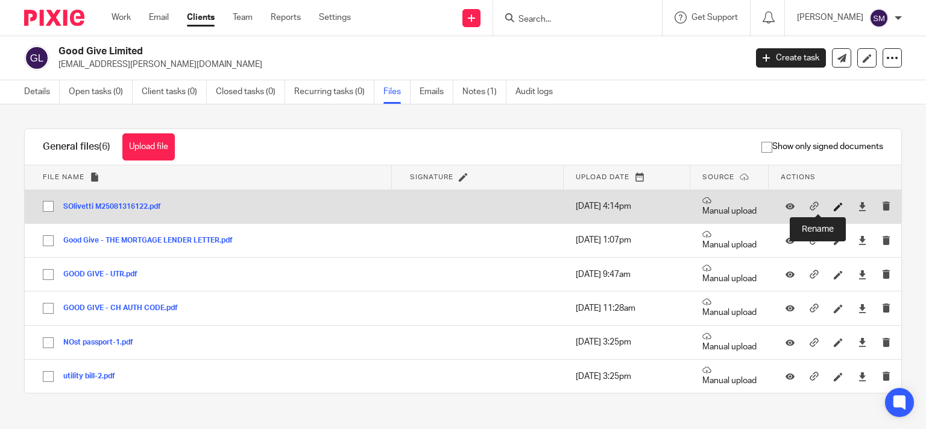
click at [834, 207] on icon at bounding box center [838, 206] width 9 height 9
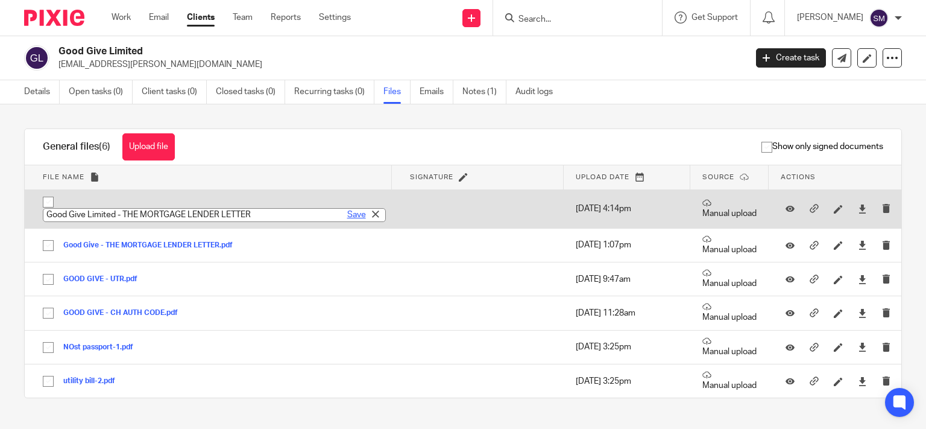
type input "Good Give Limited - THE MORTGAGE LENDER LETTER"
click at [347, 216] on link "Save" at bounding box center [356, 215] width 19 height 12
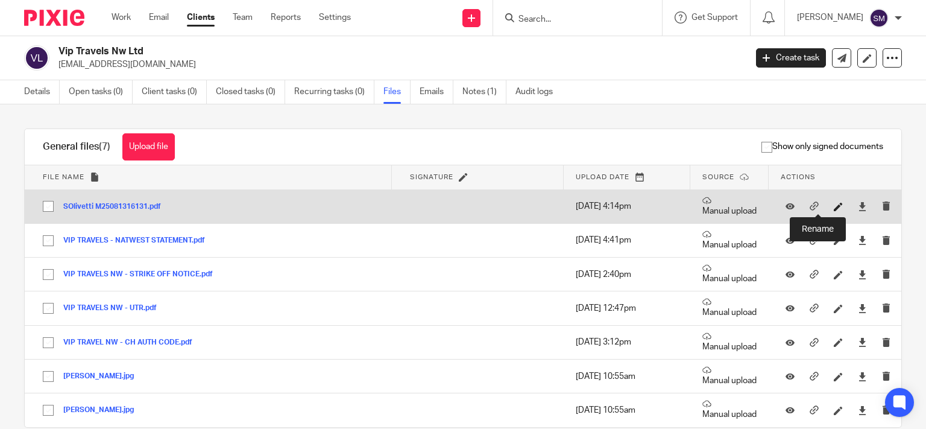
click at [834, 206] on icon at bounding box center [838, 206] width 9 height 9
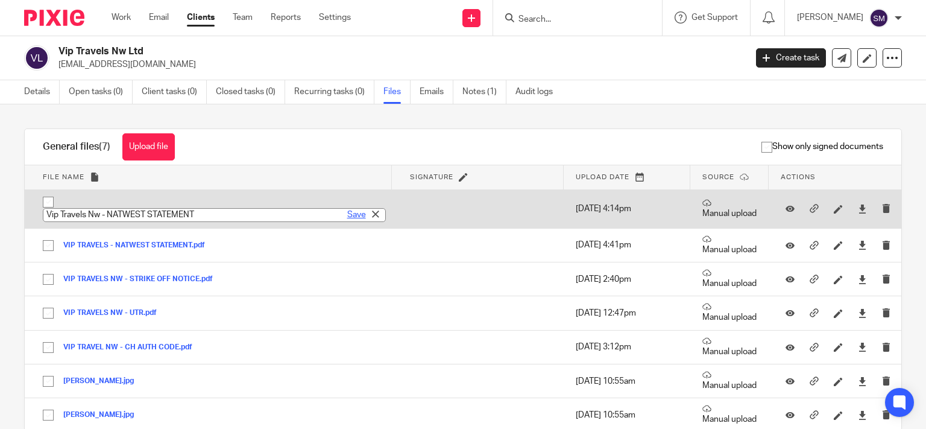
type input "Vip Travels Nw - NATWEST STATEMENT"
drag, startPoint x: 338, startPoint y: 216, endPoint x: 339, endPoint y: 209, distance: 7.3
click at [347, 216] on link "Save" at bounding box center [356, 215] width 19 height 12
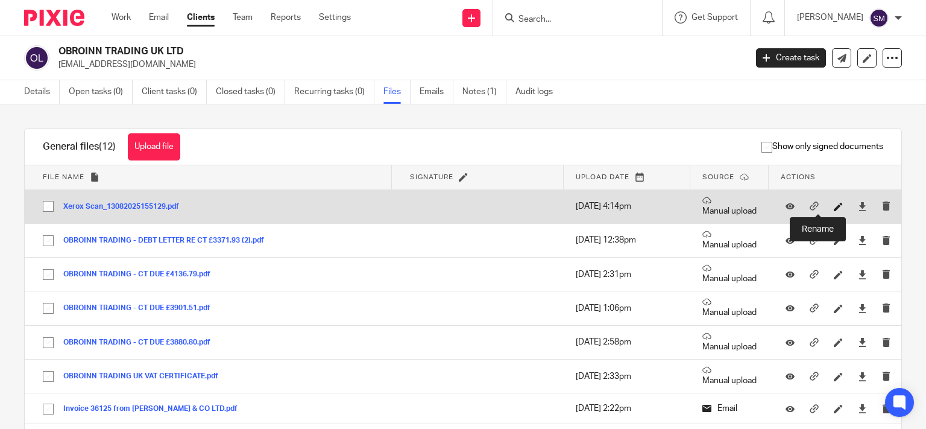
click at [834, 204] on icon at bounding box center [838, 206] width 9 height 9
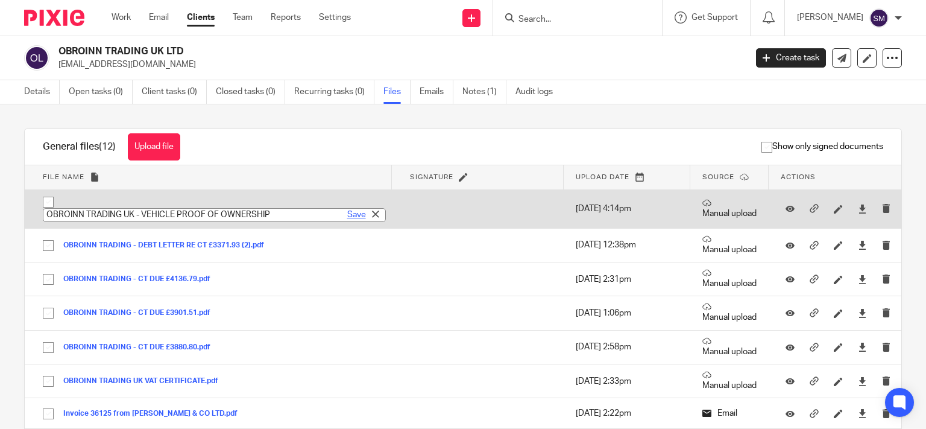
type input "OBROINN TRADING UK - VEHICLE PROOF OF OWNERSHIP"
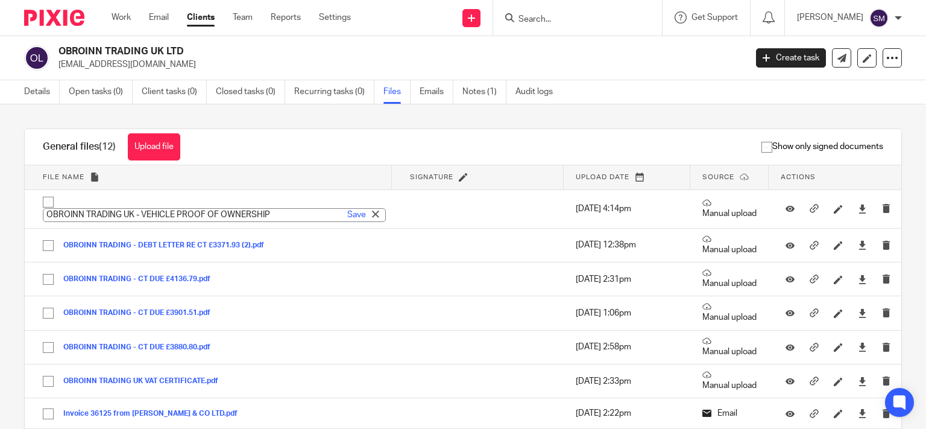
drag, startPoint x: 343, startPoint y: 213, endPoint x: 252, endPoint y: 5, distance: 226.5
click at [347, 212] on link "Save" at bounding box center [356, 215] width 19 height 12
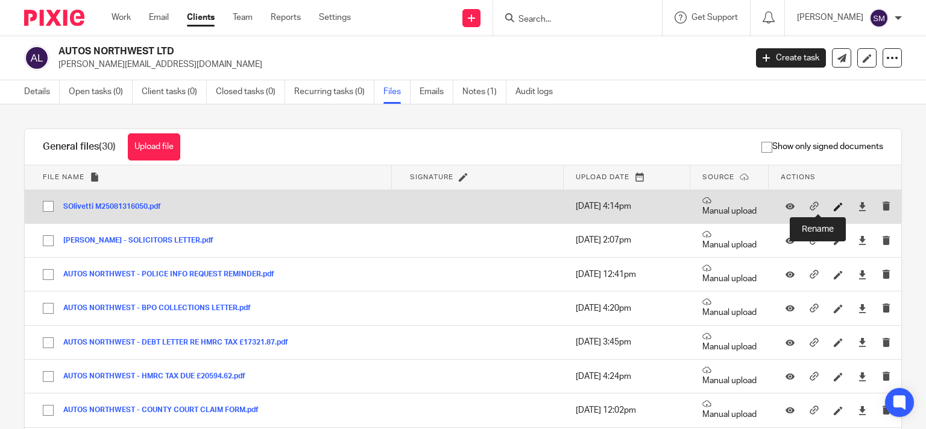
click at [834, 210] on icon at bounding box center [838, 206] width 9 height 9
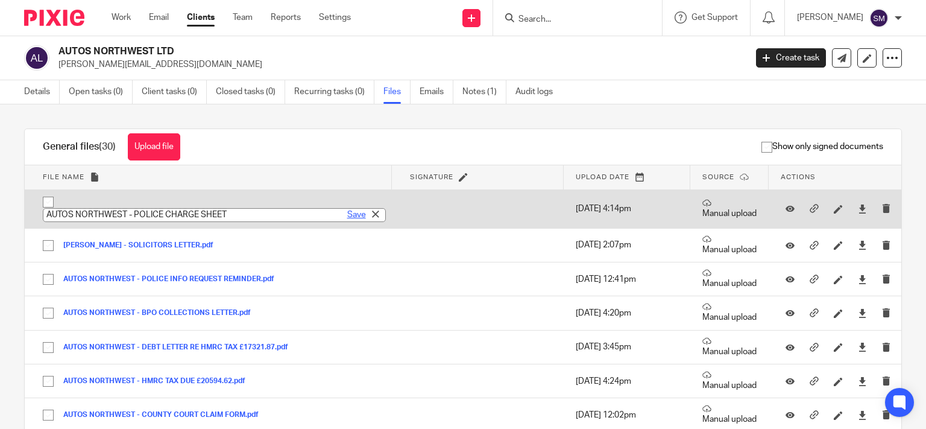
type input "AUTOS NORTHWEST - POLICE CHARGE SHEET"
click at [347, 214] on link "Save" at bounding box center [356, 215] width 19 height 12
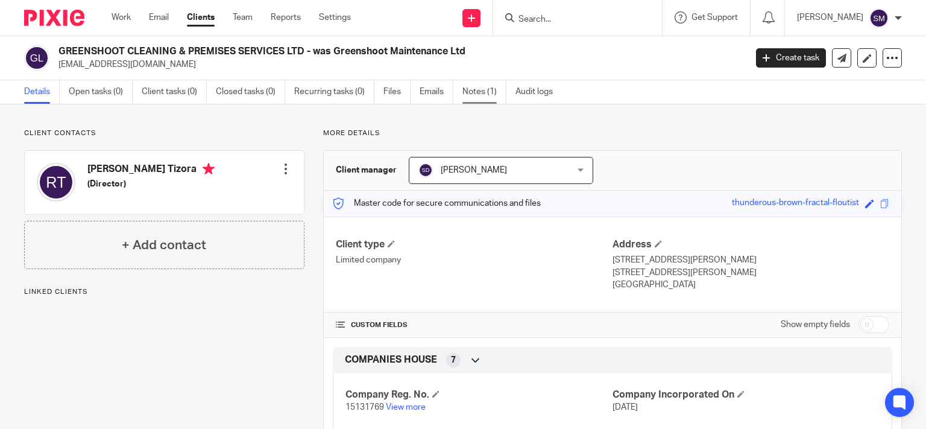
click at [487, 89] on link "Notes (1)" at bounding box center [485, 92] width 44 height 24
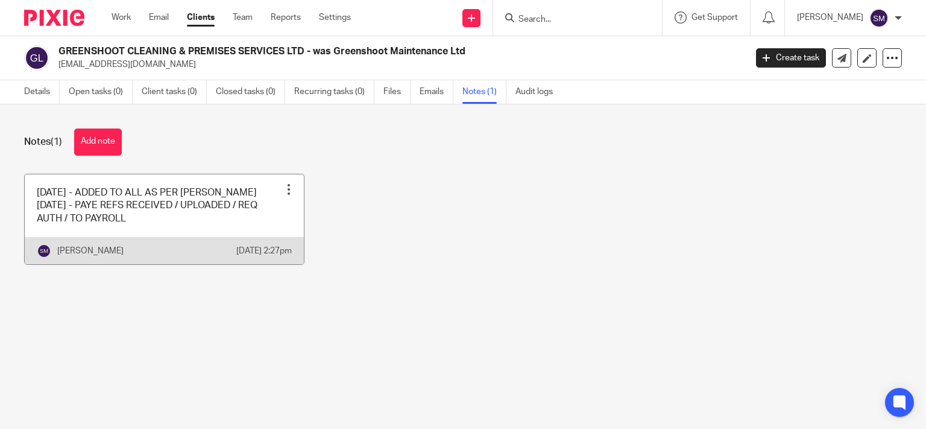
click at [215, 227] on link at bounding box center [164, 219] width 279 height 90
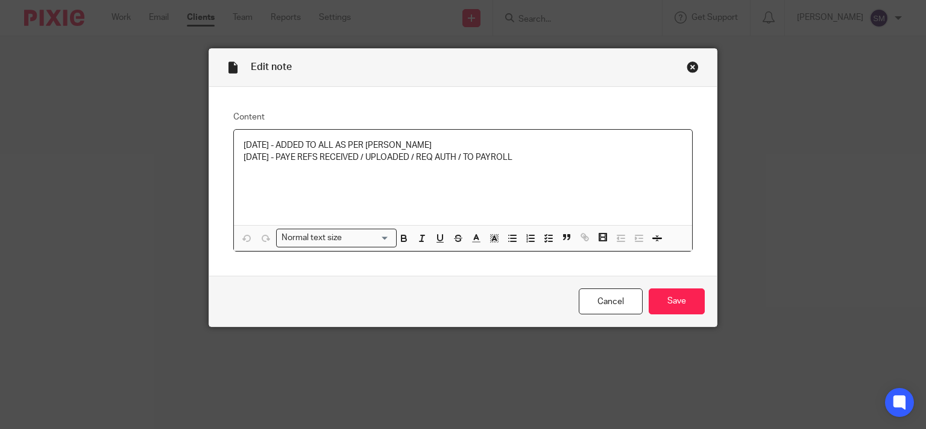
click at [689, 65] on div "Close this dialog window" at bounding box center [693, 67] width 12 height 12
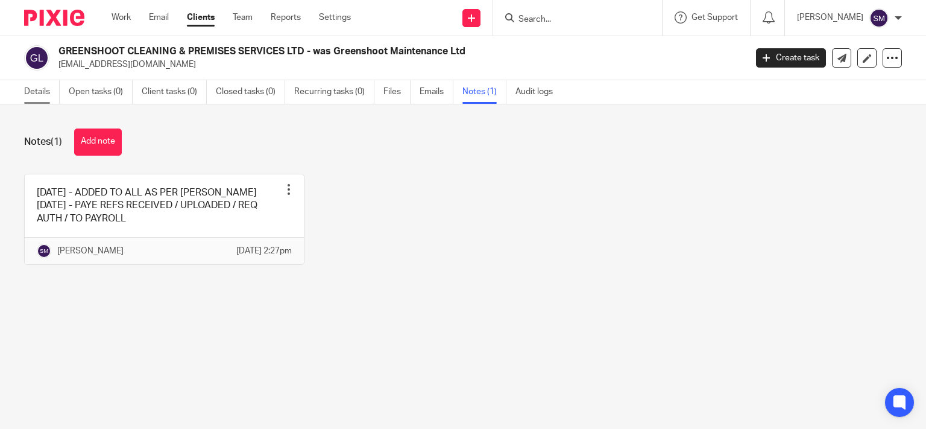
click at [24, 103] on link "Details" at bounding box center [42, 92] width 36 height 24
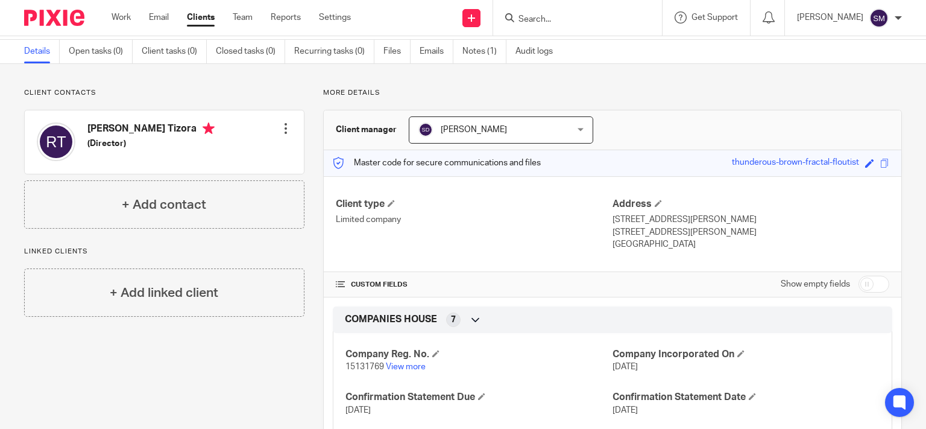
scroll to position [58, 0]
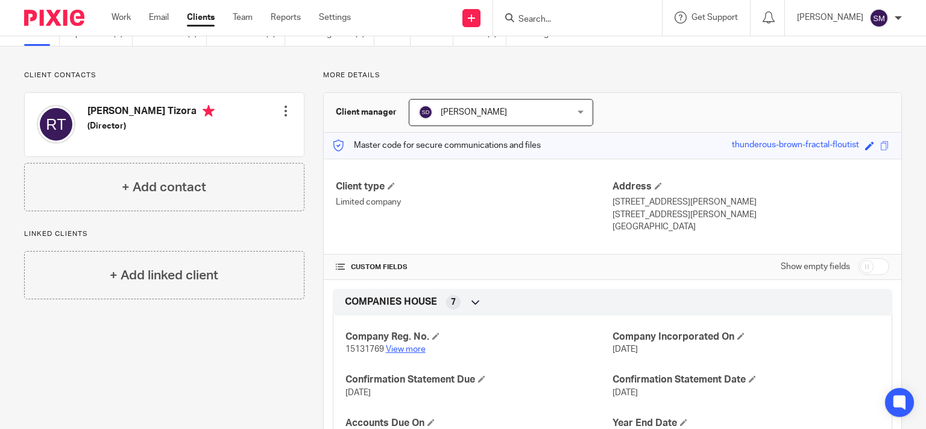
click at [402, 351] on link "View more" at bounding box center [406, 349] width 40 height 8
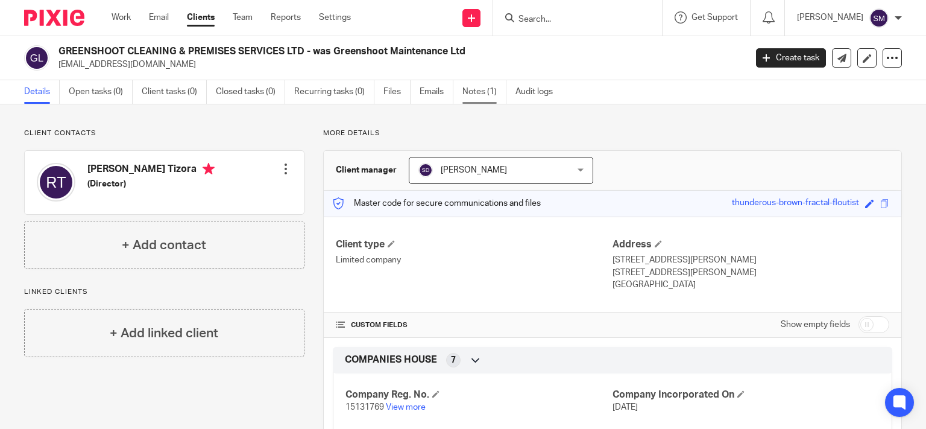
click at [482, 95] on link "Notes (1)" at bounding box center [485, 92] width 44 height 24
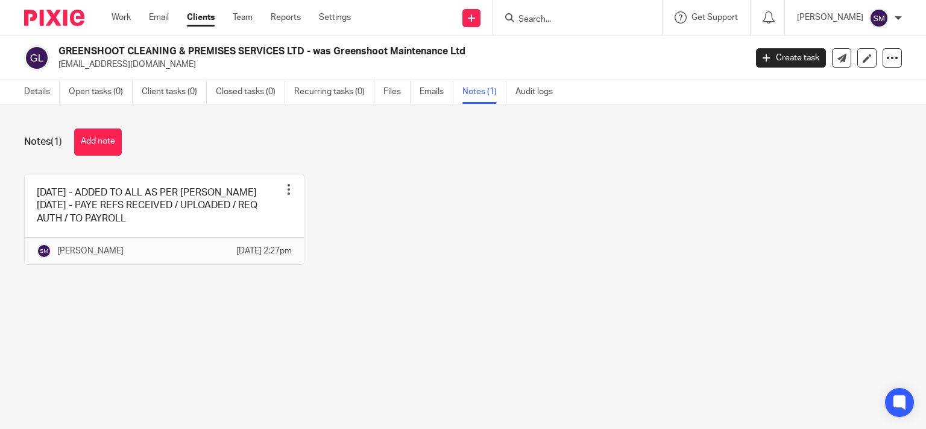
click at [299, 206] on div "[DATE] - ADDED TO ALL AS PER [PERSON_NAME] [DATE] - PAYE REFS RECEIVED / UPLOAD…" at bounding box center [453, 228] width 897 height 109
click at [100, 146] on button "Add note" at bounding box center [98, 141] width 48 height 27
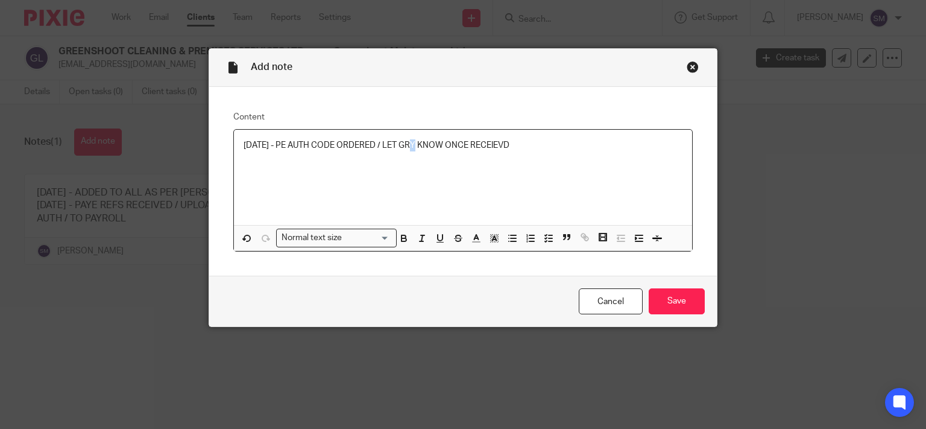
click at [407, 145] on p "[DATE] - PE AUTH CODE ORDERED / LET GRY KNOW ONCE RECEIEVD" at bounding box center [464, 145] width 440 height 12
click at [411, 140] on p "[DATE] - PE AUTH CODE ORDERED / LET GRY KNOW ONCE RECEIEVD" at bounding box center [464, 145] width 440 height 12
click at [517, 147] on p "[DATE] - PE AUTH CODE ORDERED / LET [PERSON_NAME] ONCE RECEIEVD" at bounding box center [464, 145] width 440 height 12
click at [658, 295] on input "Save" at bounding box center [677, 301] width 56 height 26
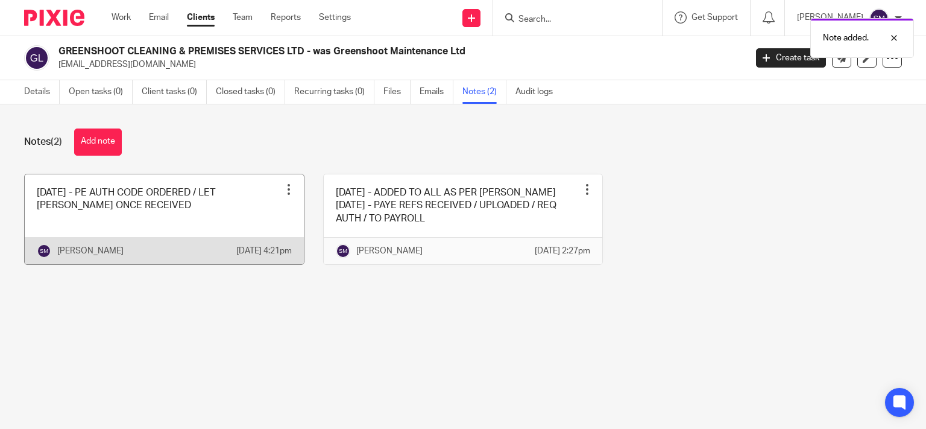
click at [284, 186] on div at bounding box center [289, 189] width 12 height 12
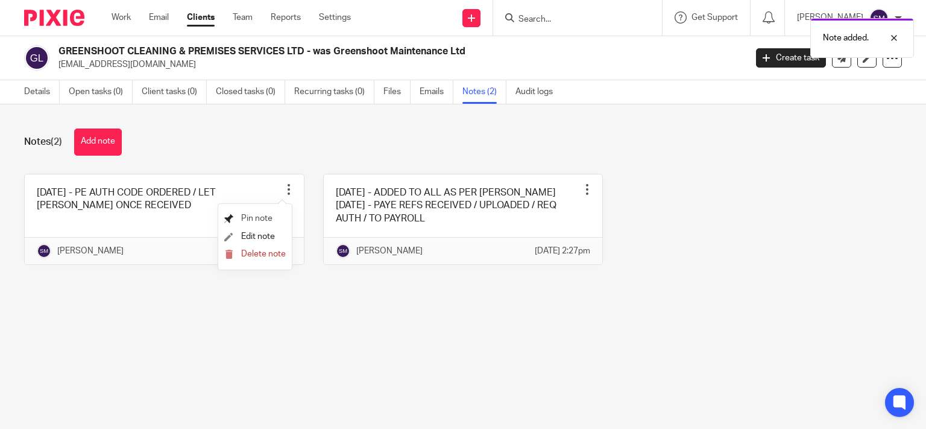
click at [261, 216] on span "Pin note" at bounding box center [256, 218] width 31 height 8
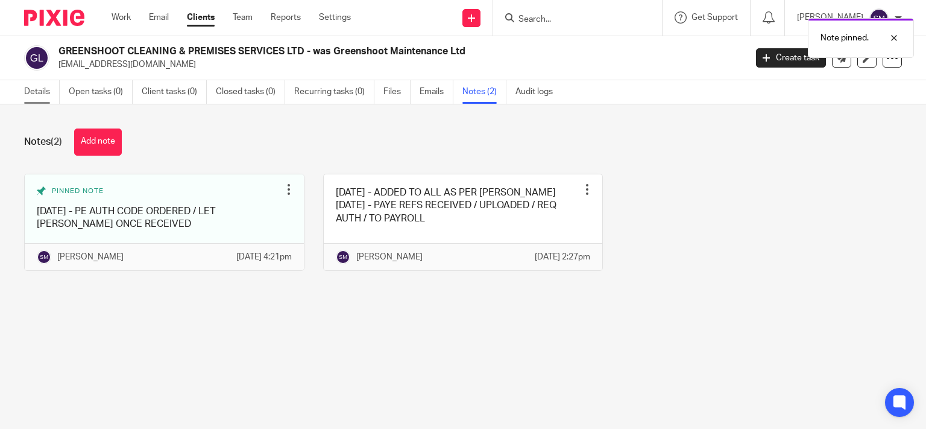
click at [42, 93] on link "Details" at bounding box center [42, 92] width 36 height 24
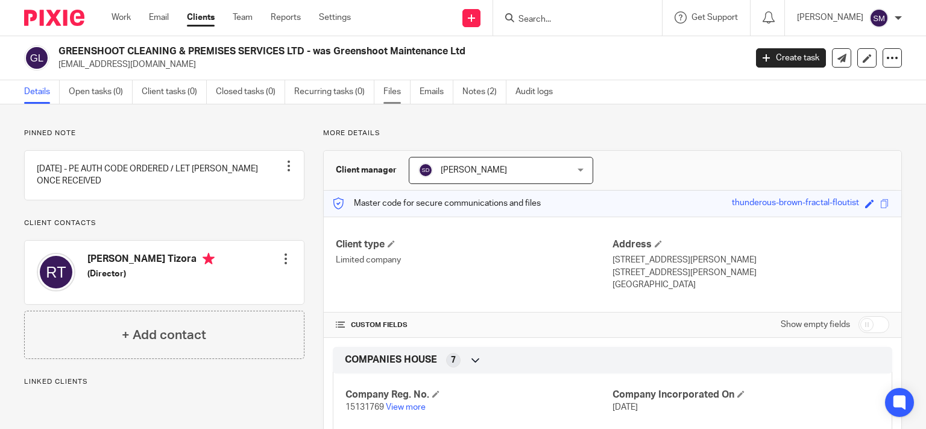
click at [403, 86] on link "Files" at bounding box center [397, 92] width 27 height 24
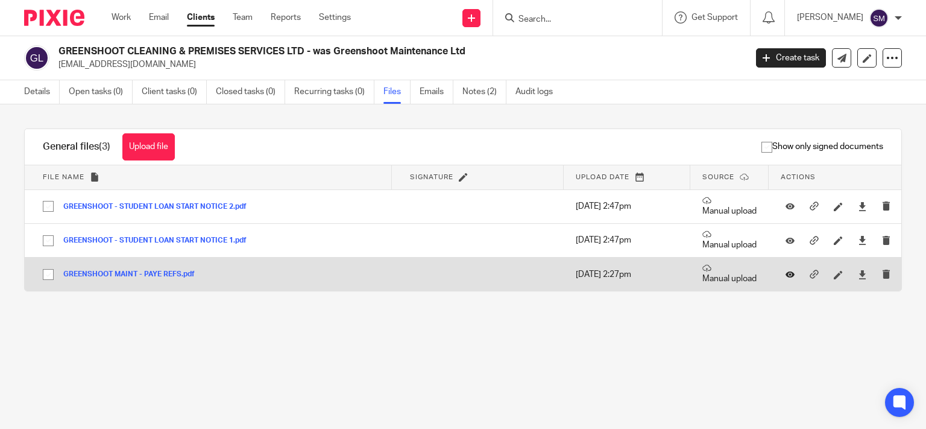
click at [786, 274] on button at bounding box center [795, 274] width 18 height 9
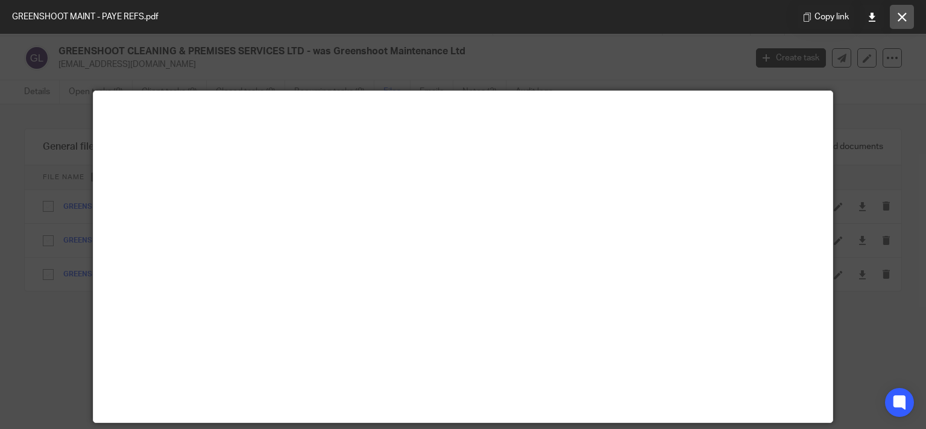
click at [909, 11] on button at bounding box center [902, 17] width 24 height 24
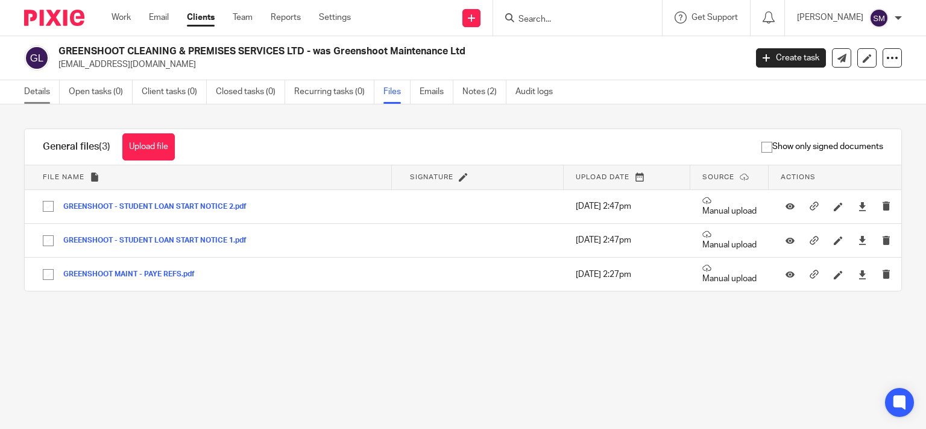
click at [40, 93] on link "Details" at bounding box center [42, 92] width 36 height 24
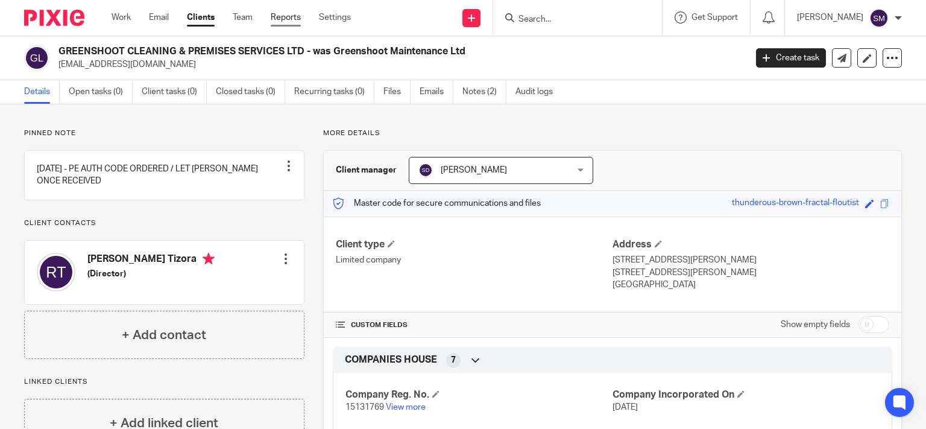
click at [293, 16] on link "Reports" at bounding box center [286, 17] width 30 height 12
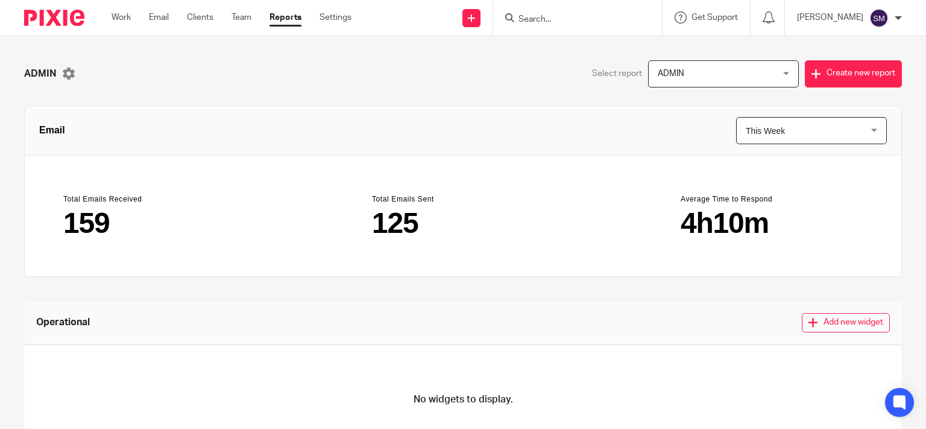
click at [813, 133] on span "This Week" at bounding box center [802, 131] width 112 height 26
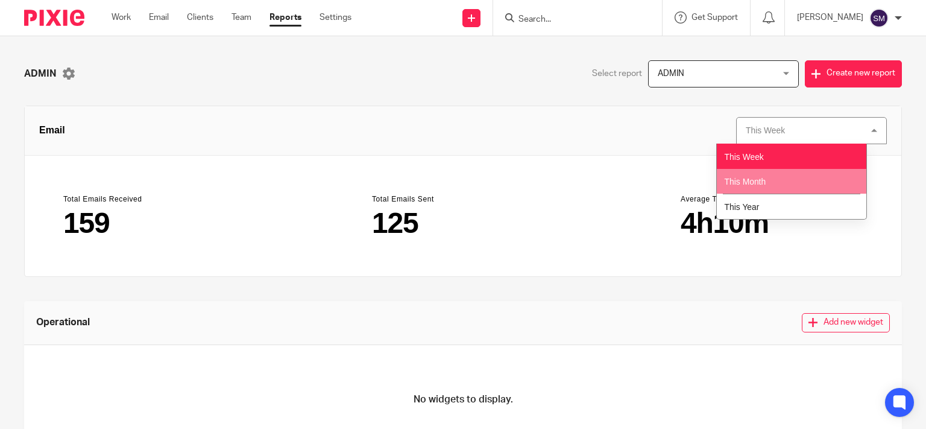
click at [798, 177] on li "This Month" at bounding box center [792, 181] width 150 height 25
